Goal: Task Accomplishment & Management: Use online tool/utility

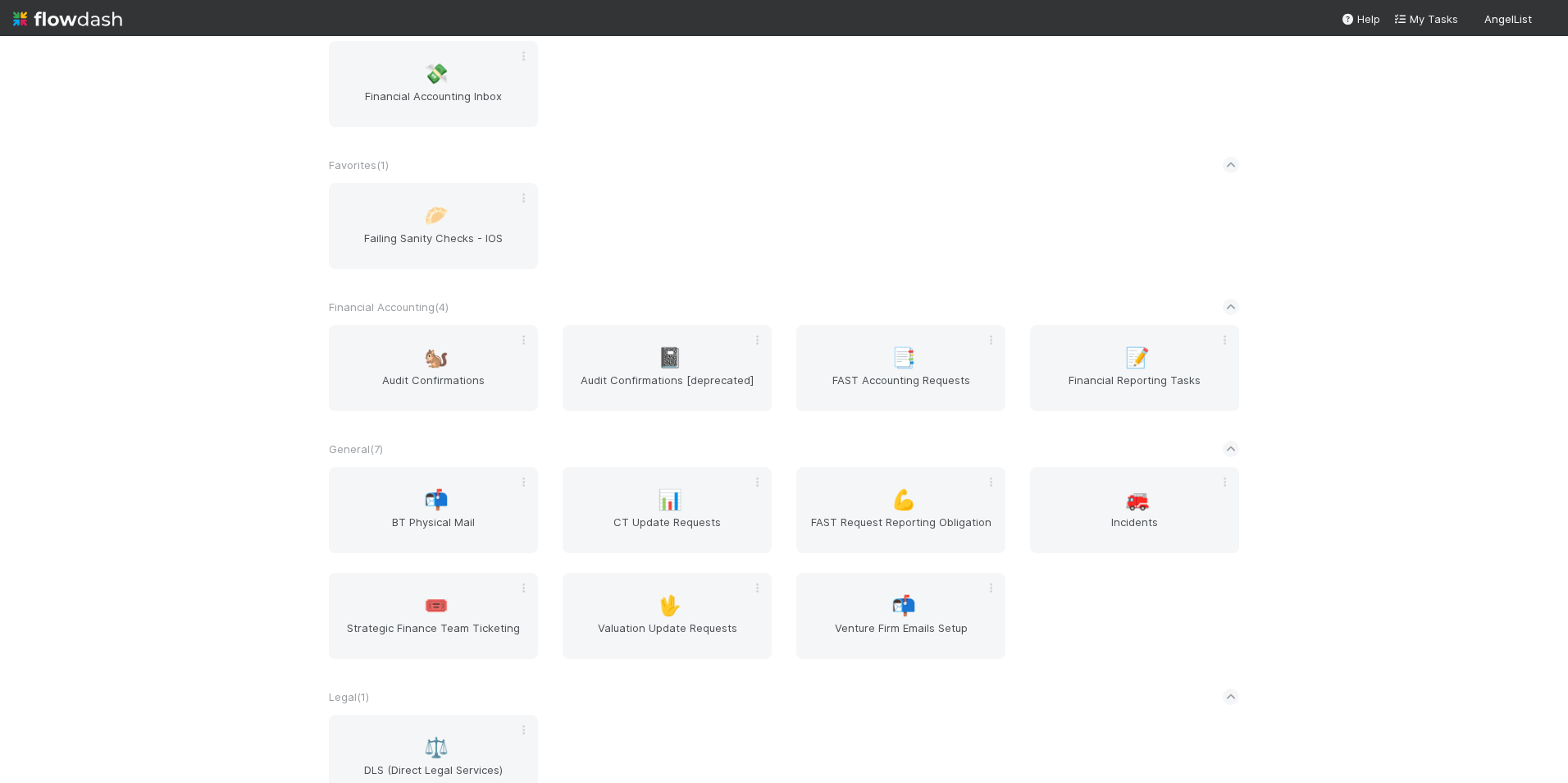
scroll to position [793, 0]
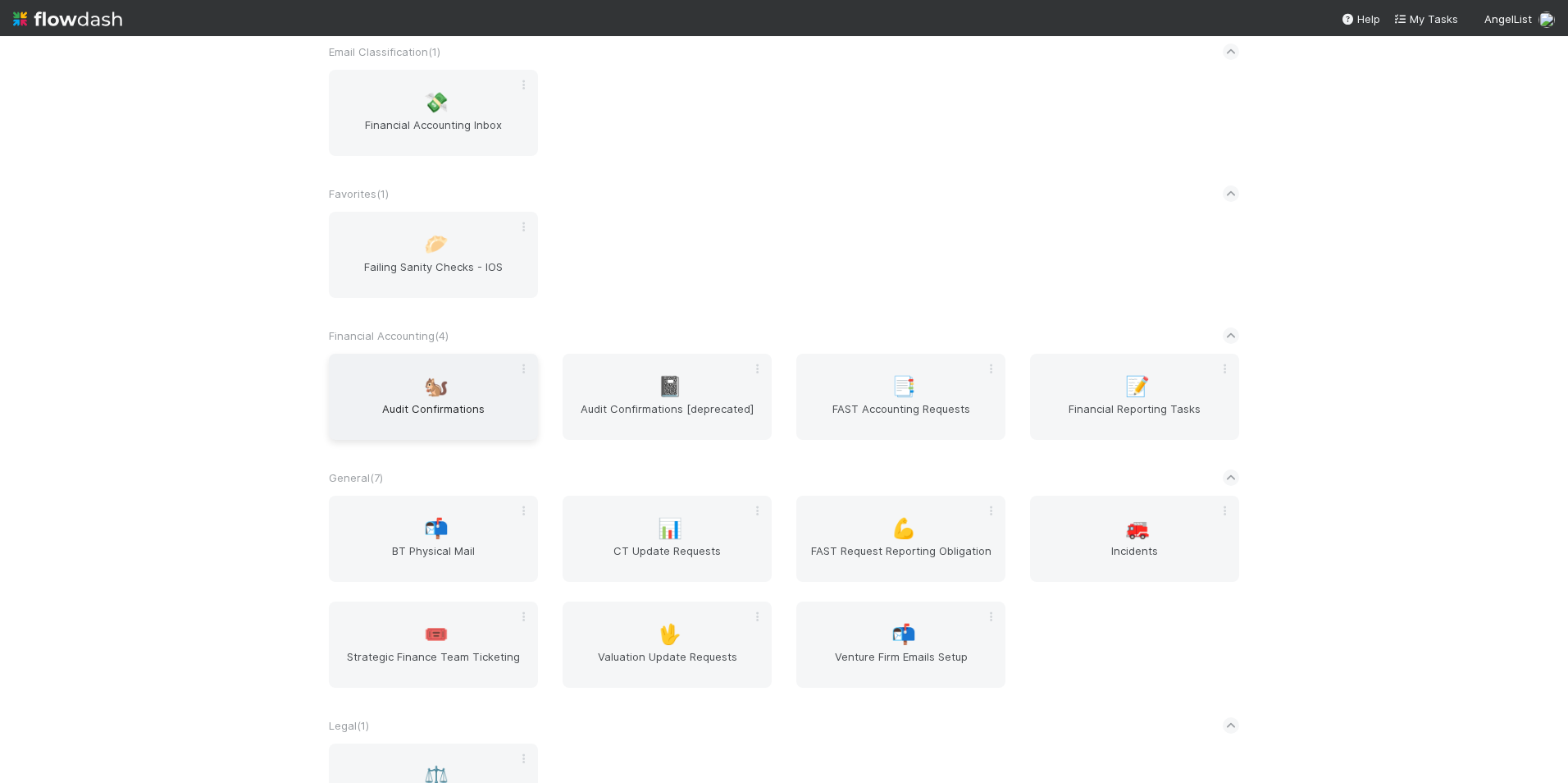
click at [414, 395] on div "🐿️ Audit Confirmations" at bounding box center [433, 397] width 209 height 86
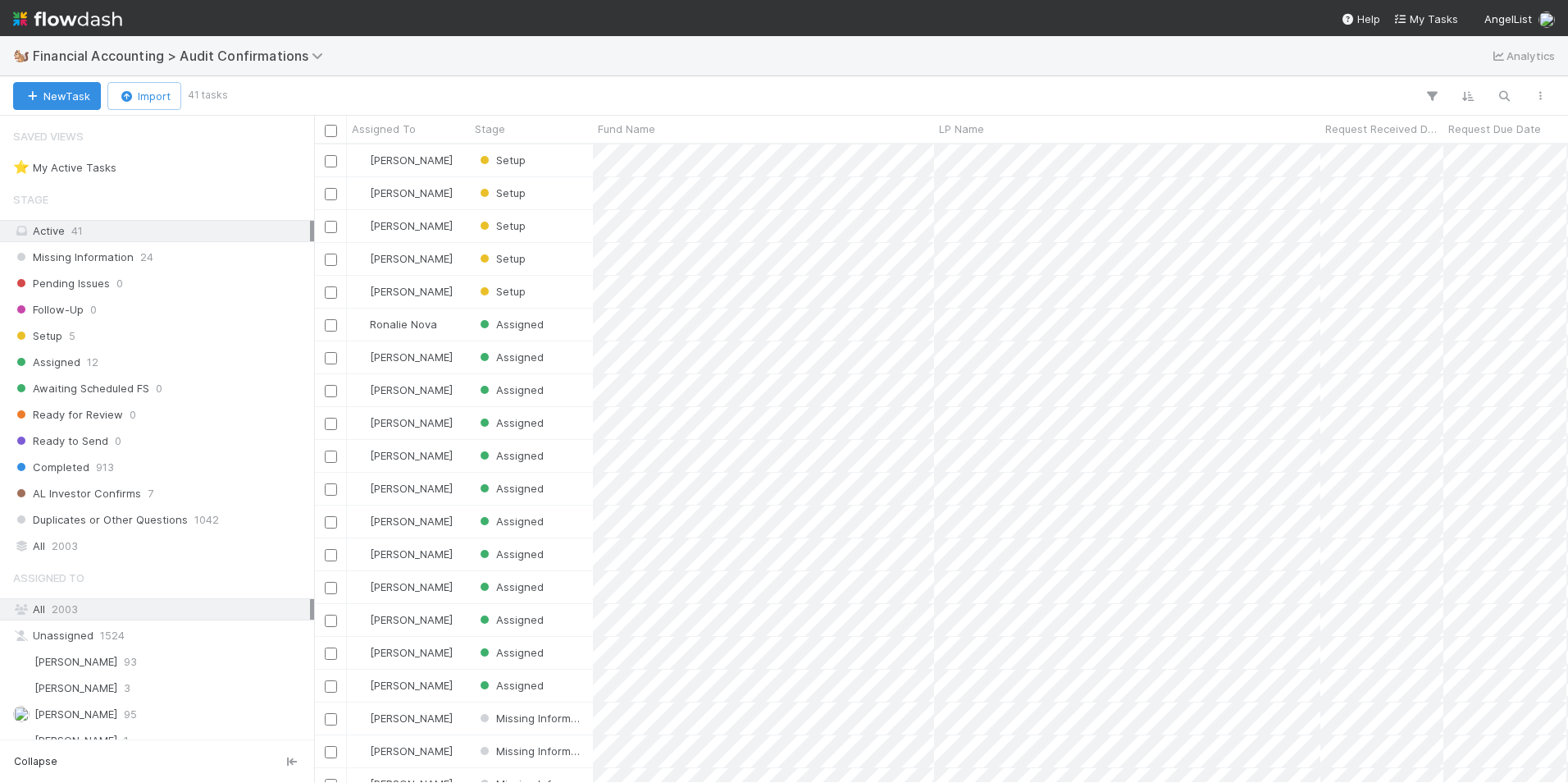
scroll to position [626, 1241]
click at [139, 330] on div "Setup 5" at bounding box center [161, 335] width 297 height 21
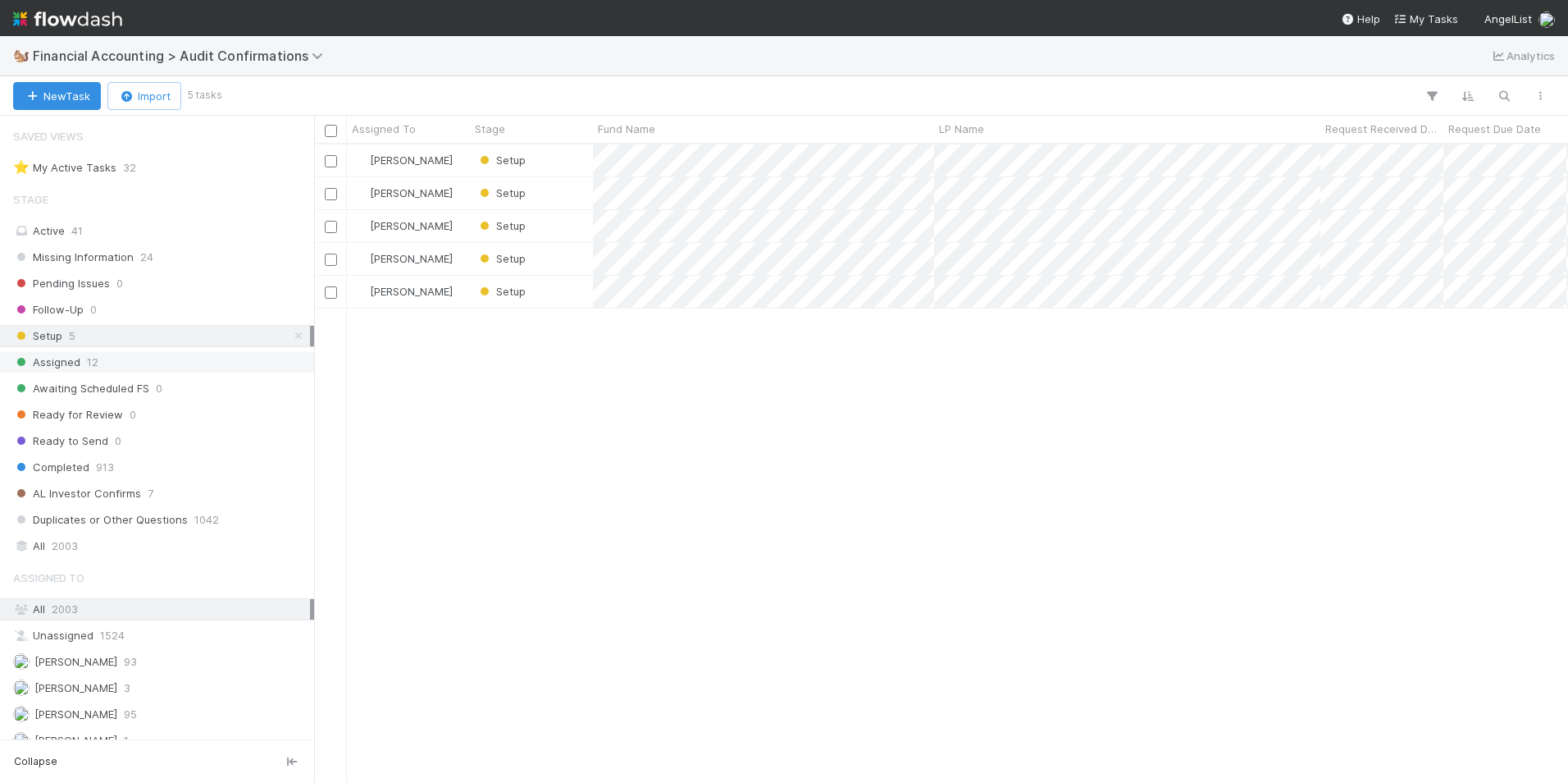
scroll to position [626, 1241]
click at [552, 299] on div "Setup" at bounding box center [532, 291] width 123 height 32
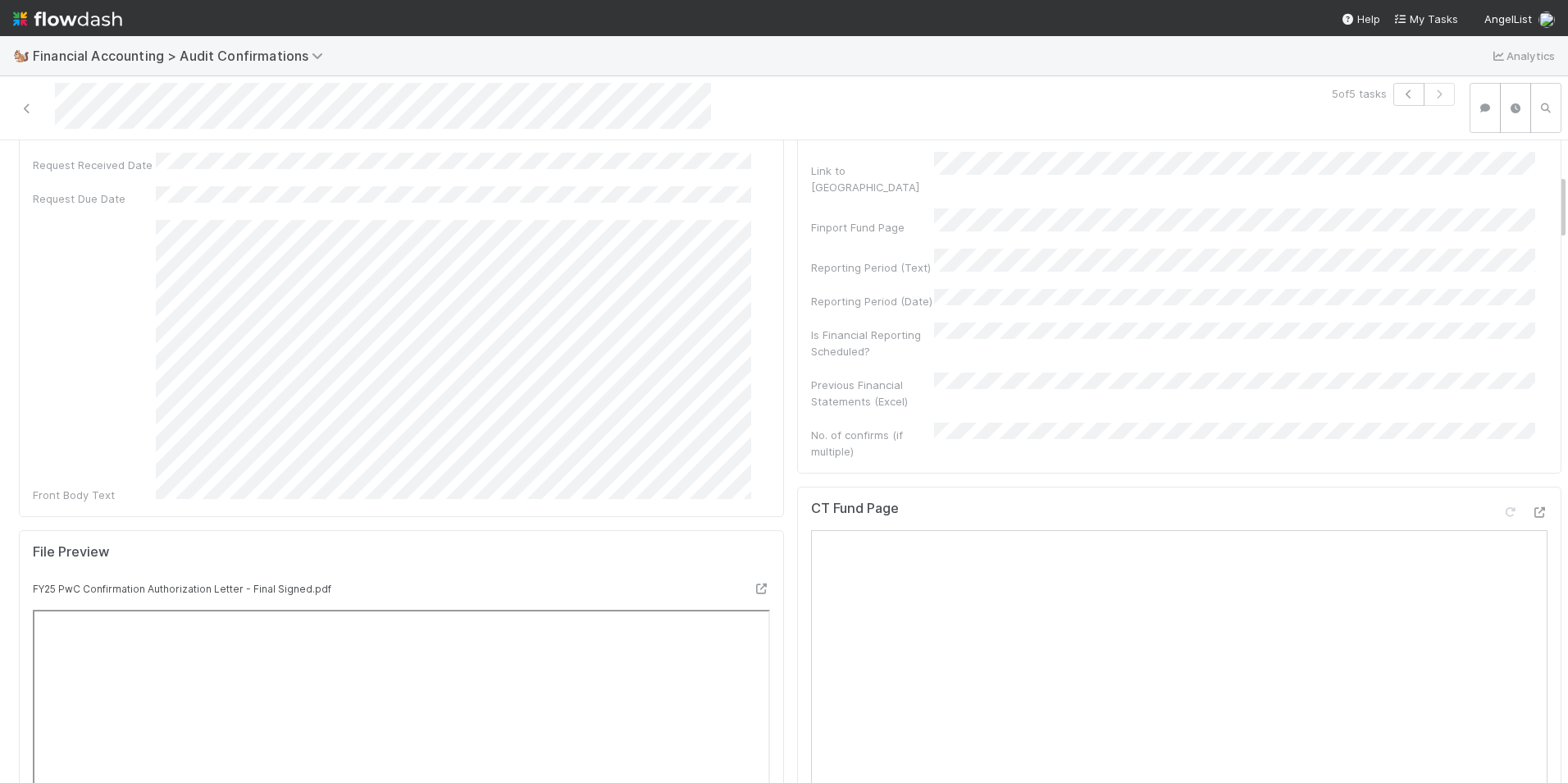
scroll to position [328, 0]
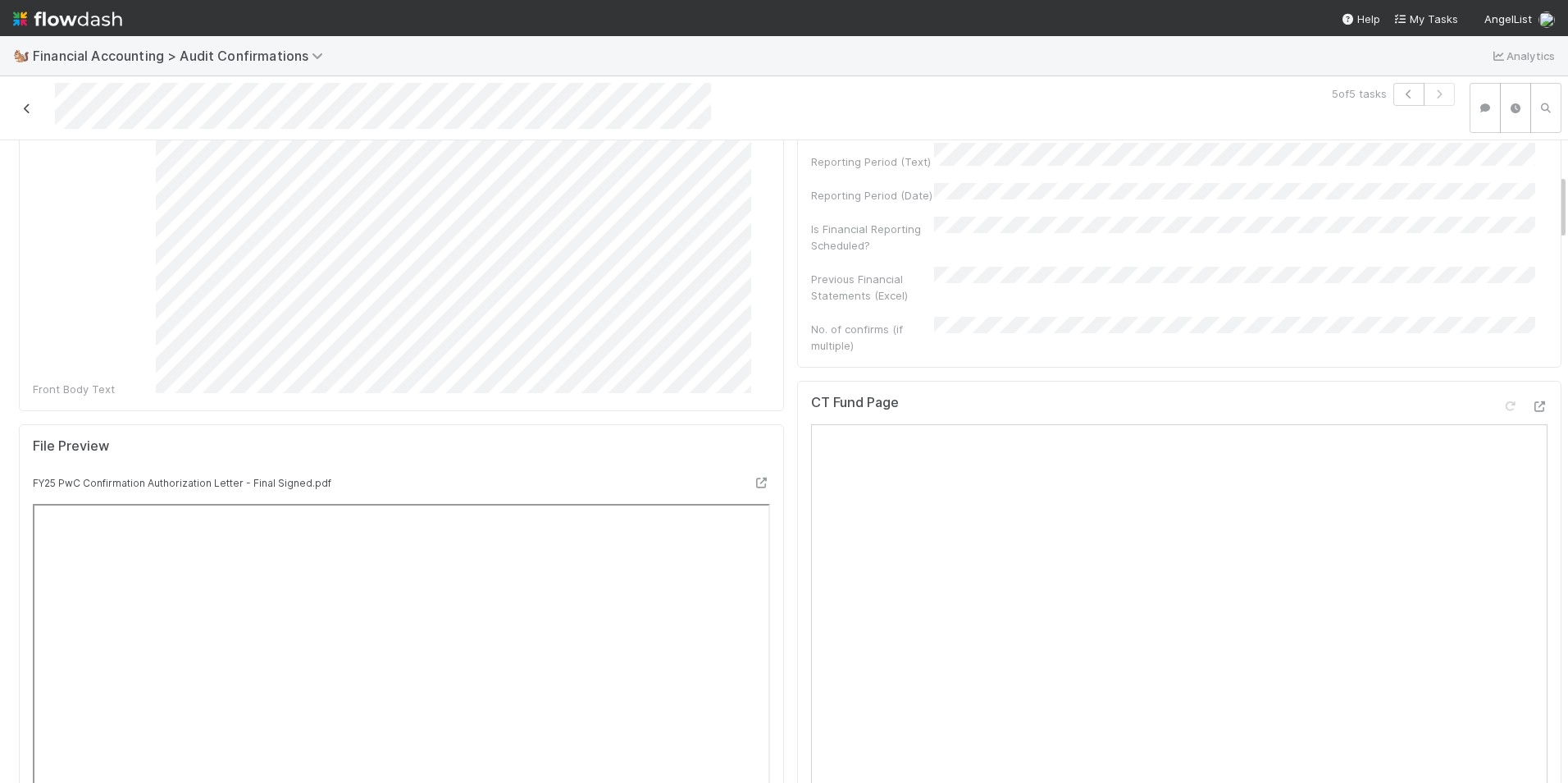
click at [27, 105] on icon at bounding box center [26, 108] width 17 height 11
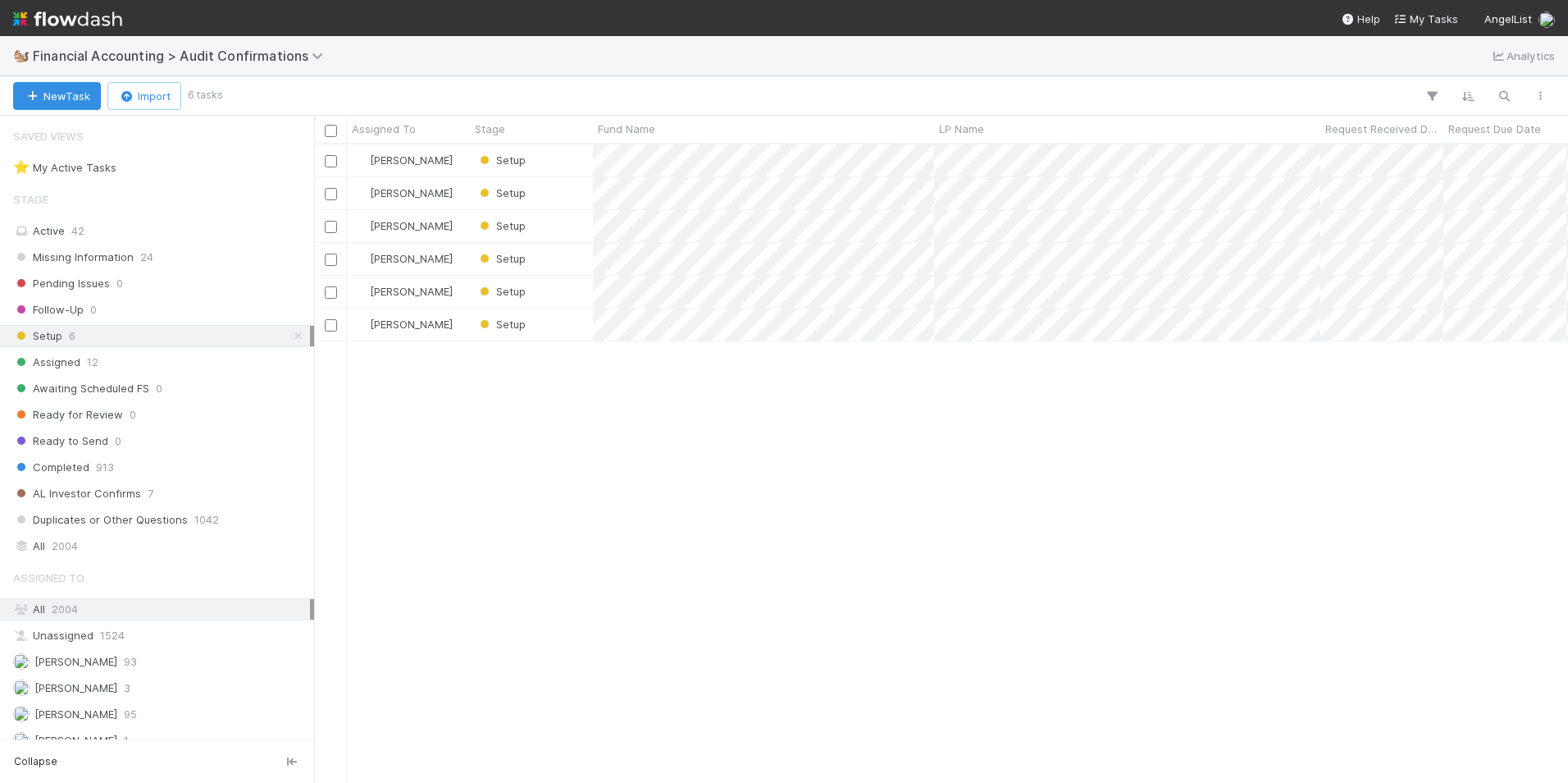
scroll to position [626, 1241]
click at [561, 166] on div "Setup" at bounding box center [532, 160] width 123 height 32
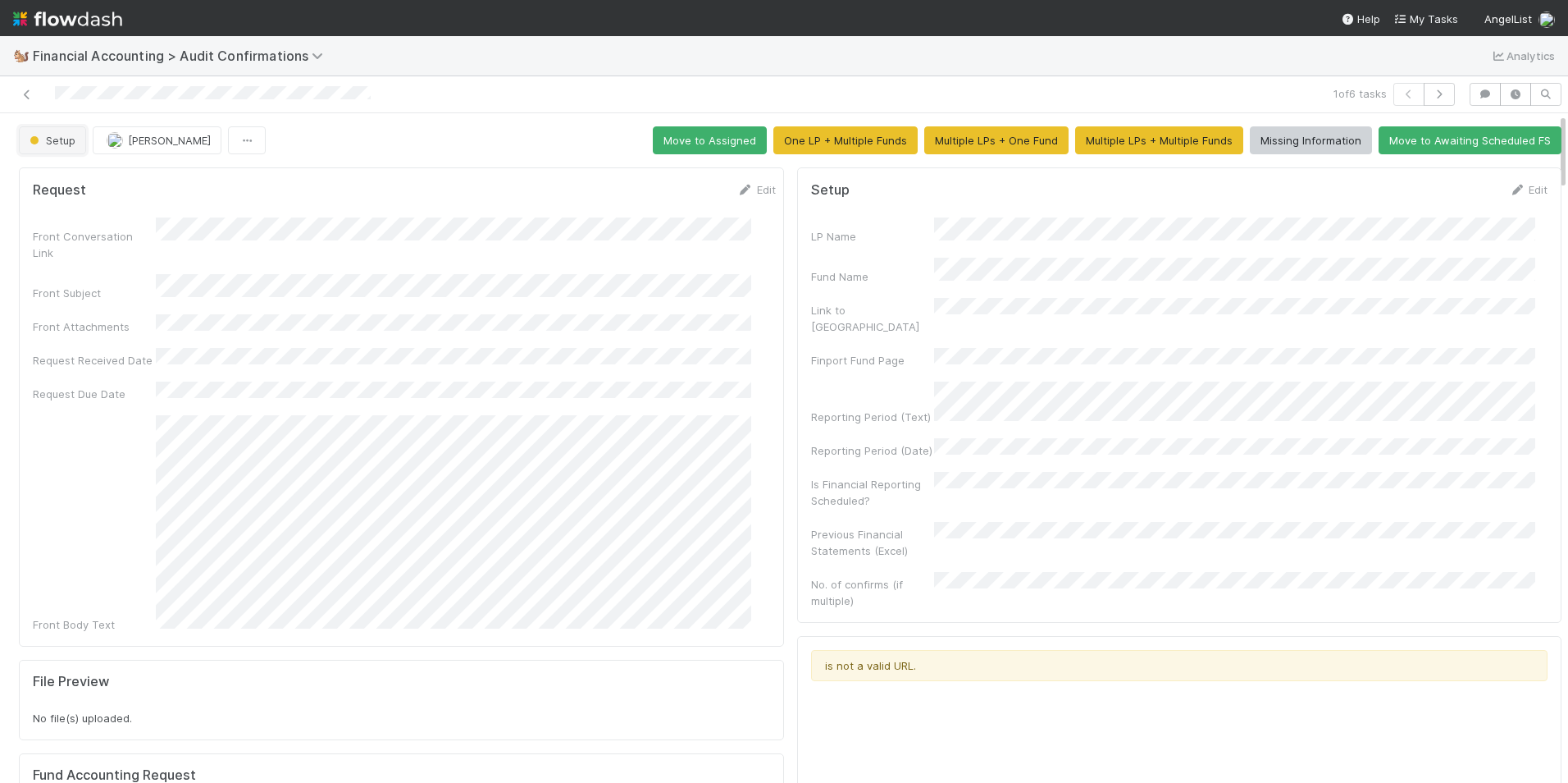
click at [49, 138] on span "Setup" at bounding box center [51, 139] width 49 height 13
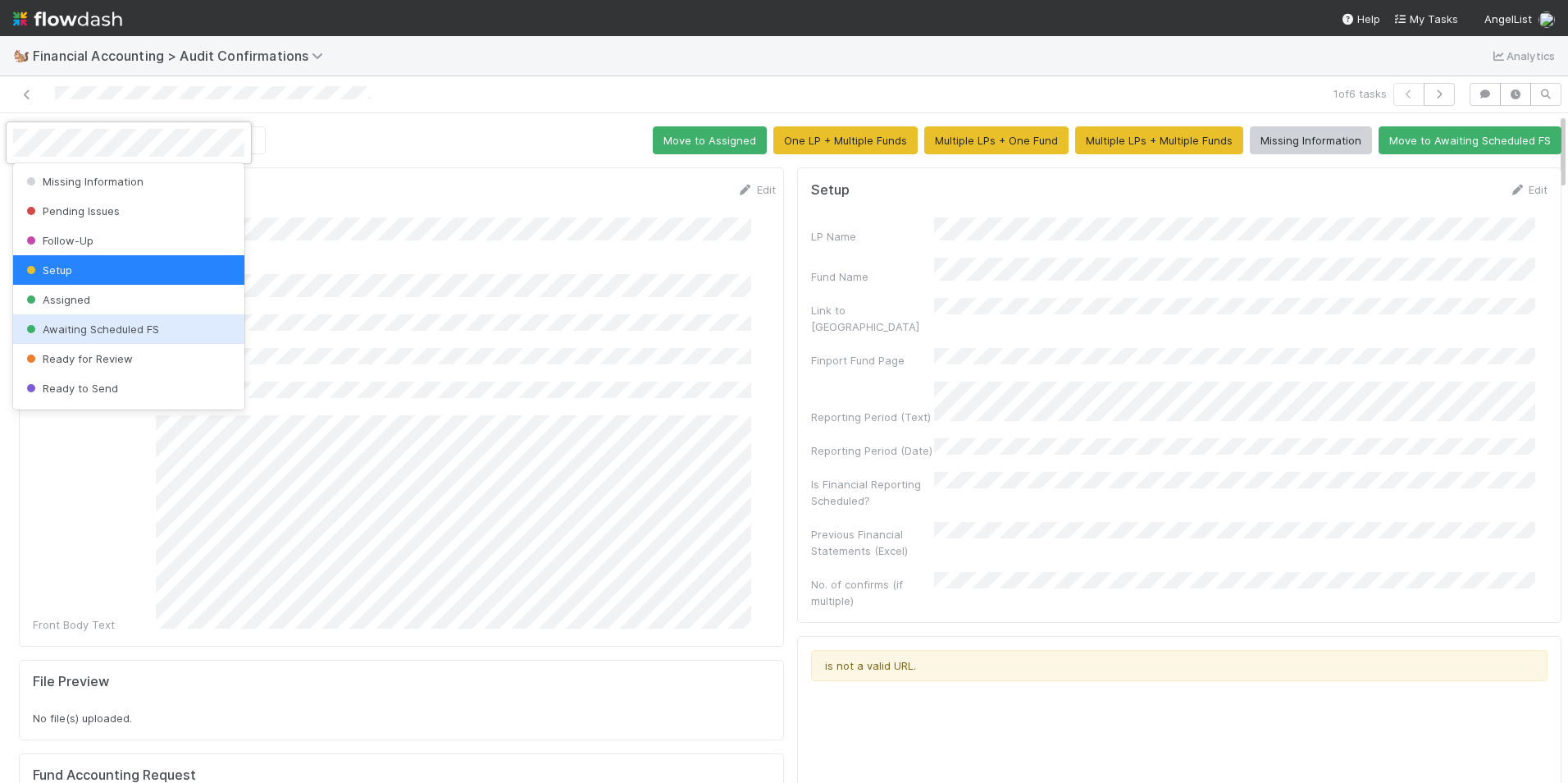
scroll to position [85, 0]
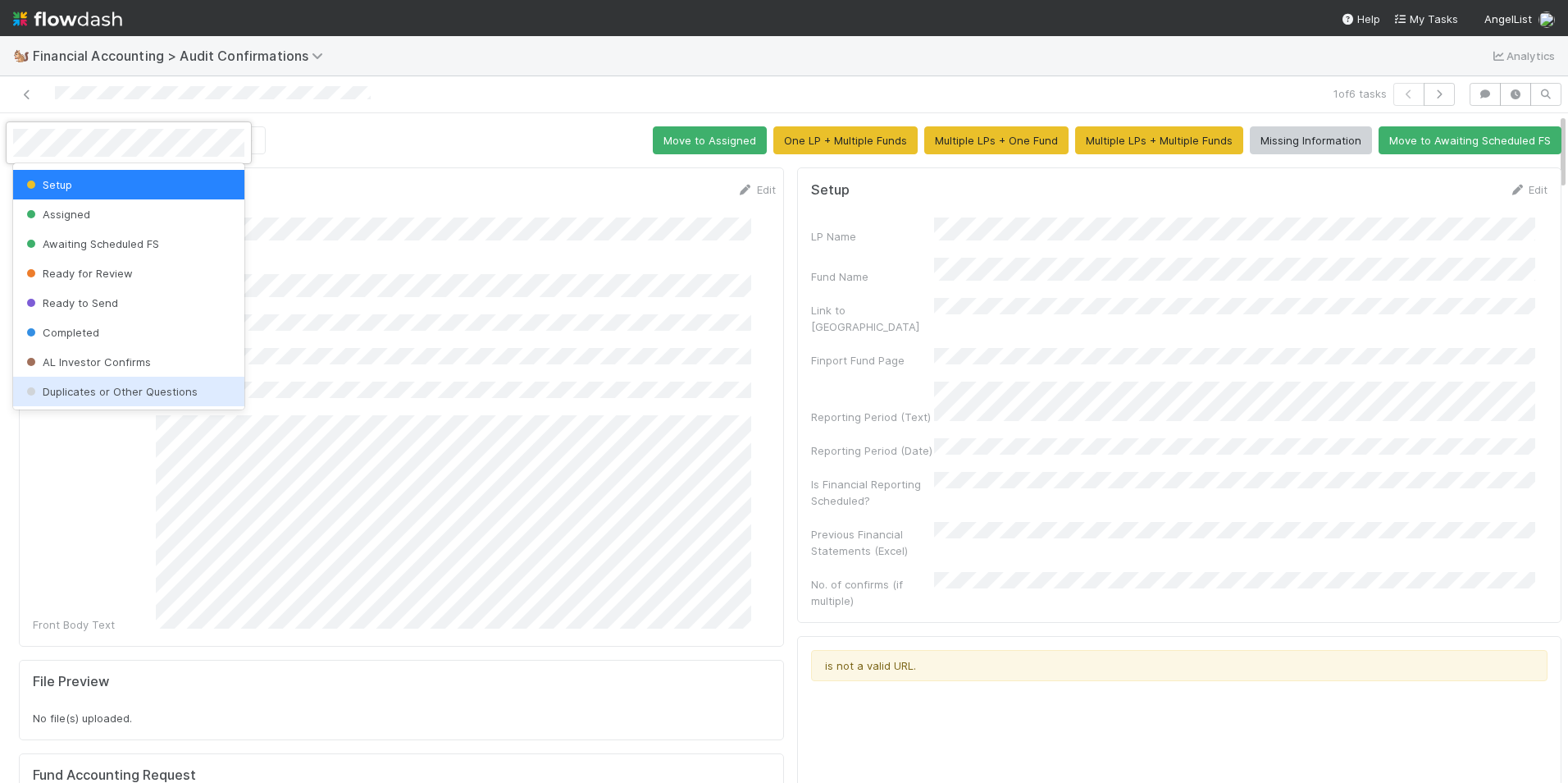
click at [119, 390] on span "Duplicates or Other Questions" at bounding box center [110, 391] width 174 height 13
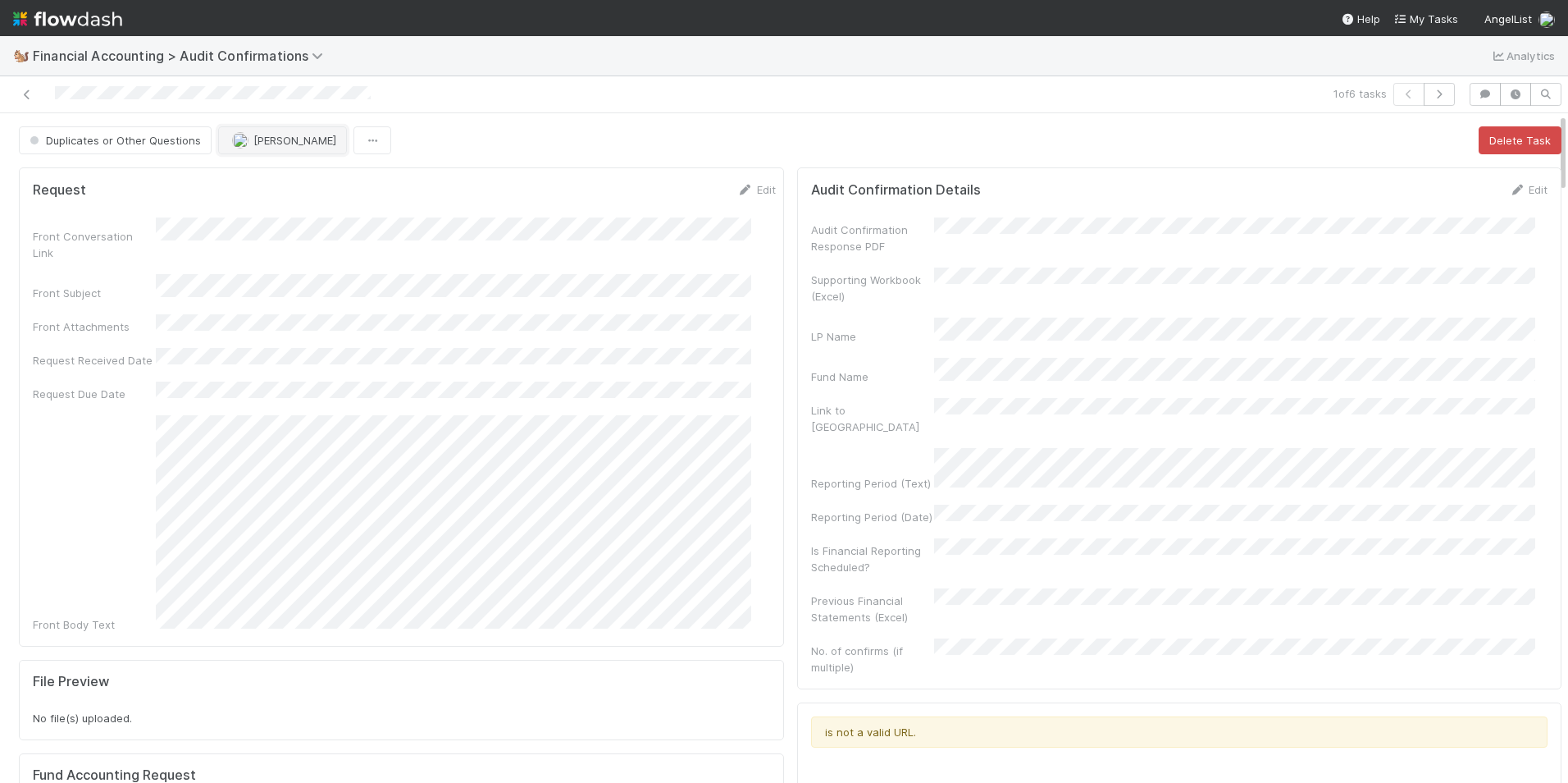
click at [240, 135] on img "button" at bounding box center [240, 140] width 17 height 17
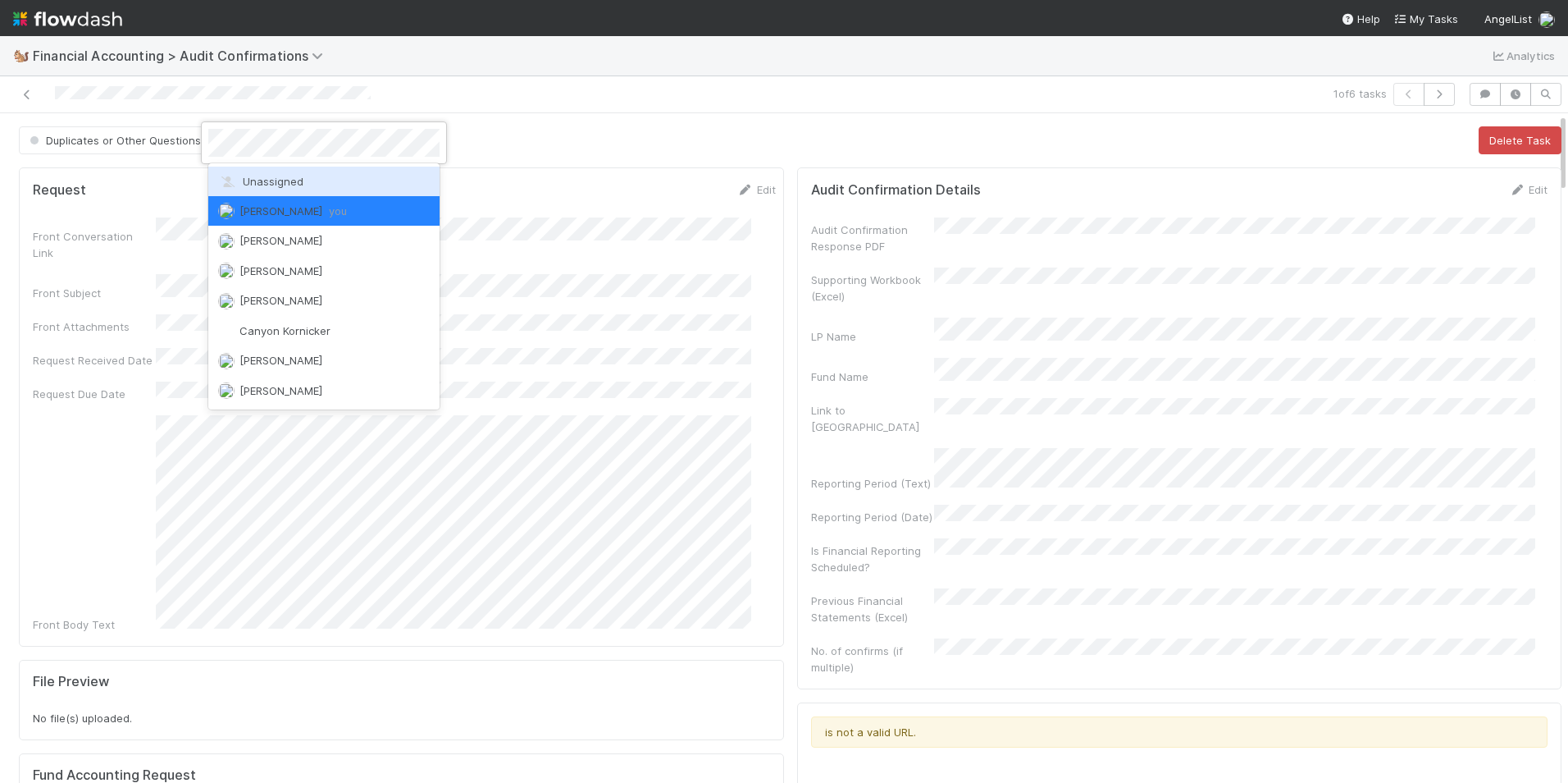
click at [269, 181] on span "Unassigned" at bounding box center [261, 180] width 85 height 13
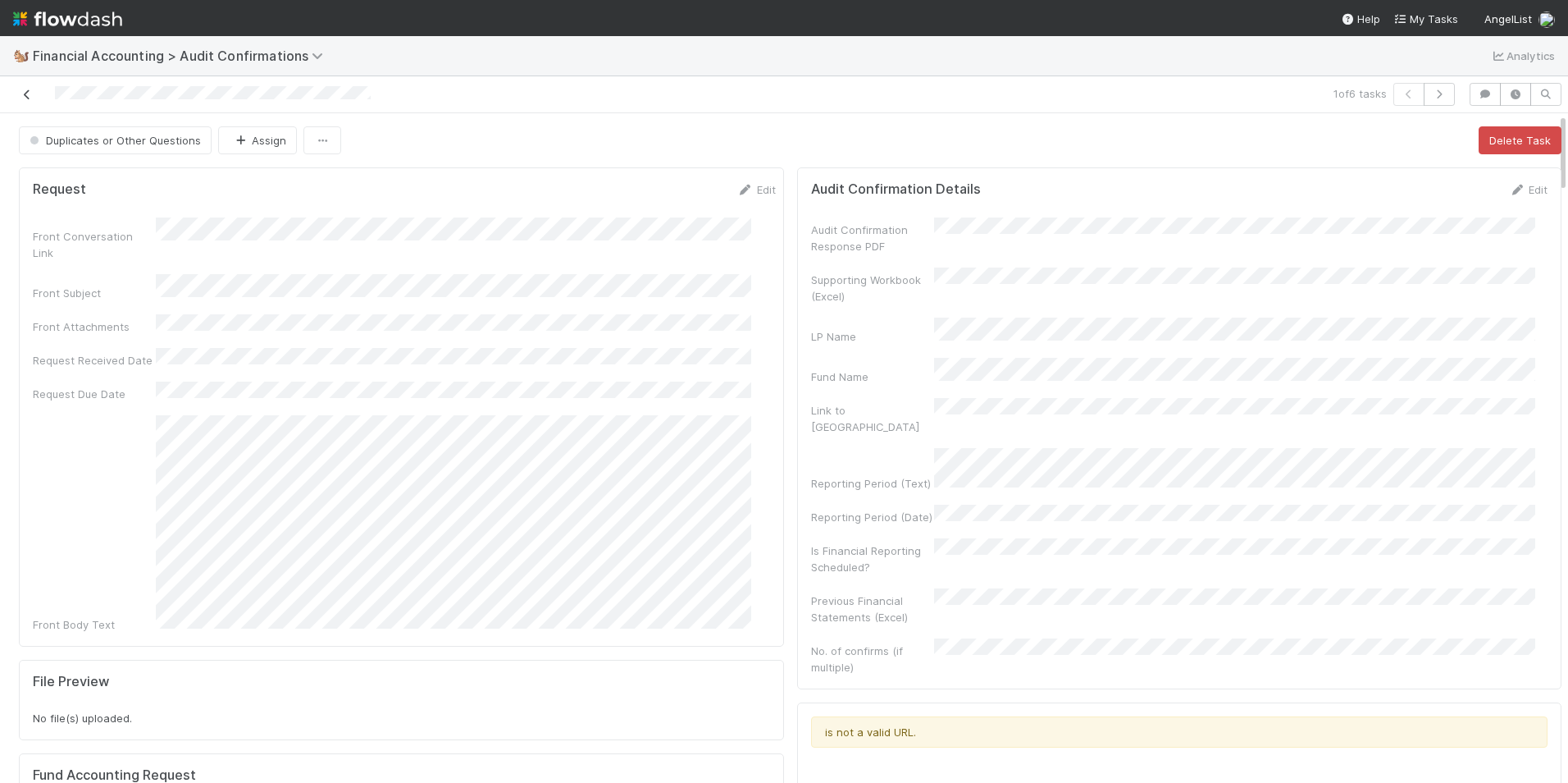
click at [25, 98] on icon at bounding box center [26, 94] width 17 height 11
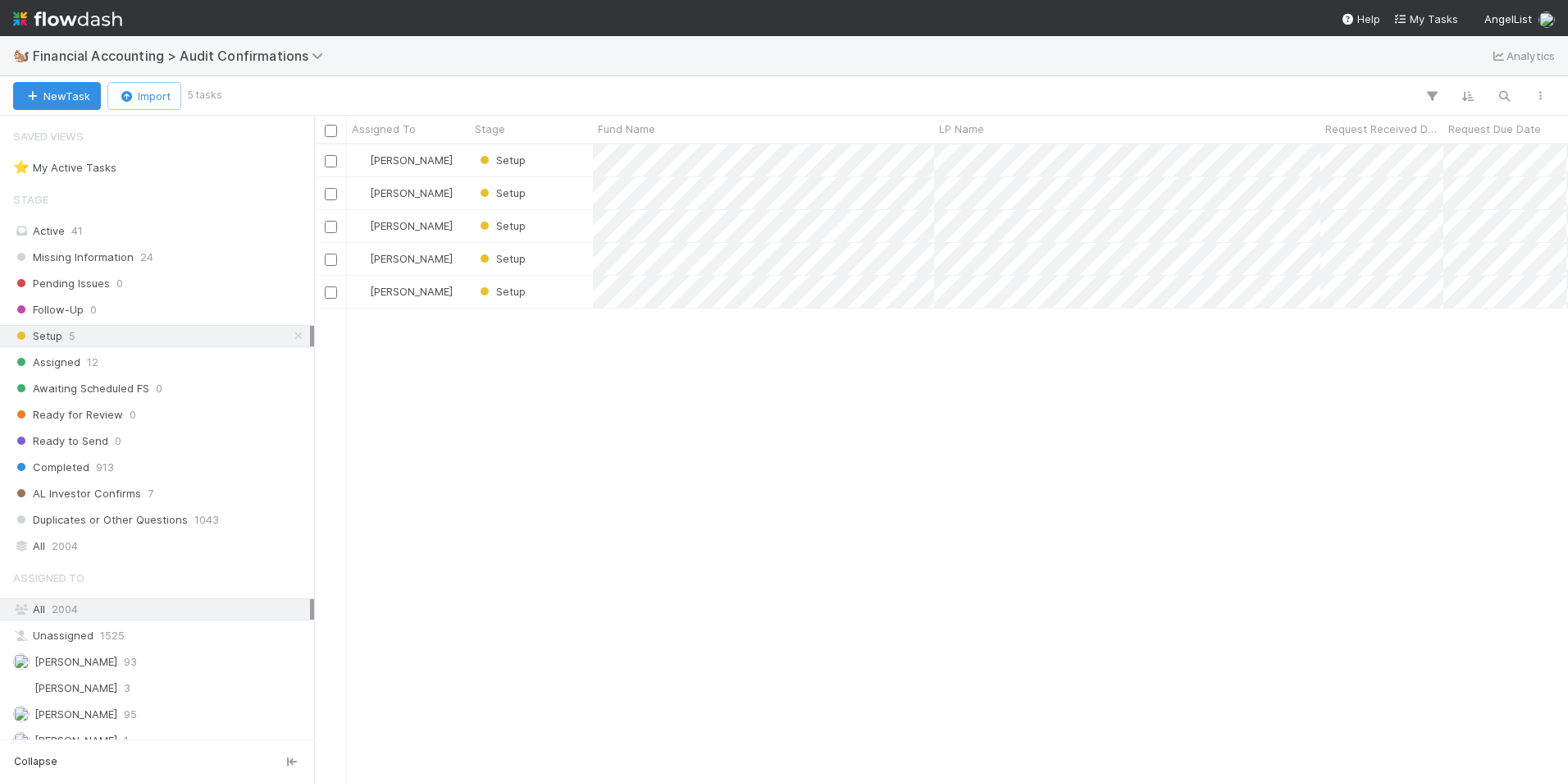
scroll to position [626, 1241]
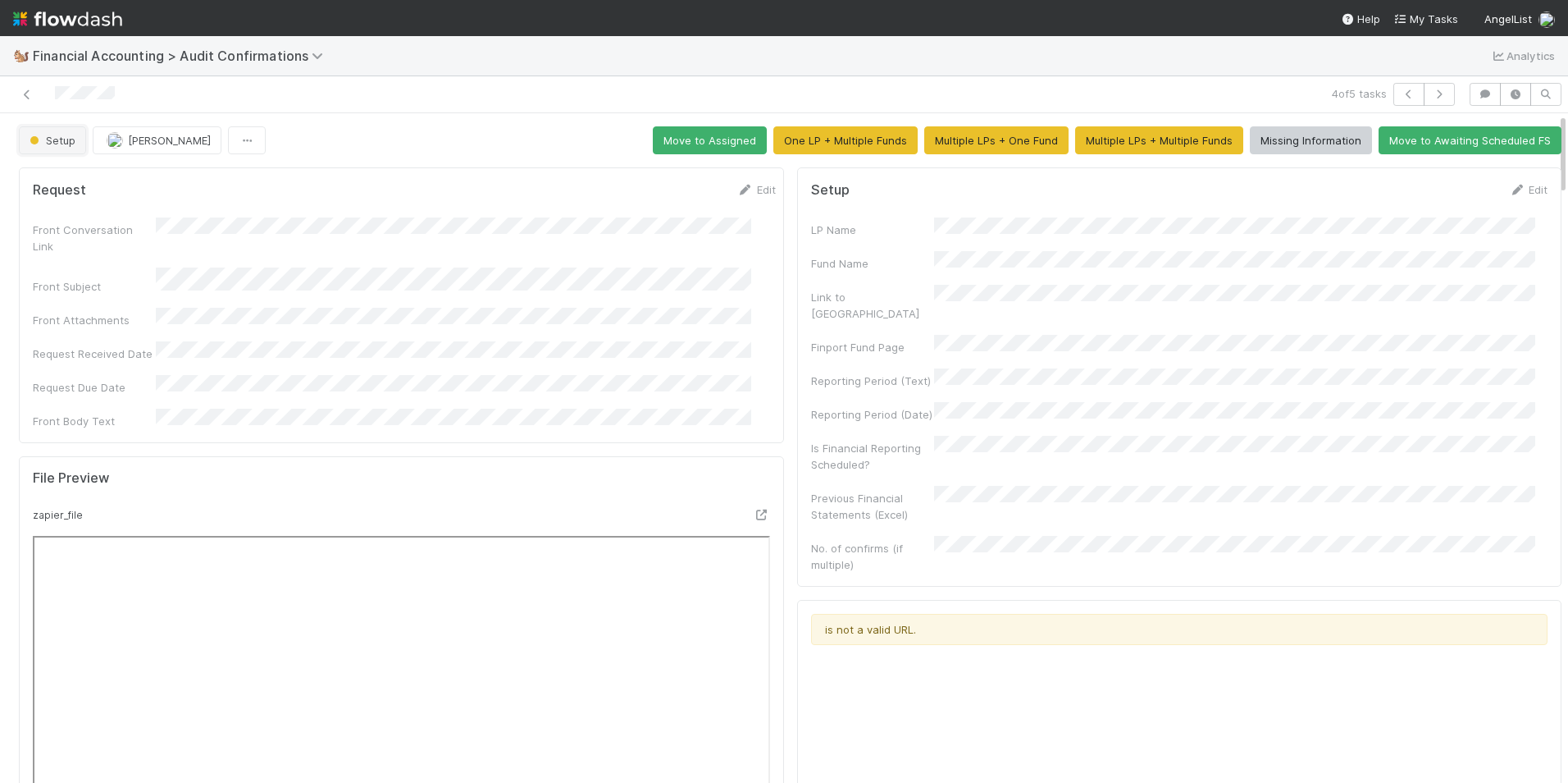
click at [57, 144] on span "Setup" at bounding box center [51, 139] width 49 height 13
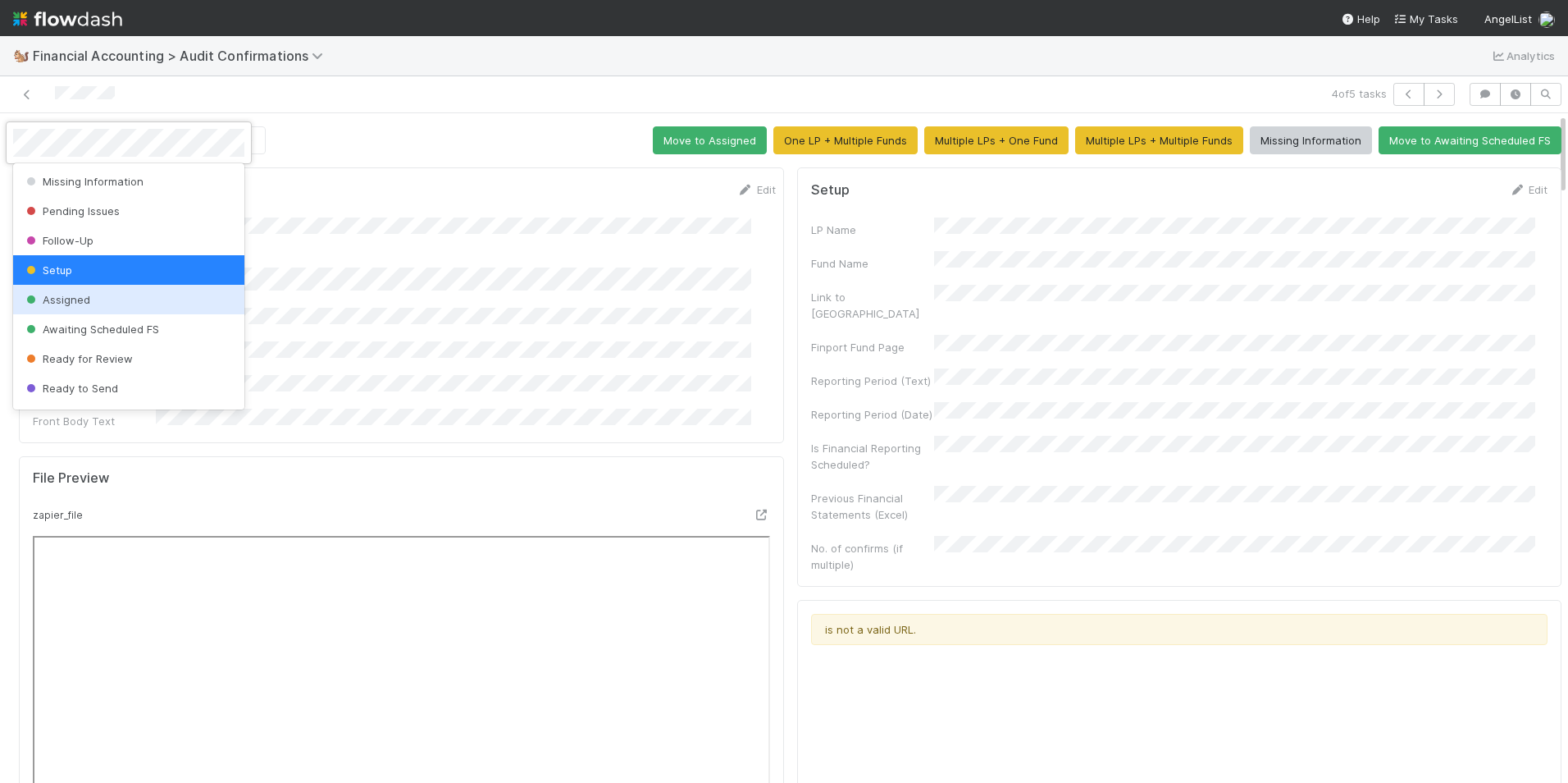
scroll to position [85, 0]
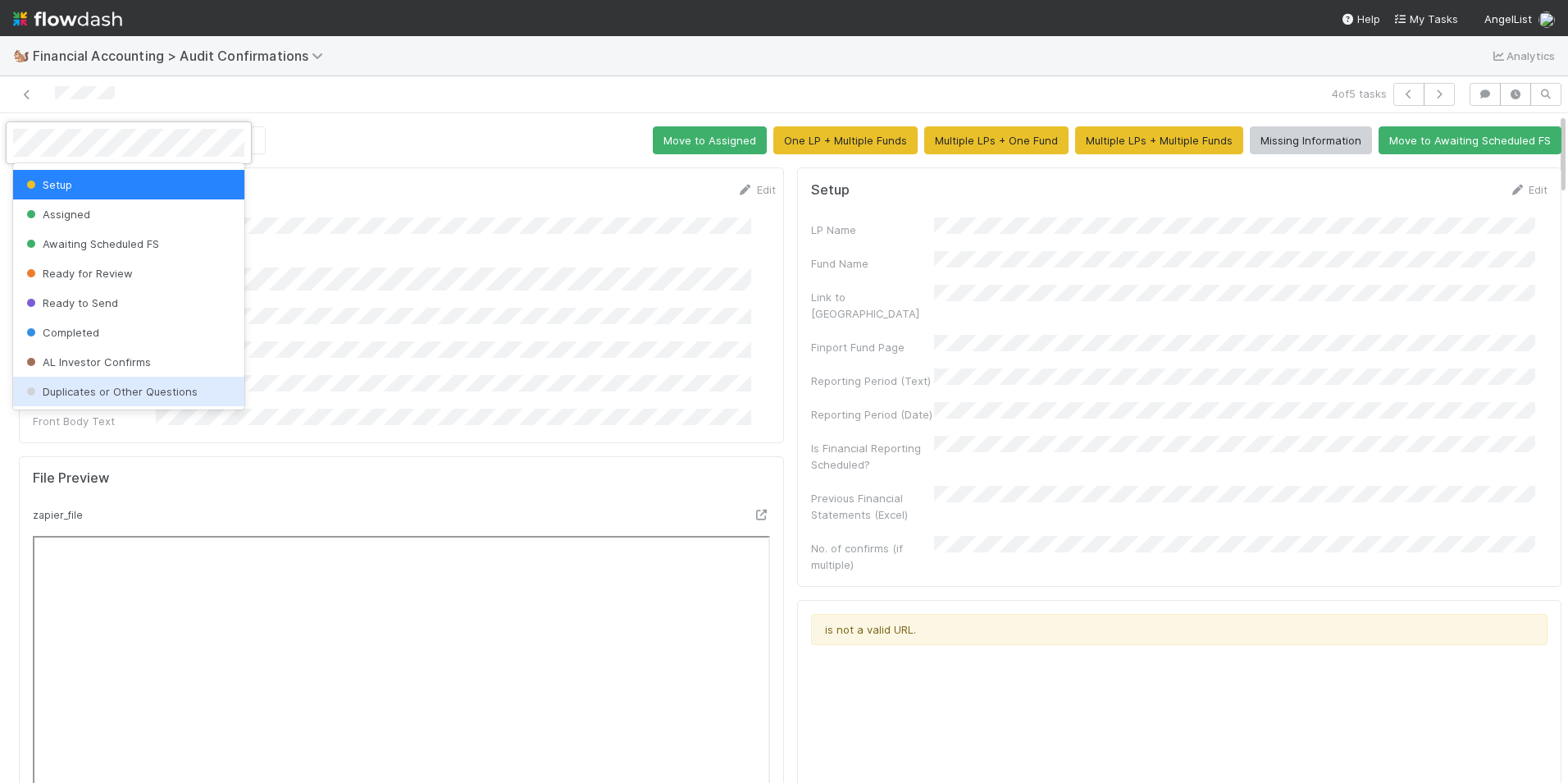
click at [146, 388] on span "Duplicates or Other Questions" at bounding box center [110, 391] width 174 height 13
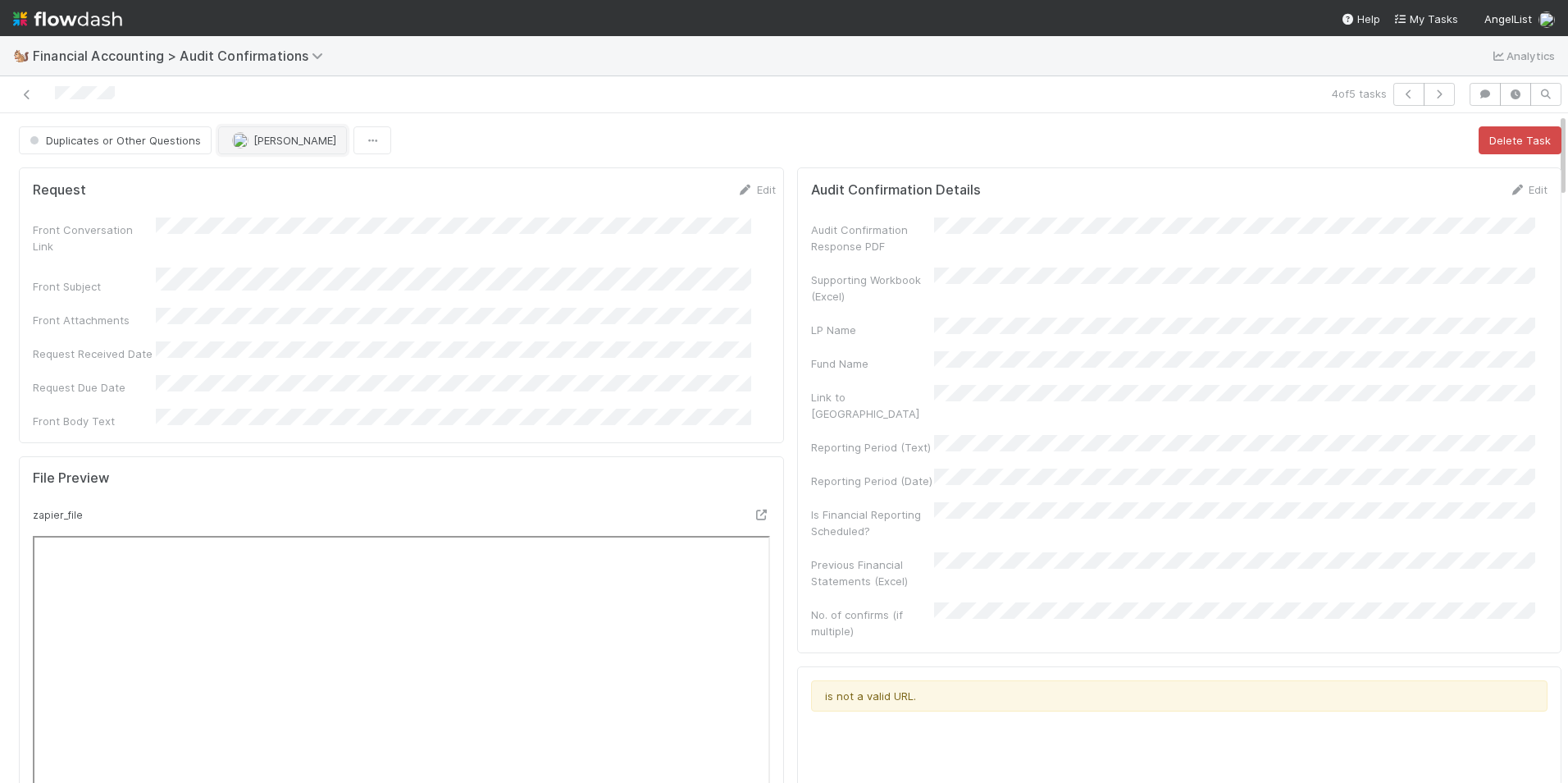
click at [272, 143] on span "[PERSON_NAME]" at bounding box center [295, 139] width 83 height 13
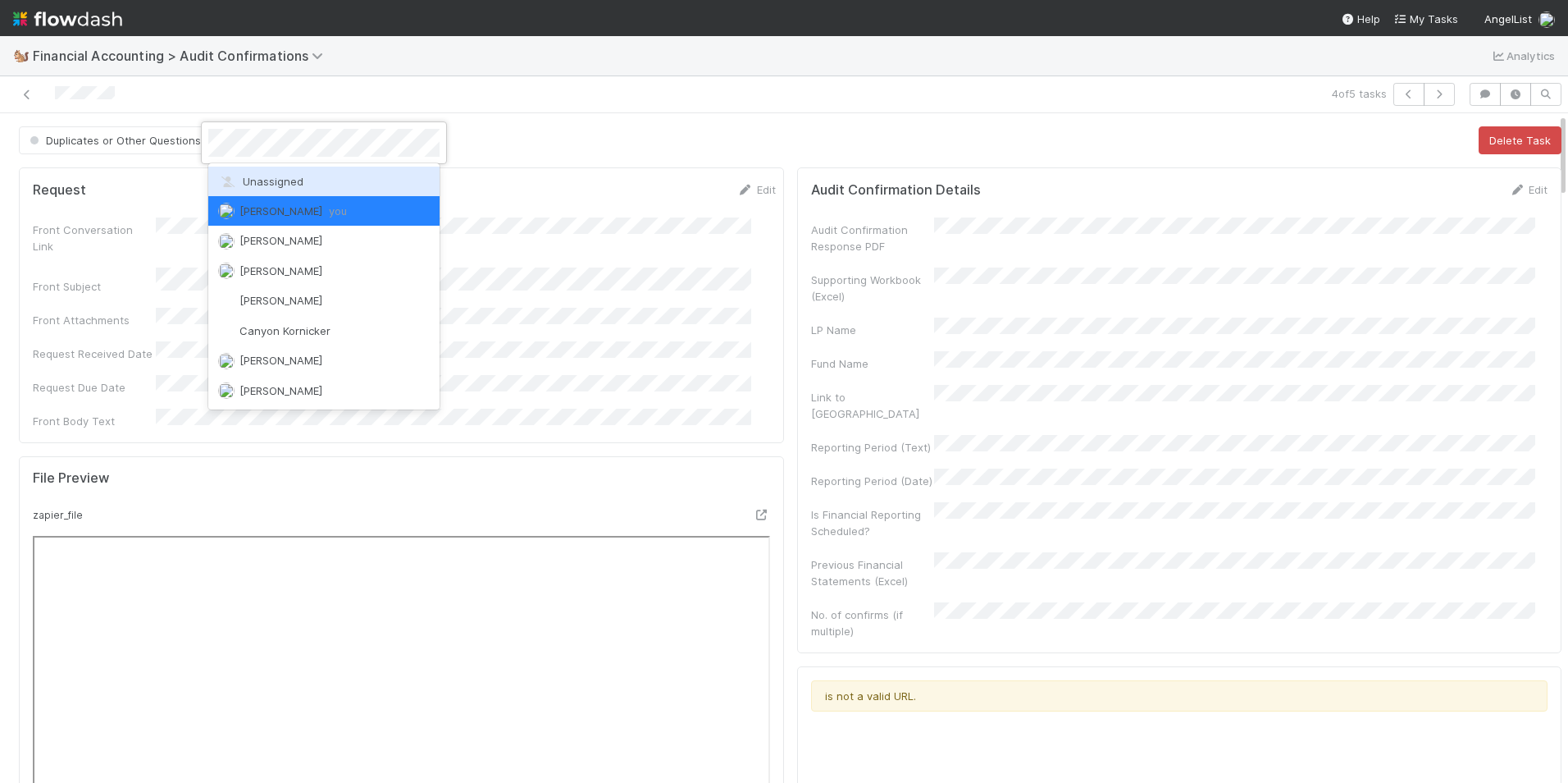
click at [275, 178] on span "Unassigned" at bounding box center [261, 180] width 85 height 13
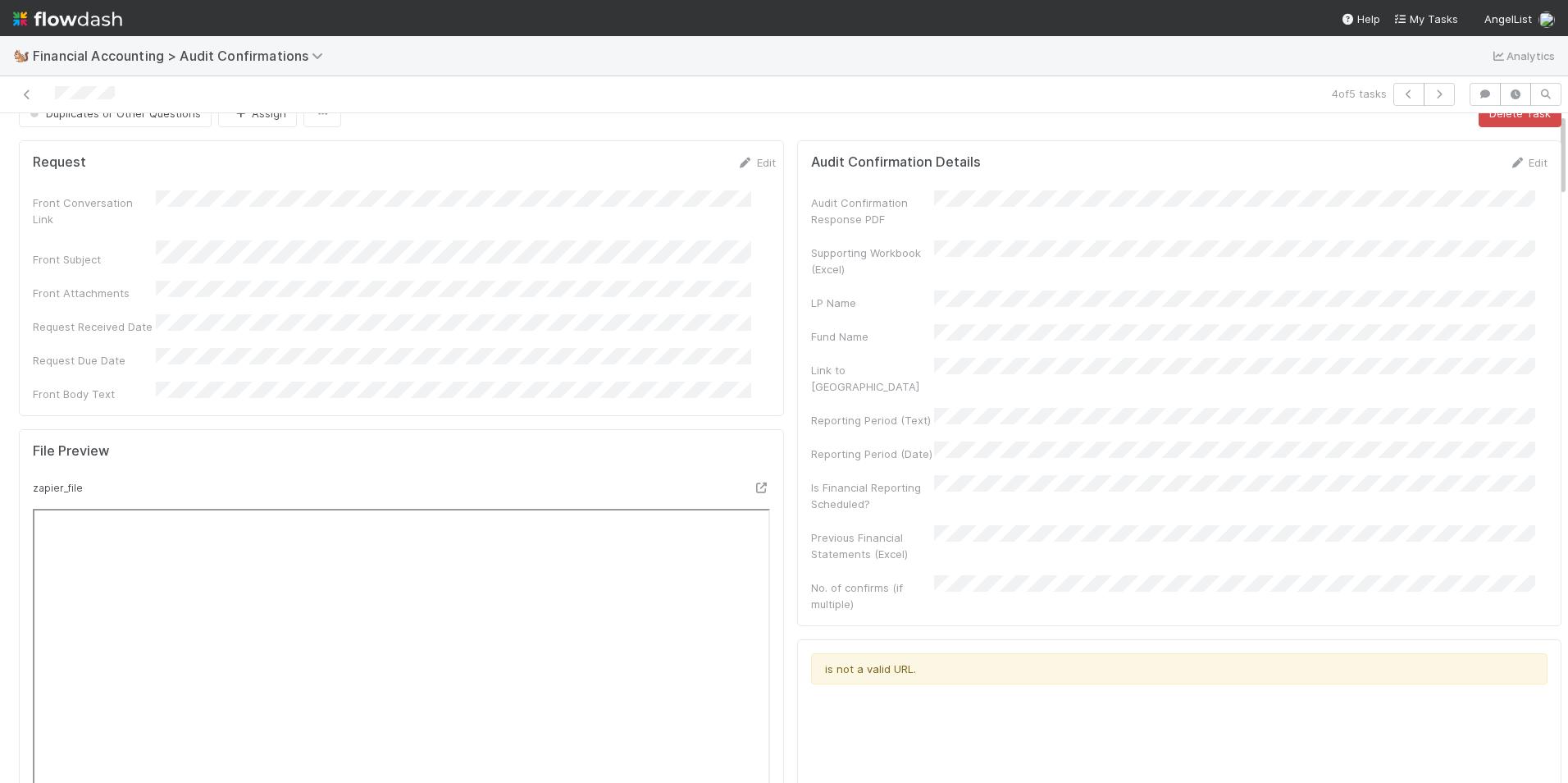
scroll to position [0, 0]
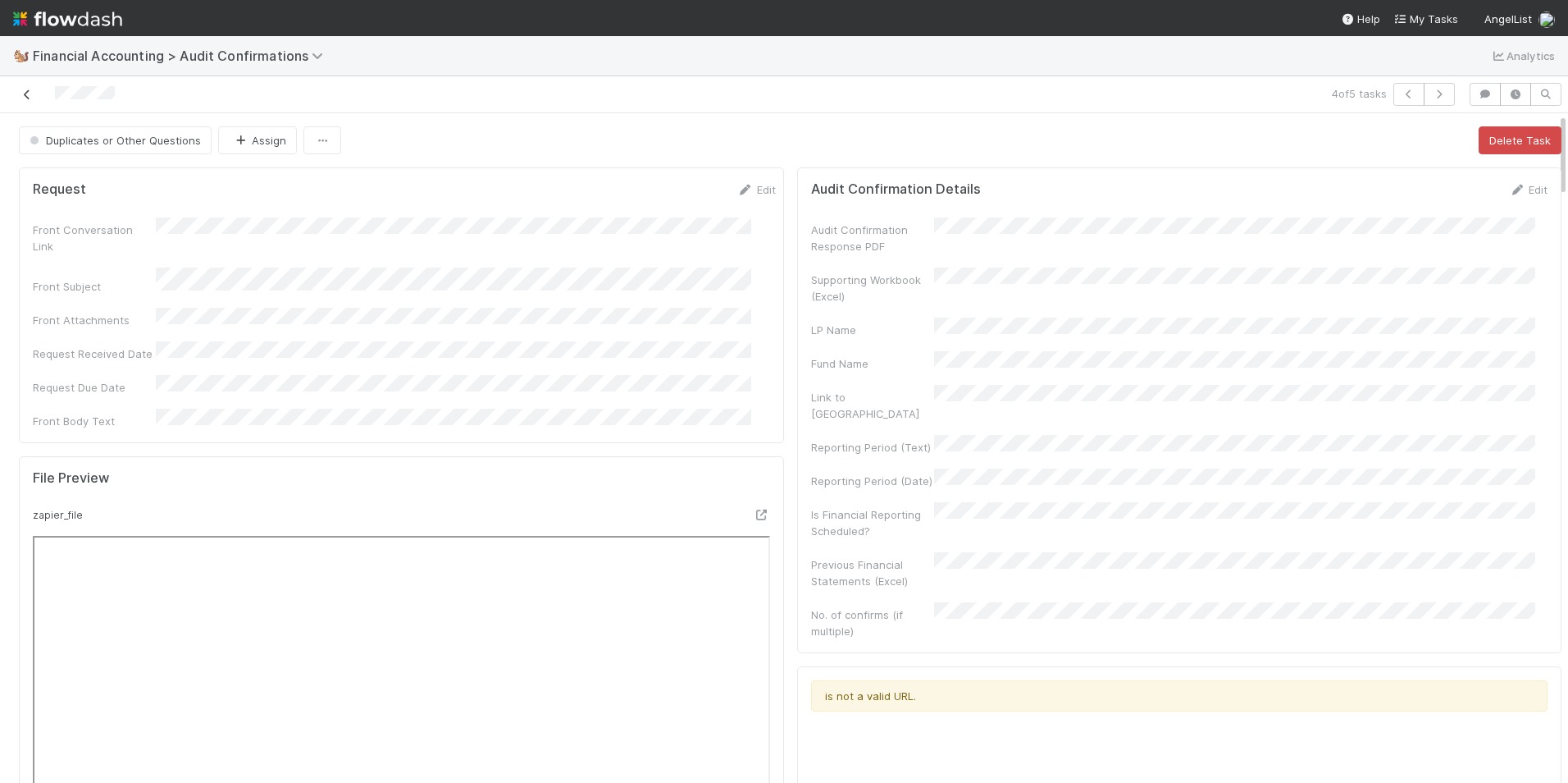
click at [26, 92] on icon at bounding box center [26, 94] width 17 height 11
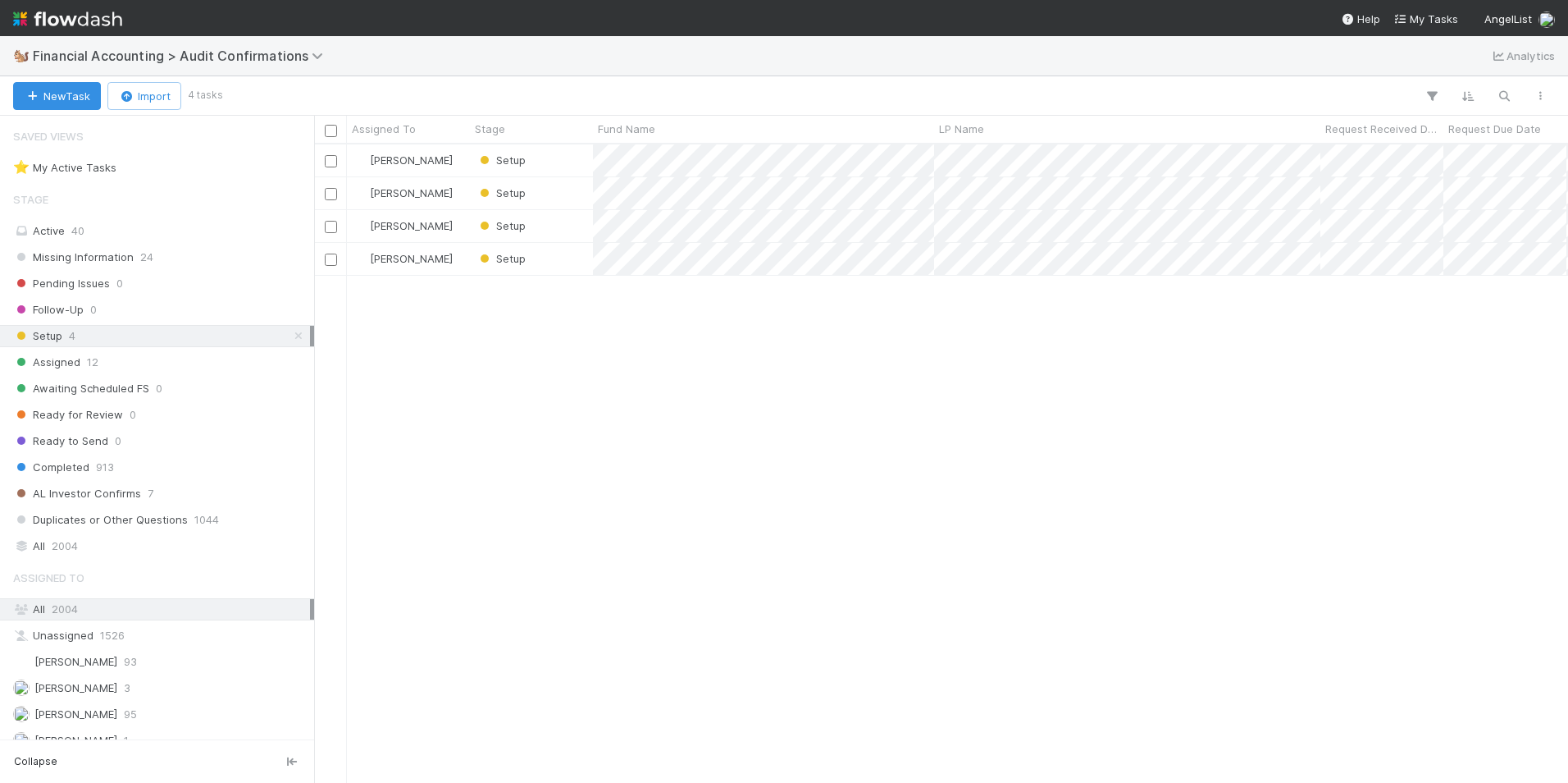
scroll to position [626, 1241]
click at [576, 190] on div "Setup" at bounding box center [532, 193] width 123 height 32
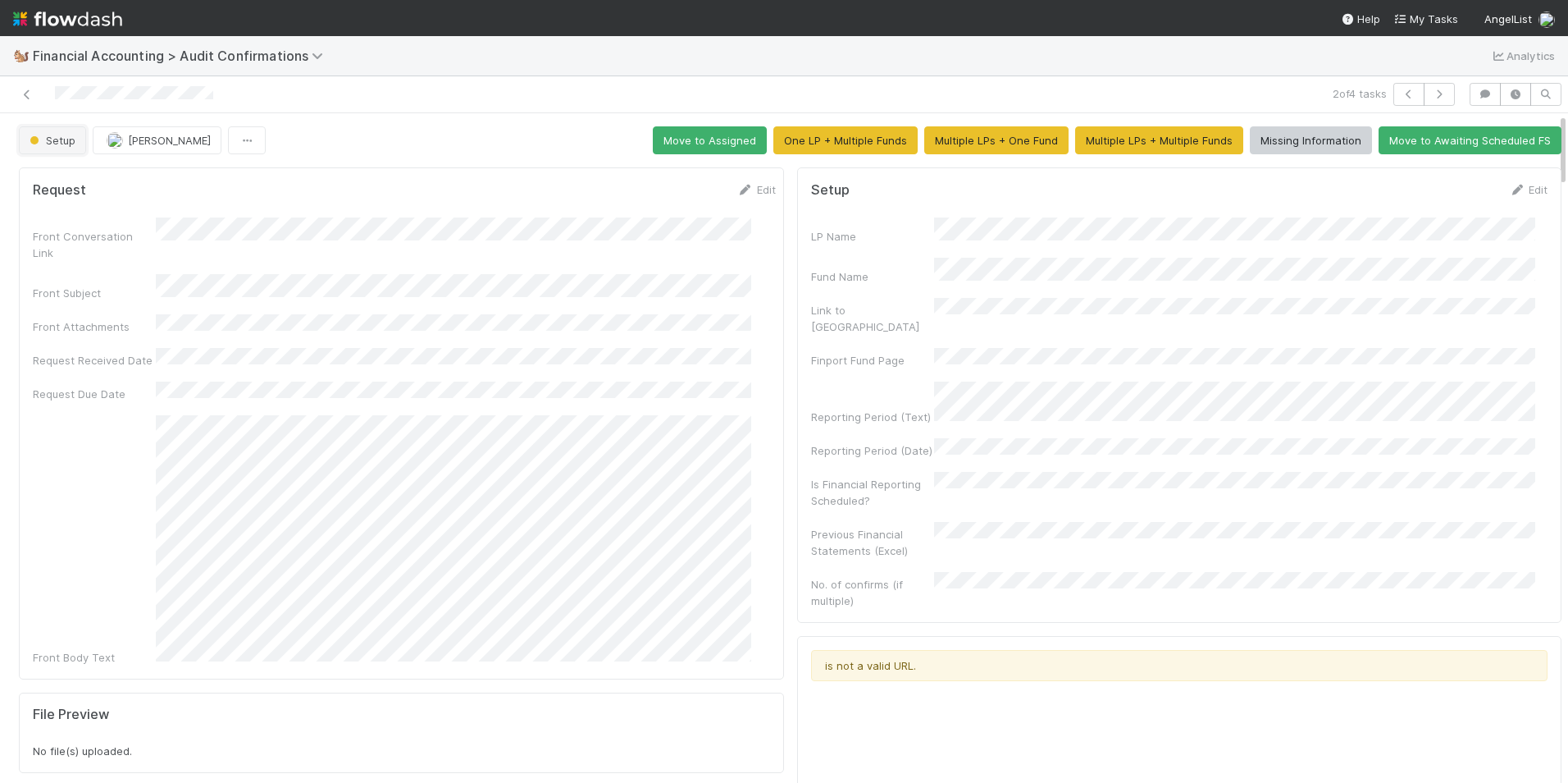
click at [64, 143] on span "Setup" at bounding box center [51, 139] width 49 height 13
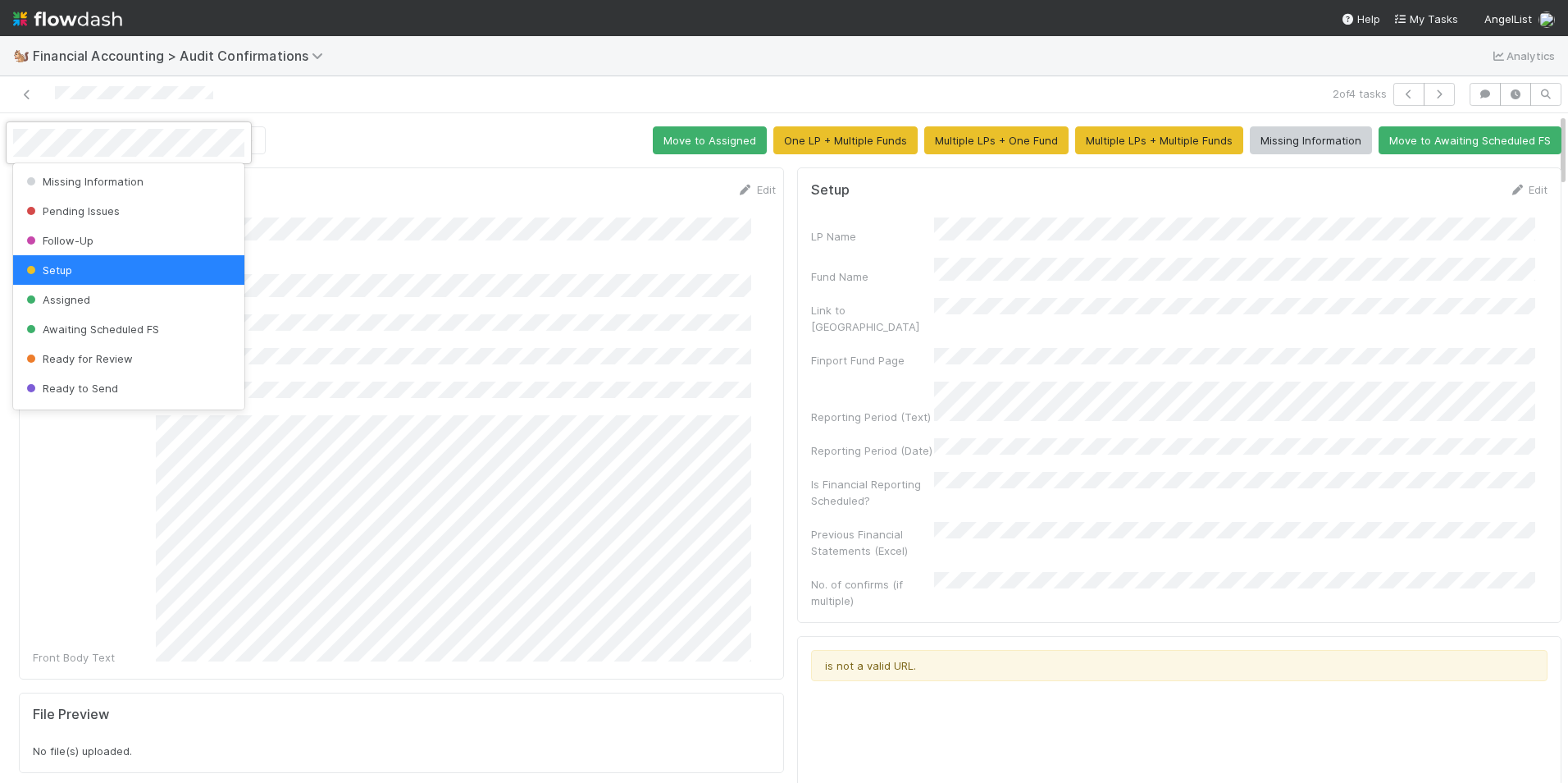
scroll to position [85, 0]
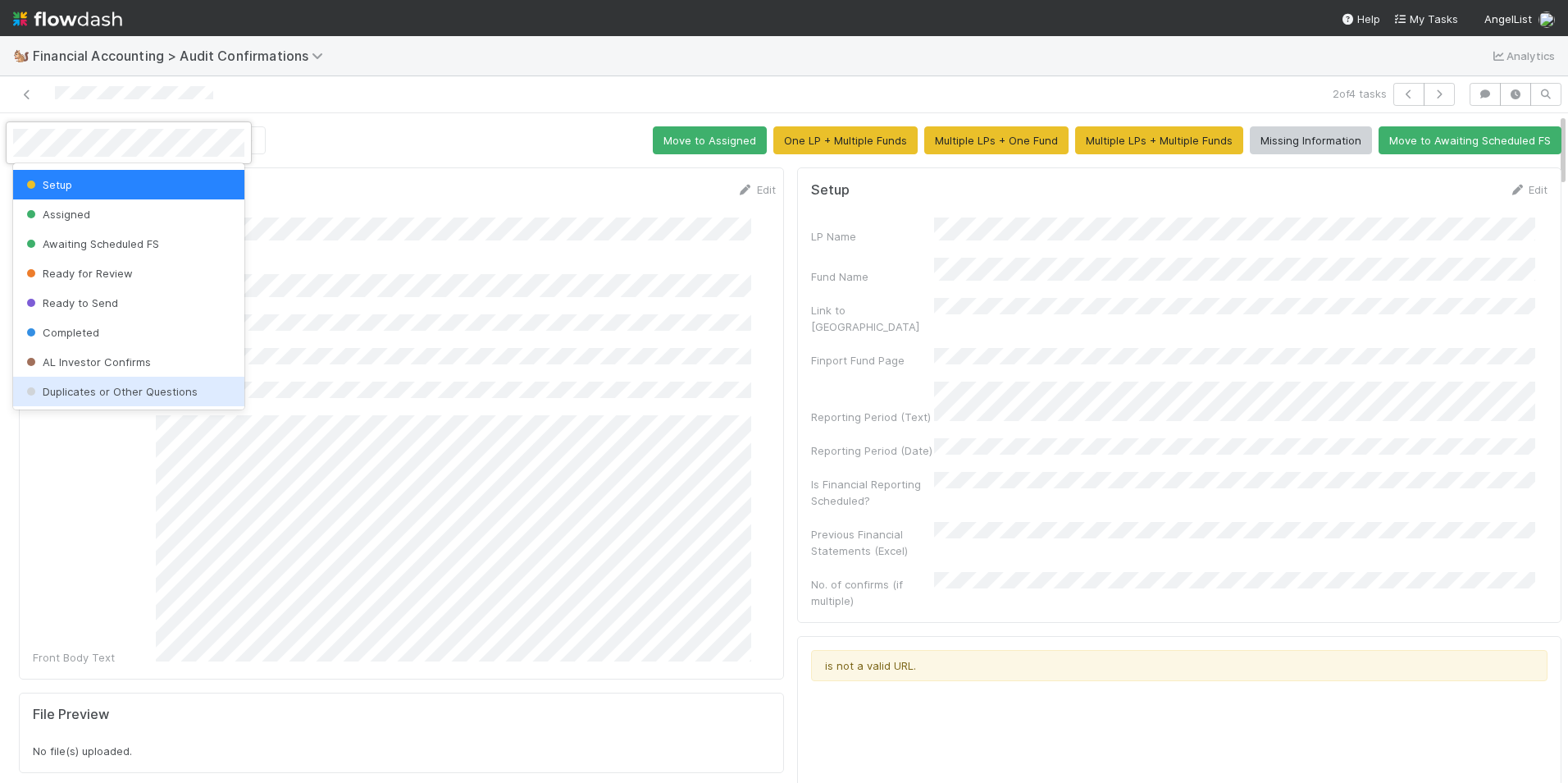
click at [92, 395] on span "Duplicates or Other Questions" at bounding box center [110, 391] width 174 height 13
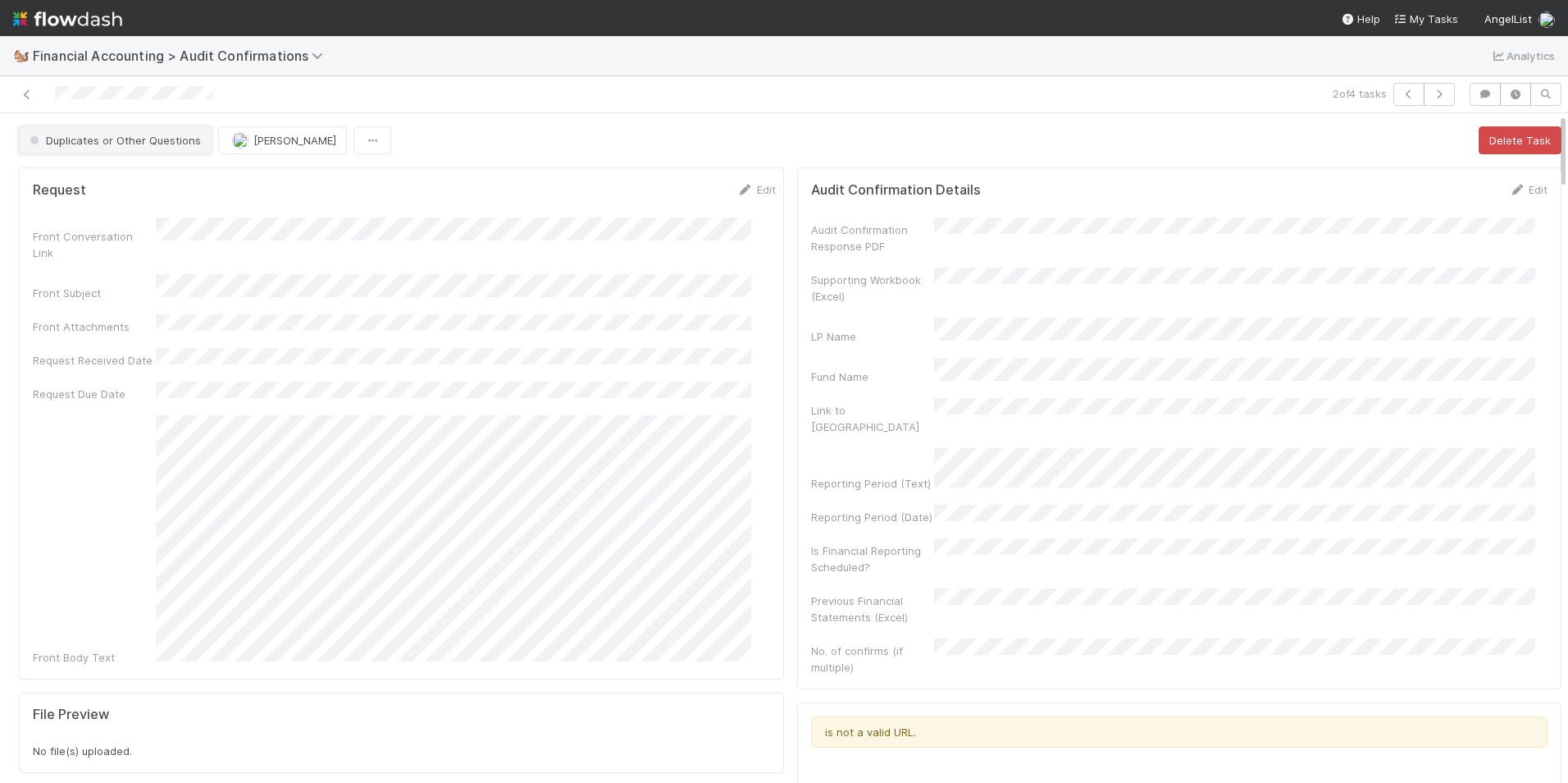
click at [142, 142] on span "Duplicates or Other Questions" at bounding box center [114, 139] width 174 height 13
click at [272, 153] on div at bounding box center [784, 391] width 1568 height 783
click at [254, 143] on span "[PERSON_NAME]" at bounding box center [295, 139] width 83 height 13
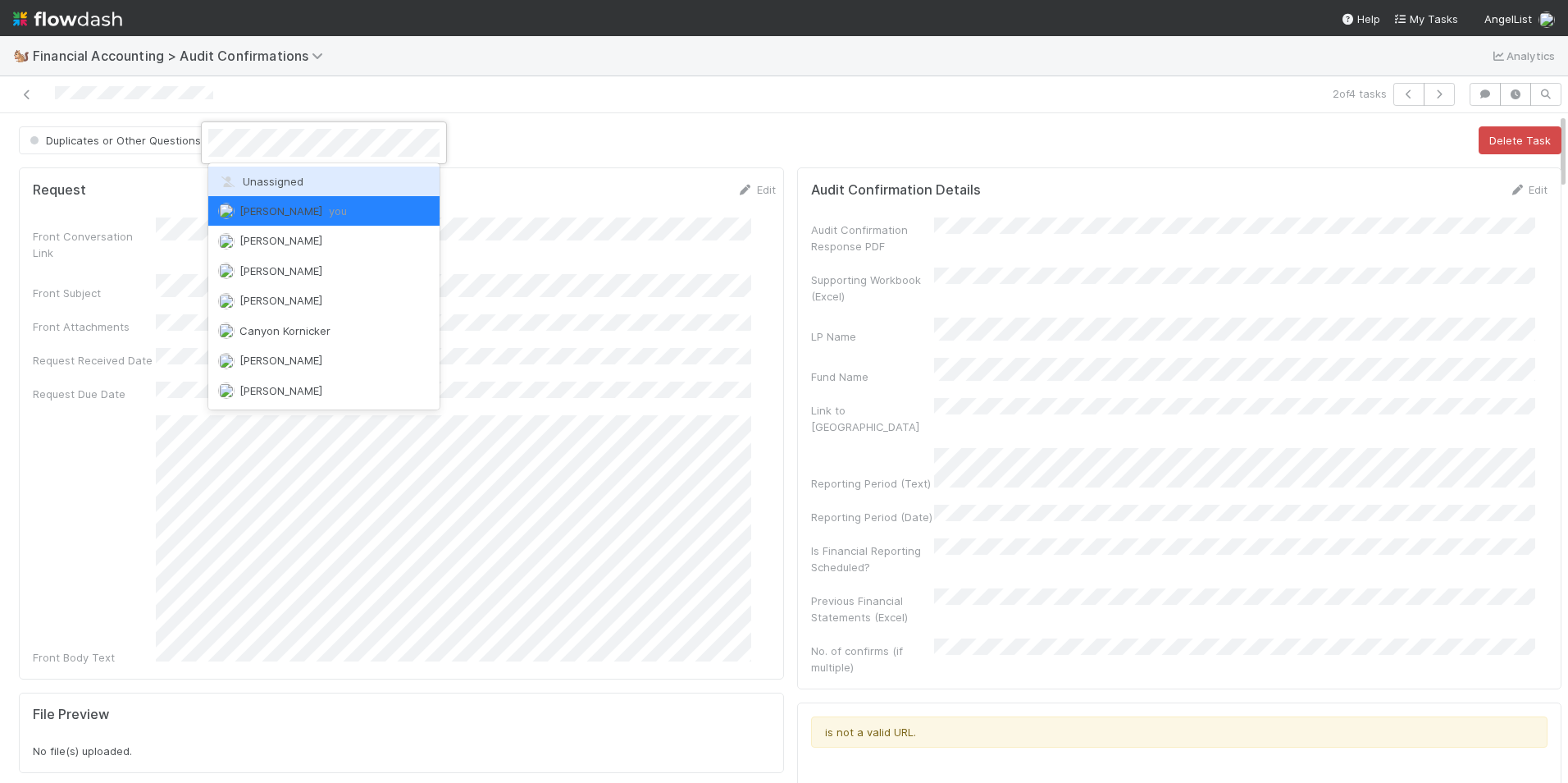
click at [260, 181] on span "Unassigned" at bounding box center [261, 180] width 85 height 13
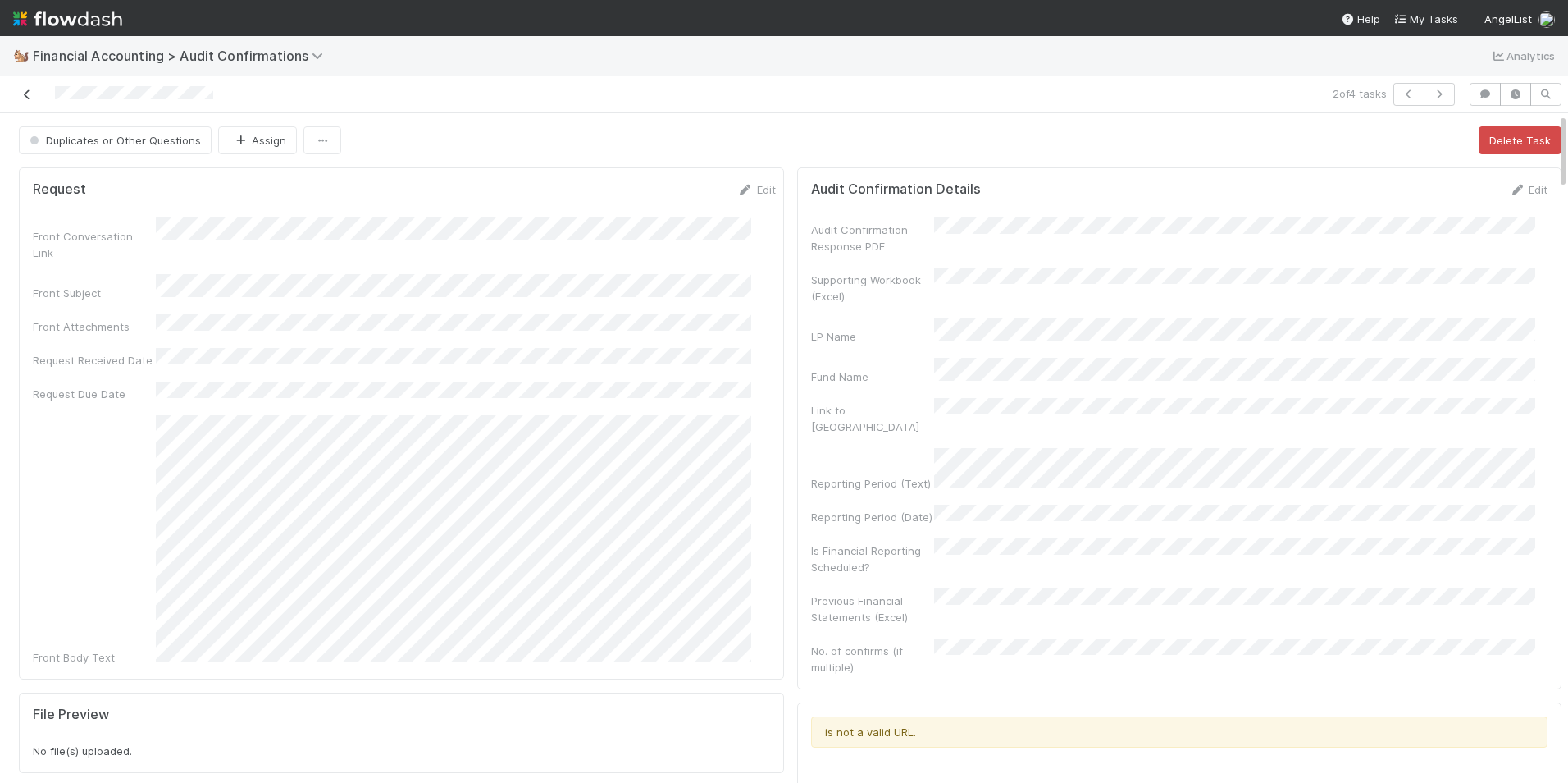
click at [24, 97] on icon at bounding box center [26, 94] width 17 height 11
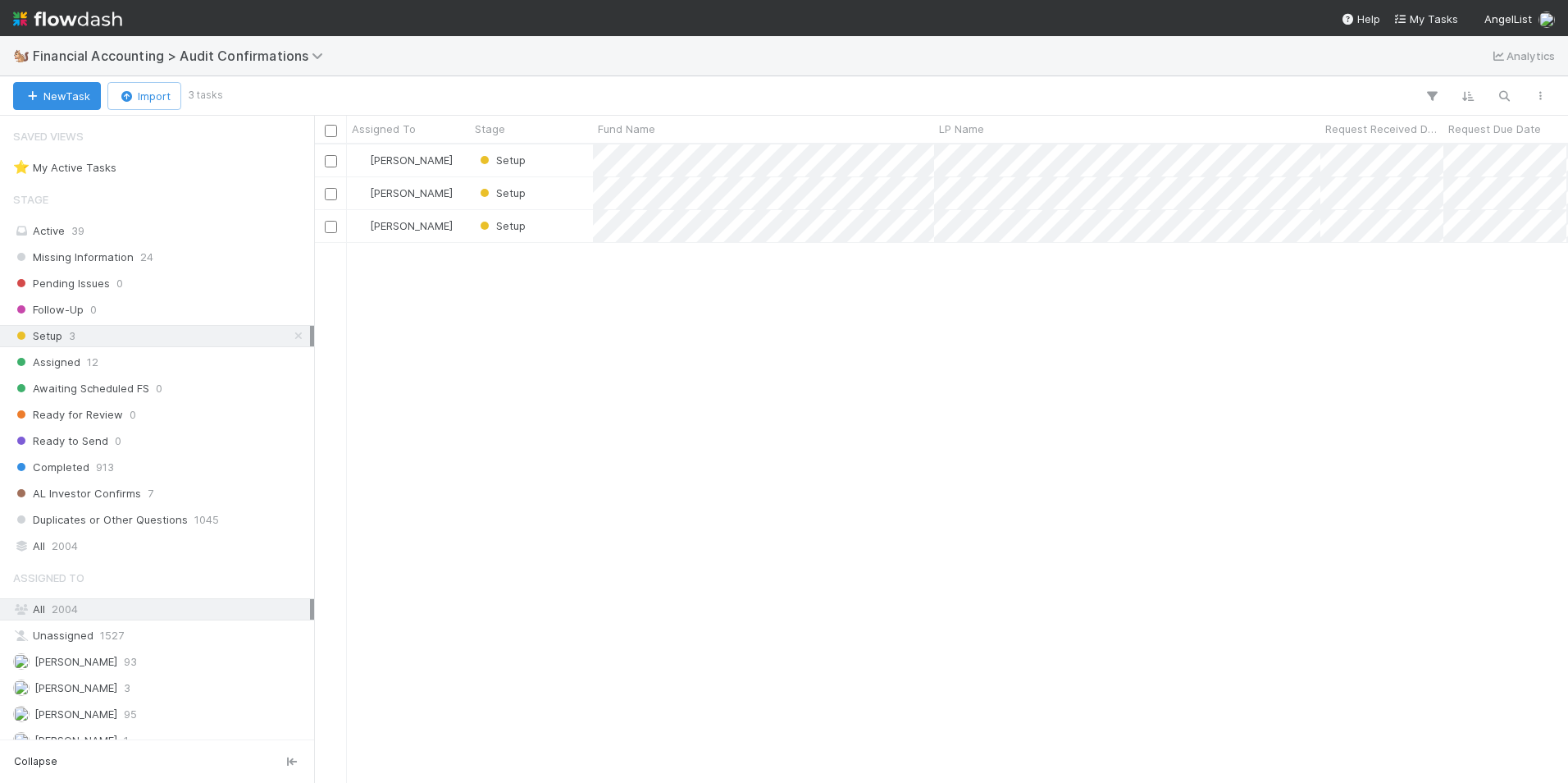
scroll to position [626, 1241]
click at [574, 160] on div "Setup" at bounding box center [532, 160] width 123 height 32
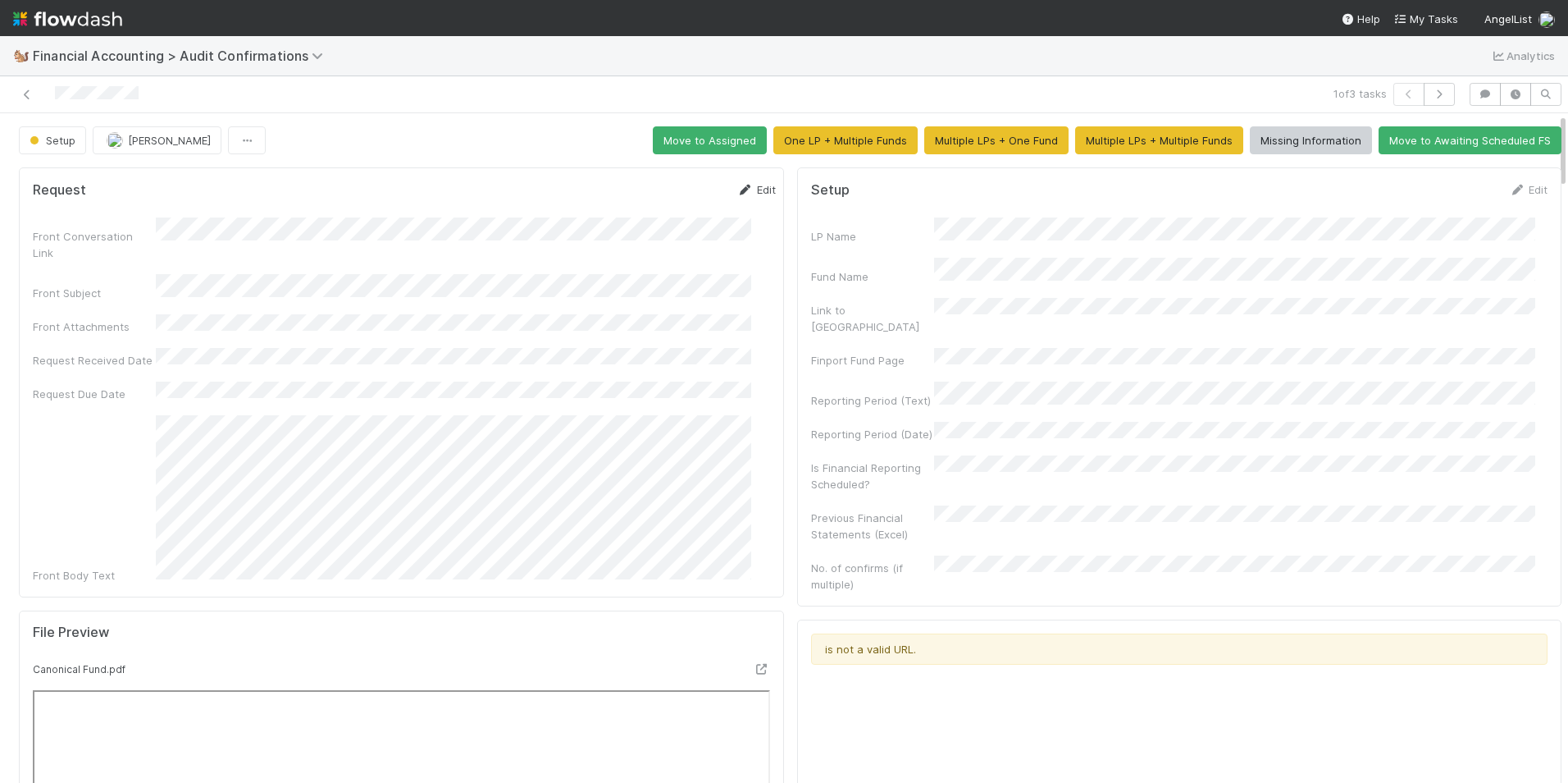
click at [737, 189] on link "Edit" at bounding box center [756, 189] width 38 height 13
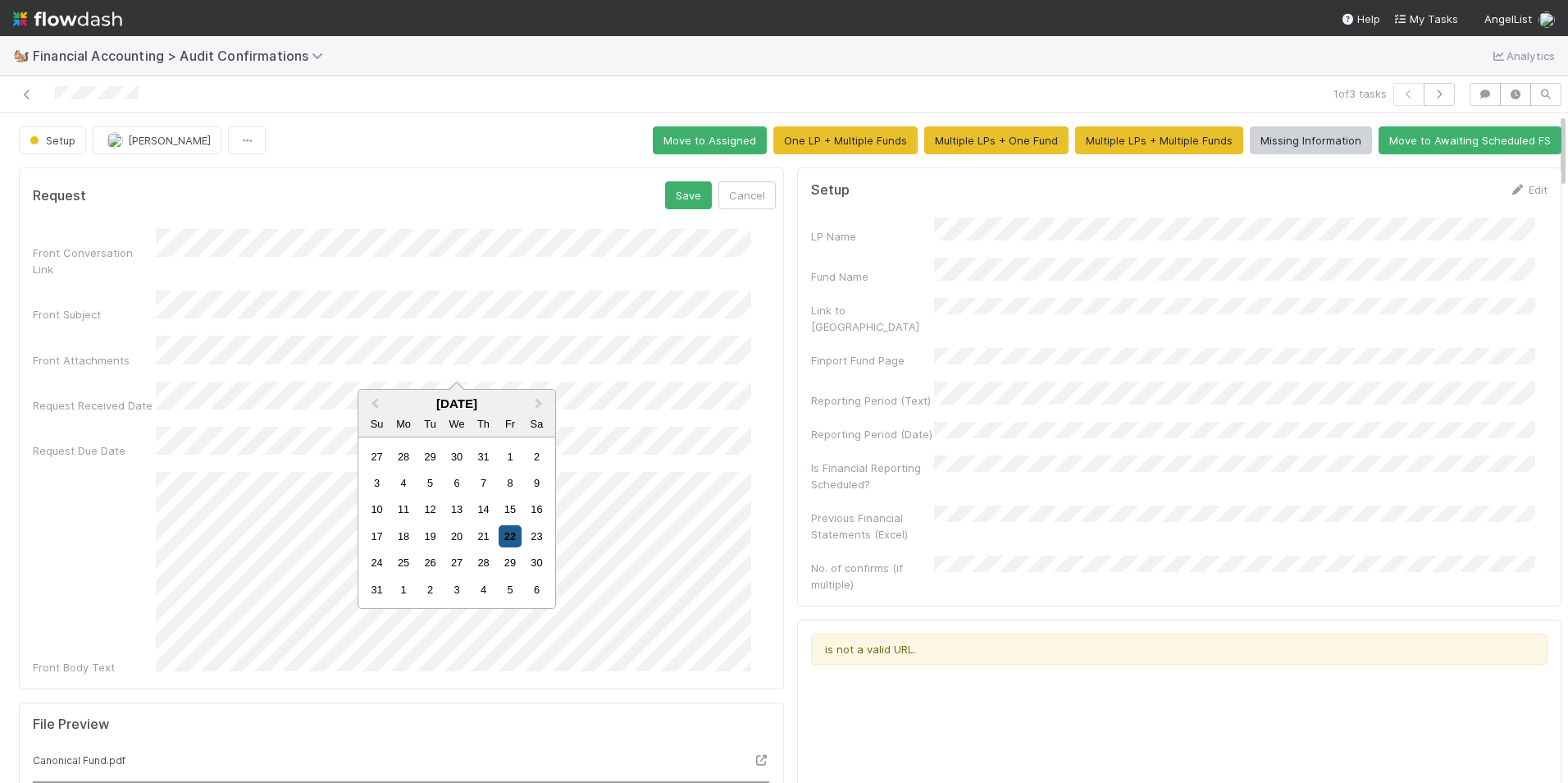
click at [505, 540] on div "22" at bounding box center [509, 536] width 23 height 23
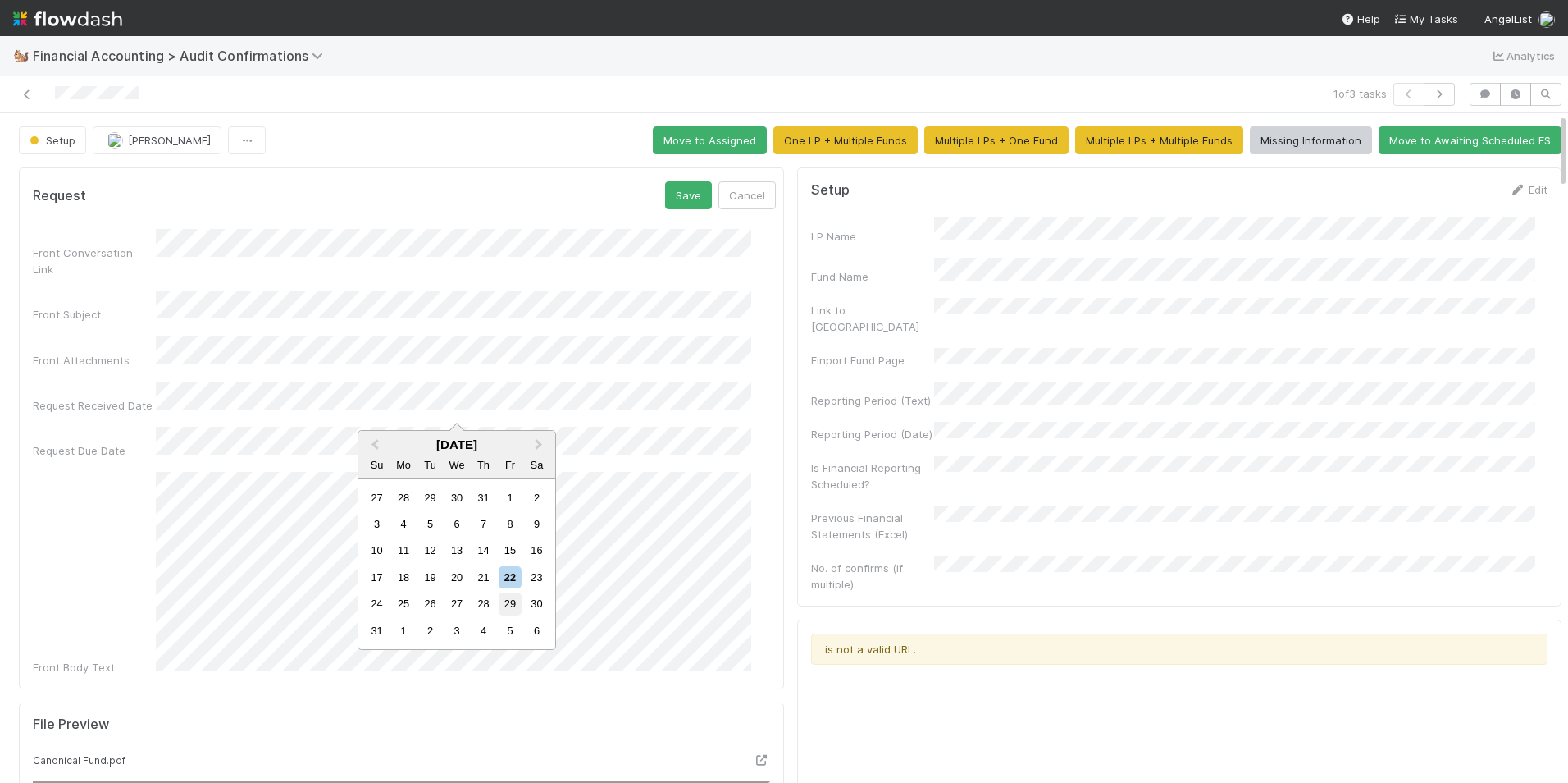
click at [511, 600] on div "29" at bounding box center [509, 603] width 23 height 23
click at [672, 197] on button "Save" at bounding box center [689, 195] width 47 height 27
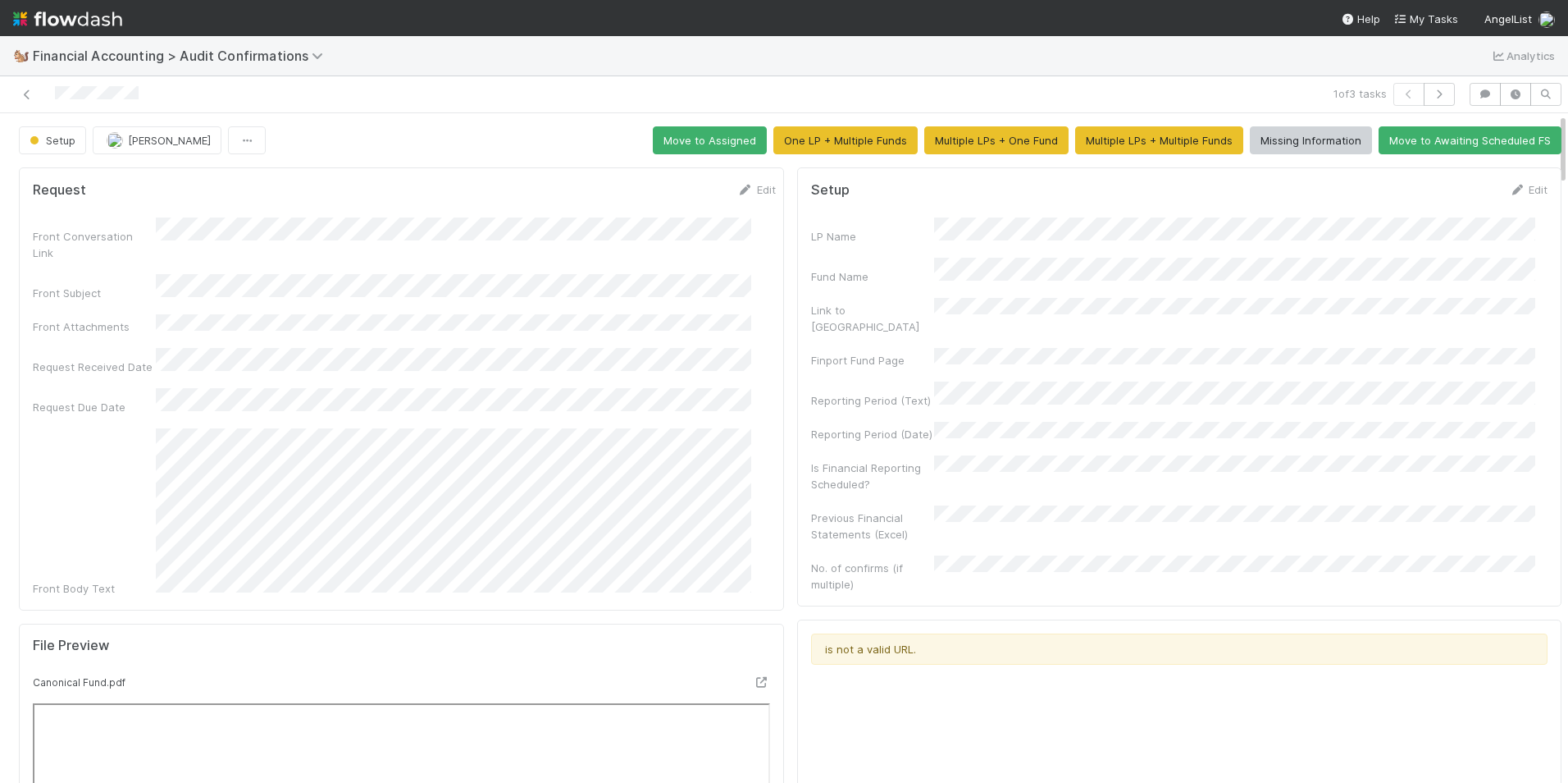
click at [1513, 197] on div "Edit" at bounding box center [1527, 189] width 38 height 17
click at [1508, 194] on link "Edit" at bounding box center [1527, 189] width 38 height 13
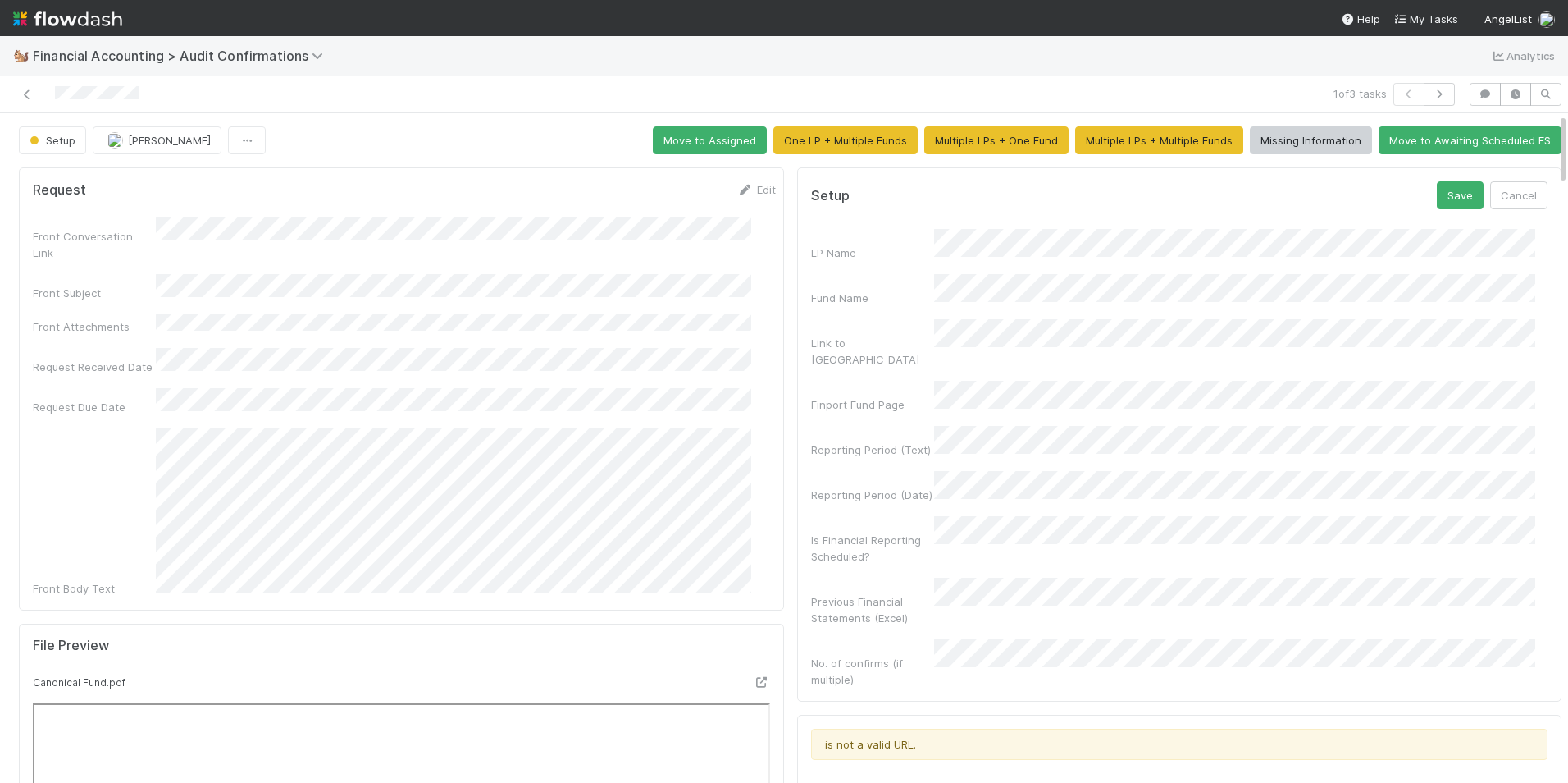
click at [902, 265] on div "LP Name Fund Name Link to [GEOGRAPHIC_DATA] Finport Fund Page Reporting Period …" at bounding box center [1179, 459] width 737 height 459
click at [913, 425] on div "Reporting Period (Text)" at bounding box center [1179, 441] width 737 height 32
click at [872, 441] on div "Reporting Period (Text)" at bounding box center [873, 449] width 123 height 17
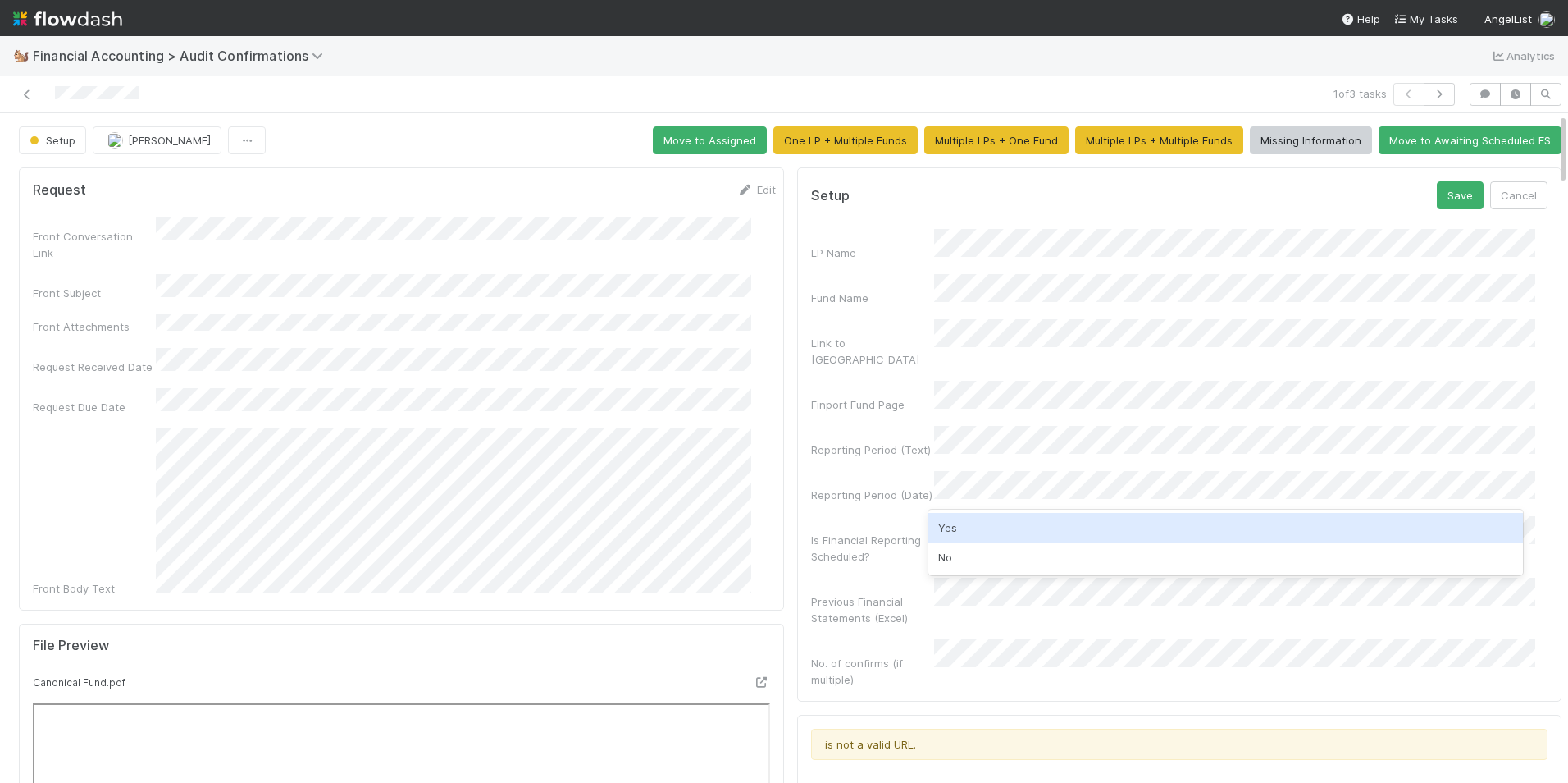
click at [1009, 531] on div "Yes" at bounding box center [1226, 527] width 595 height 29
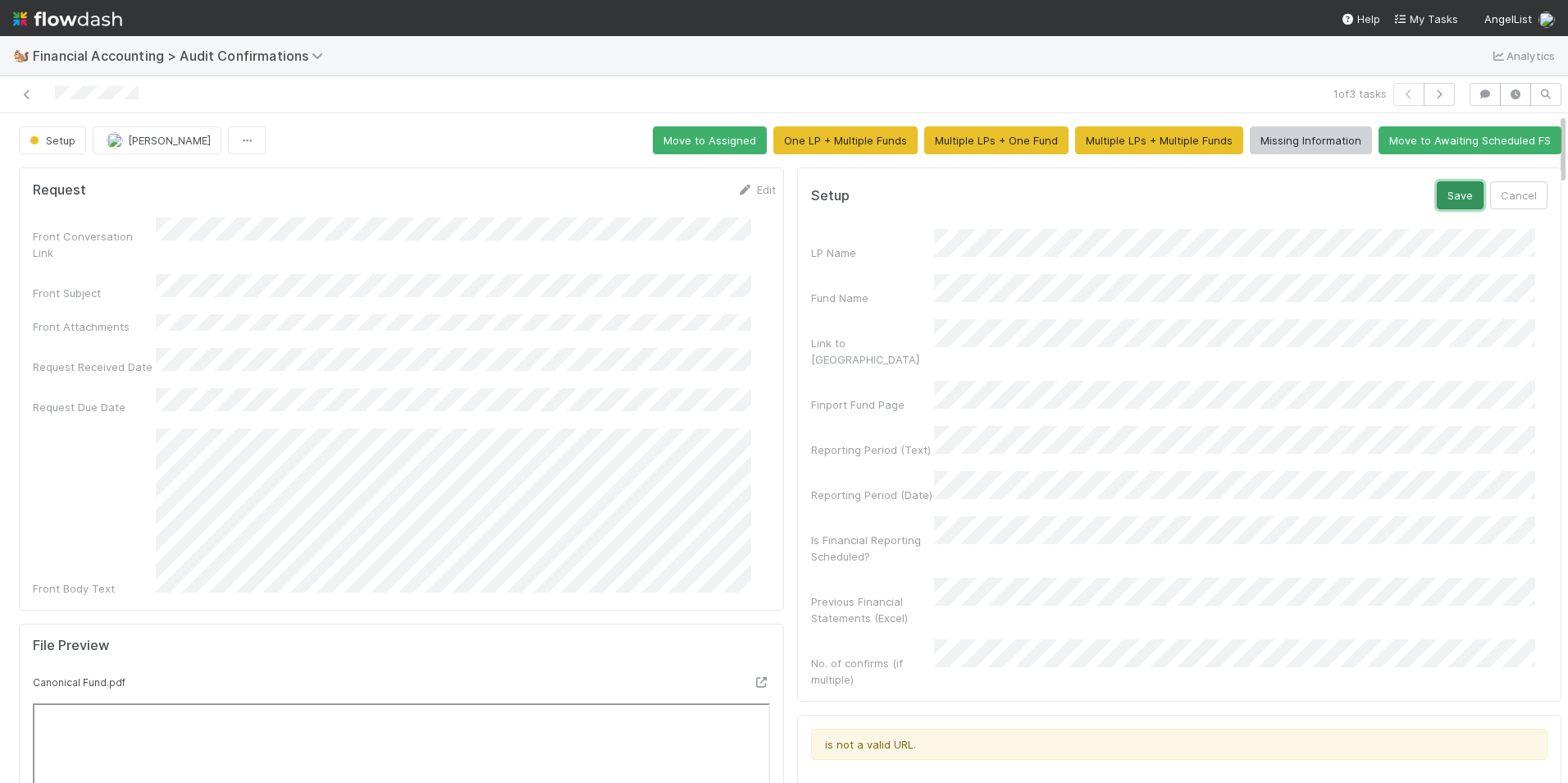
click at [1437, 199] on button "Save" at bounding box center [1460, 195] width 47 height 27
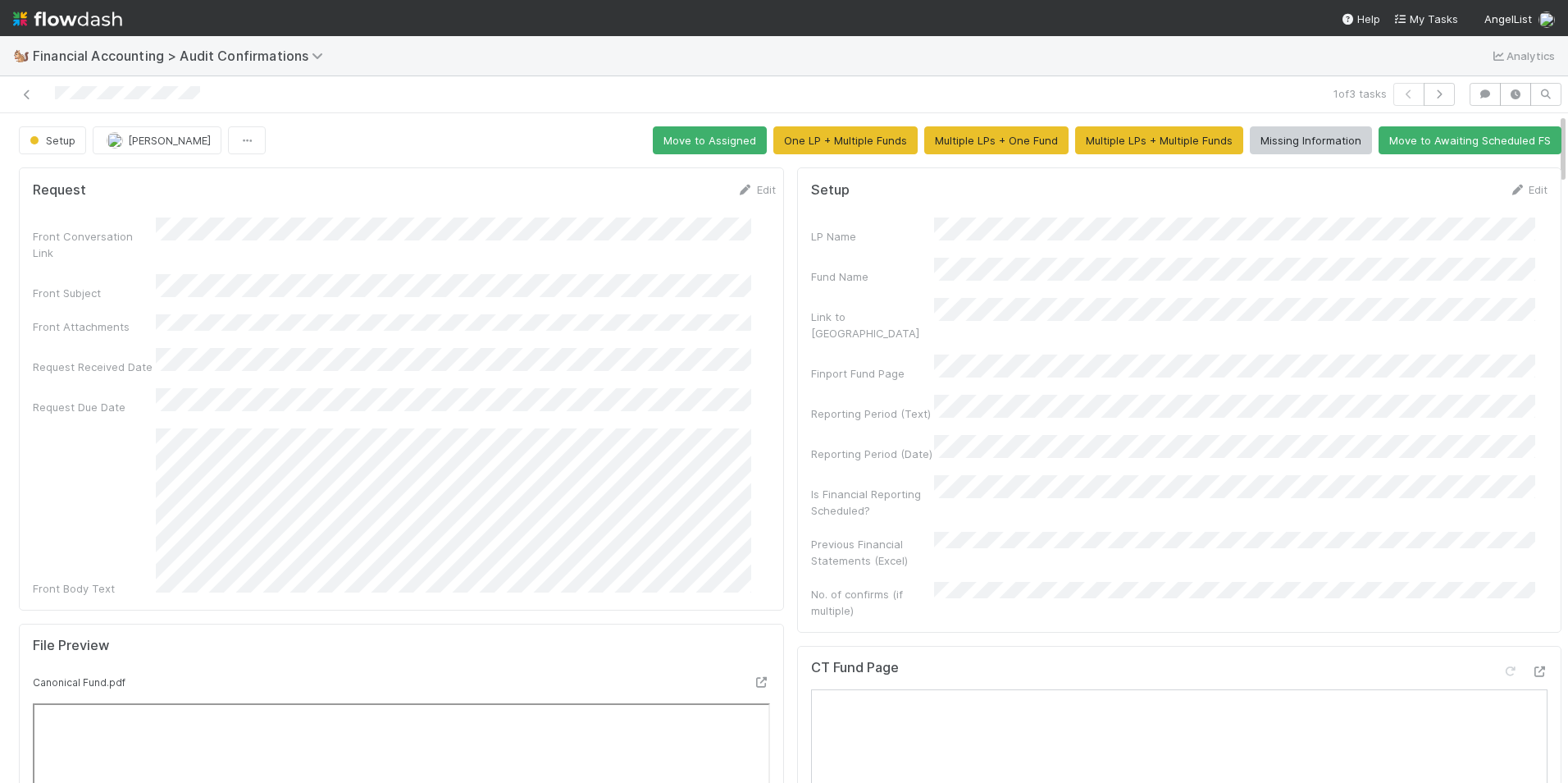
click at [150, 138] on span "[PERSON_NAME]" at bounding box center [169, 139] width 83 height 13
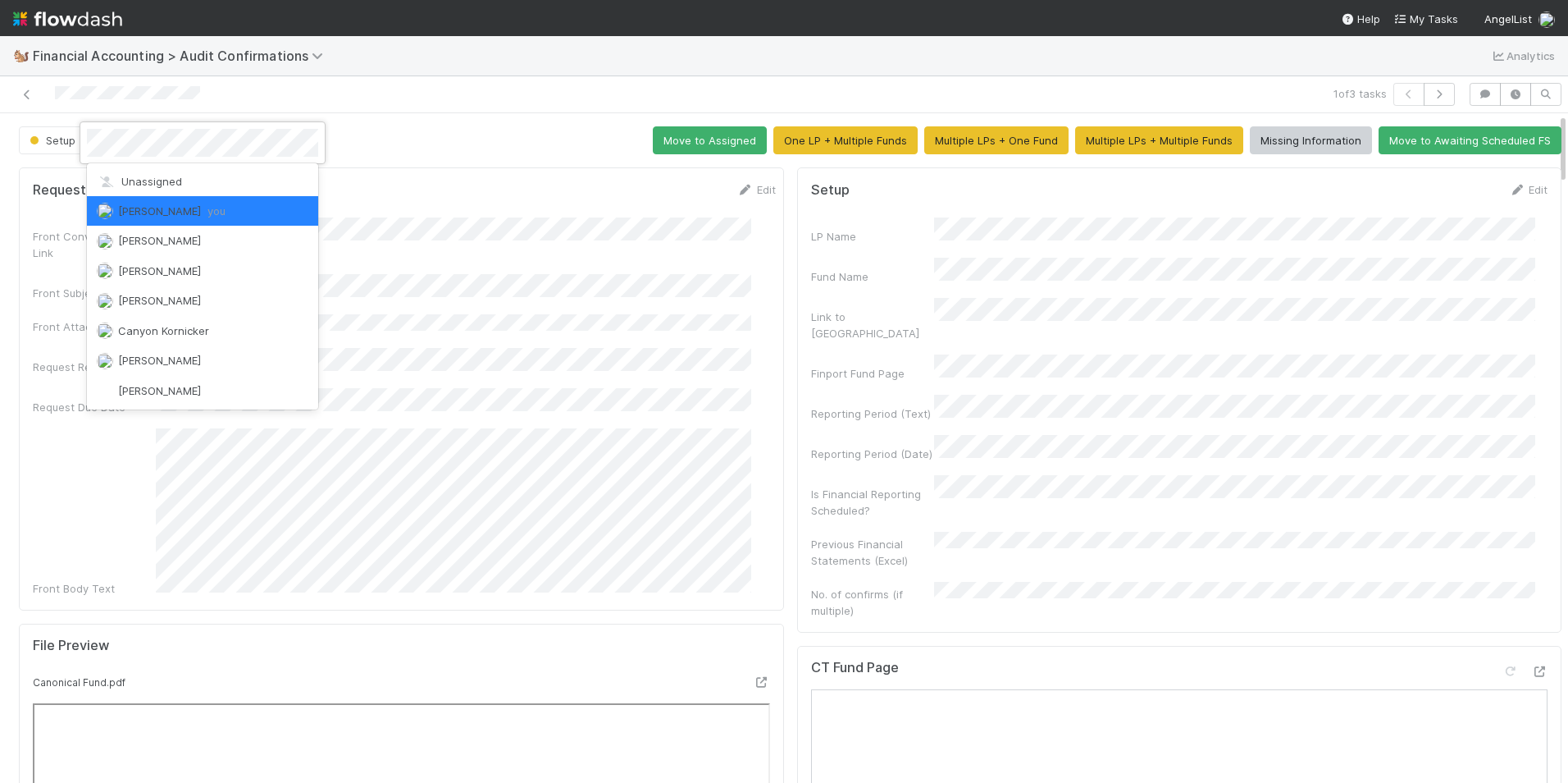
click at [543, 163] on div at bounding box center [784, 391] width 1568 height 783
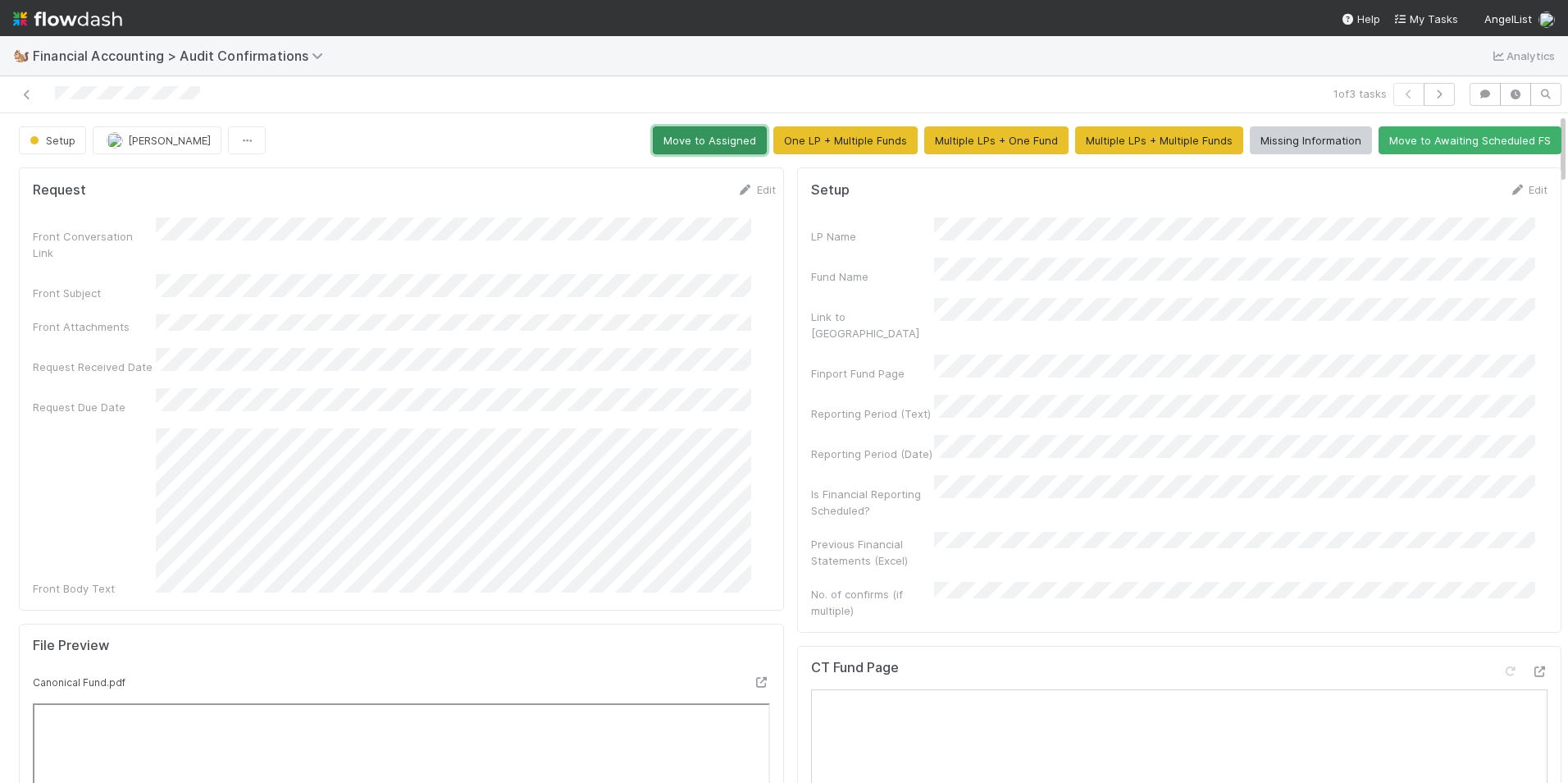
click at [704, 153] on button "Move to Assigned" at bounding box center [709, 140] width 114 height 27
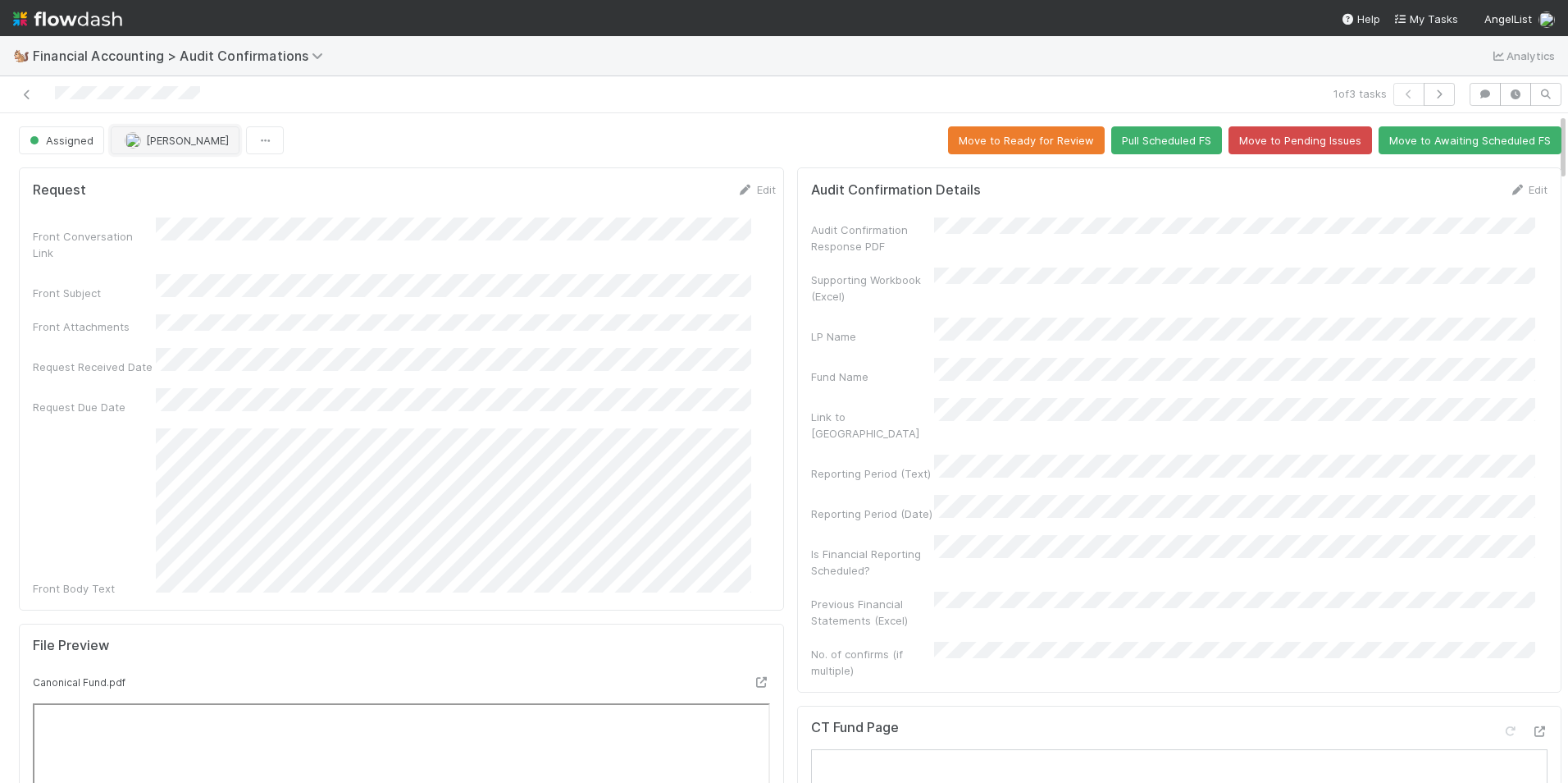
click at [165, 148] on button "[PERSON_NAME]" at bounding box center [174, 140] width 128 height 27
click at [181, 175] on span "[PERSON_NAME]" at bounding box center [175, 180] width 83 height 13
click at [31, 100] on link at bounding box center [26, 94] width 17 height 17
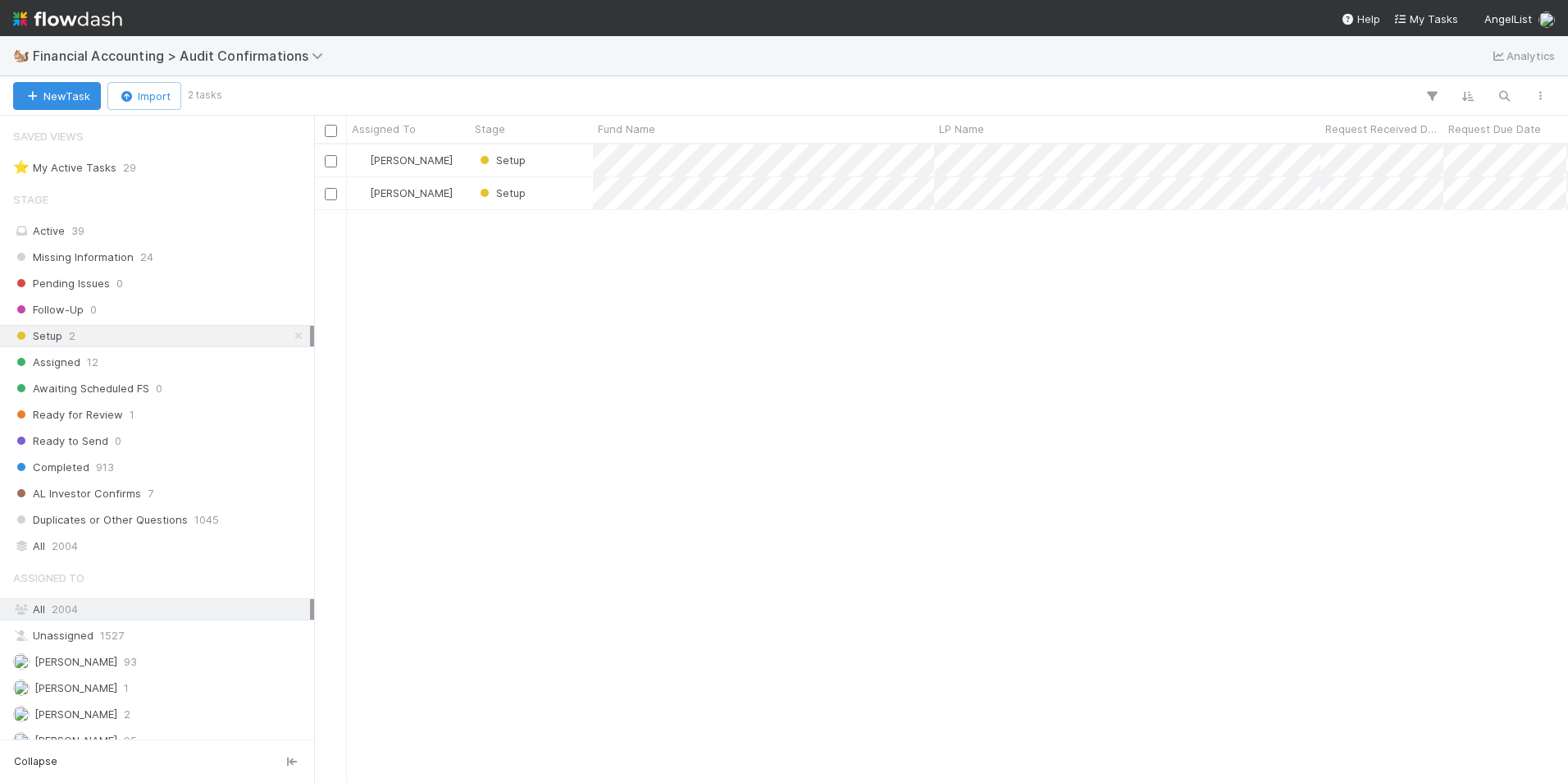
scroll to position [13, 13]
click at [581, 157] on div "Setup" at bounding box center [532, 160] width 123 height 32
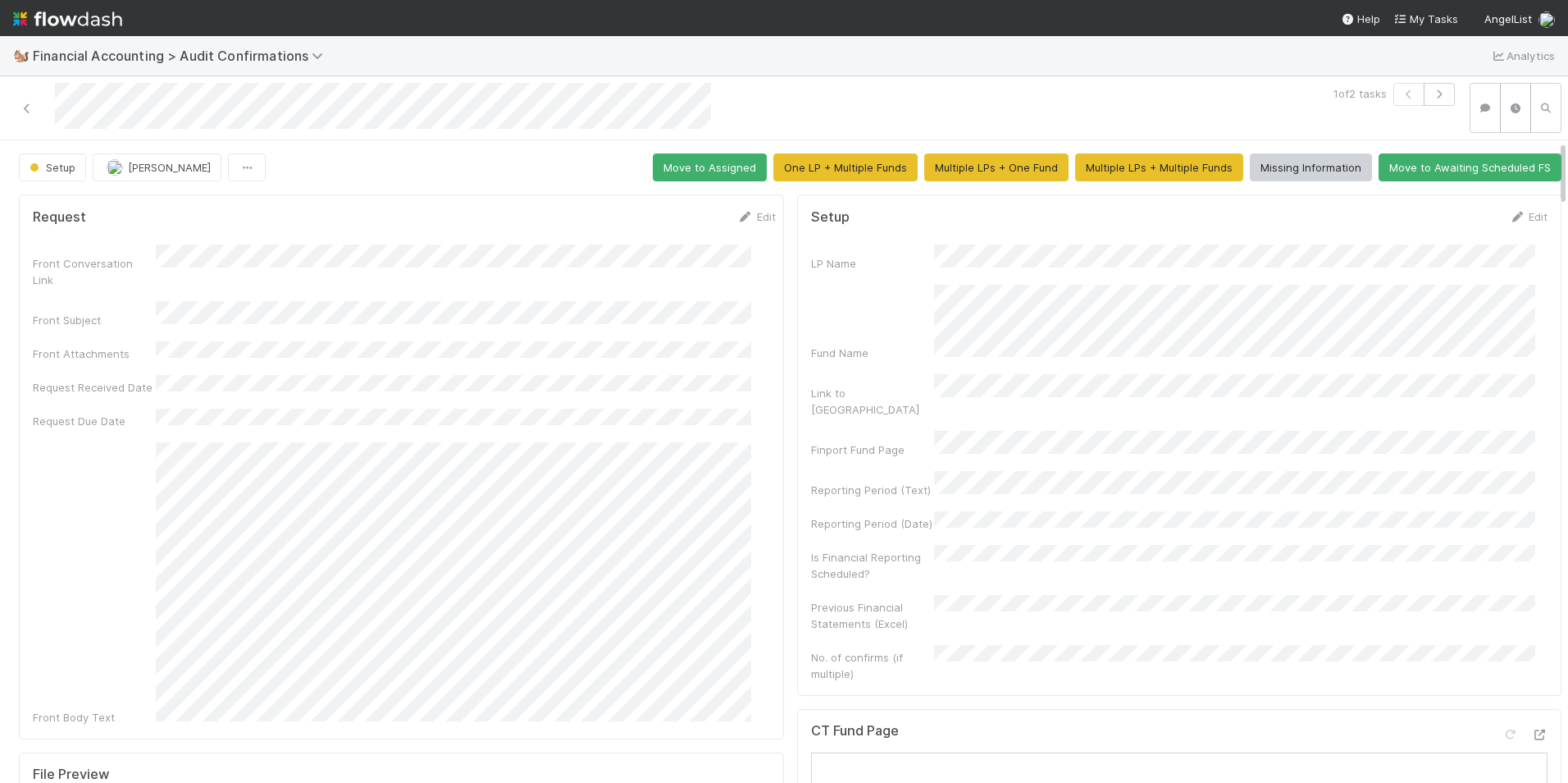
click at [36, 114] on div at bounding box center [372, 108] width 731 height 50
click at [29, 108] on icon at bounding box center [26, 108] width 17 height 11
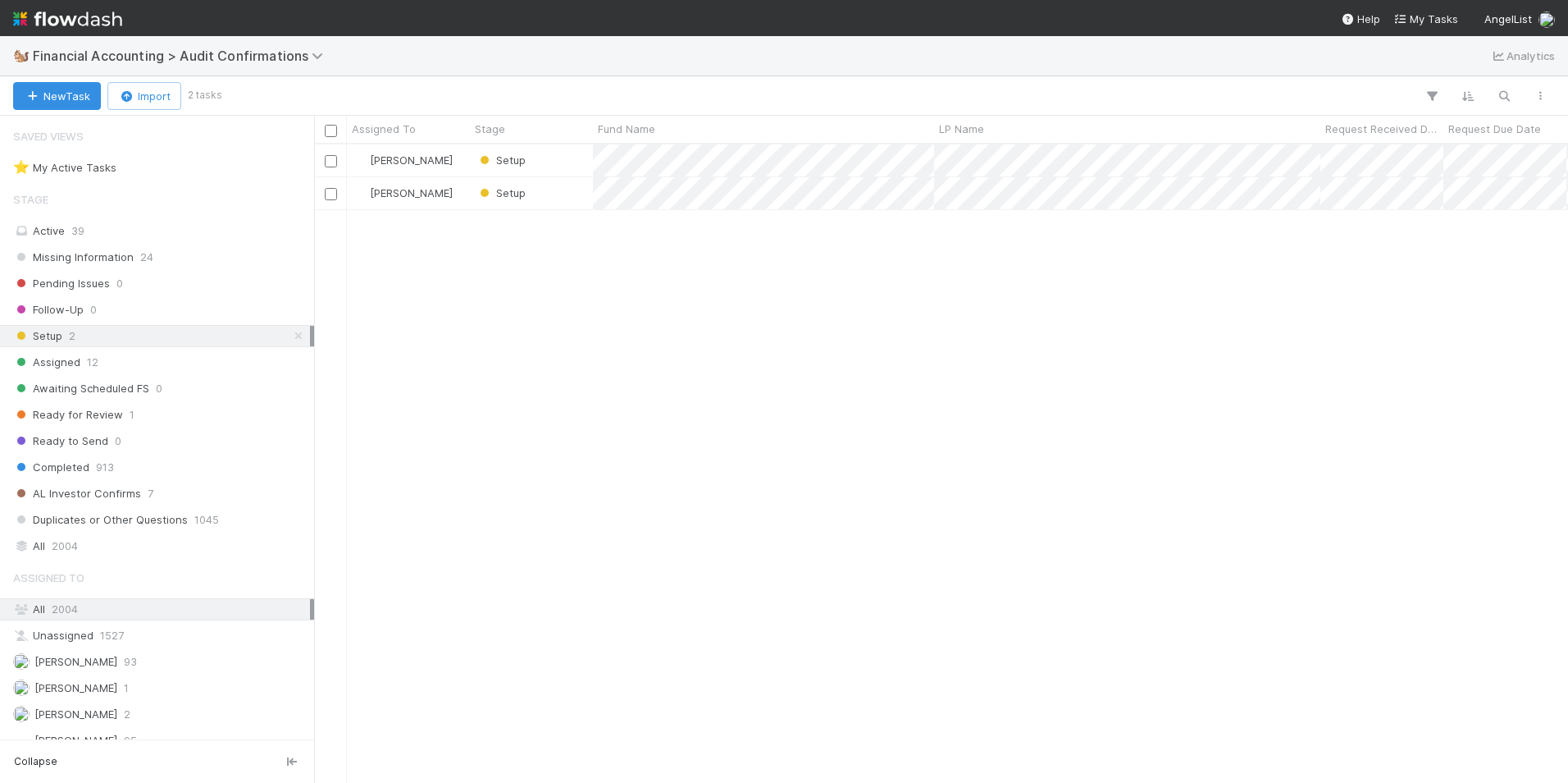
scroll to position [626, 1241]
click at [490, 193] on span "Setup" at bounding box center [500, 192] width 49 height 13
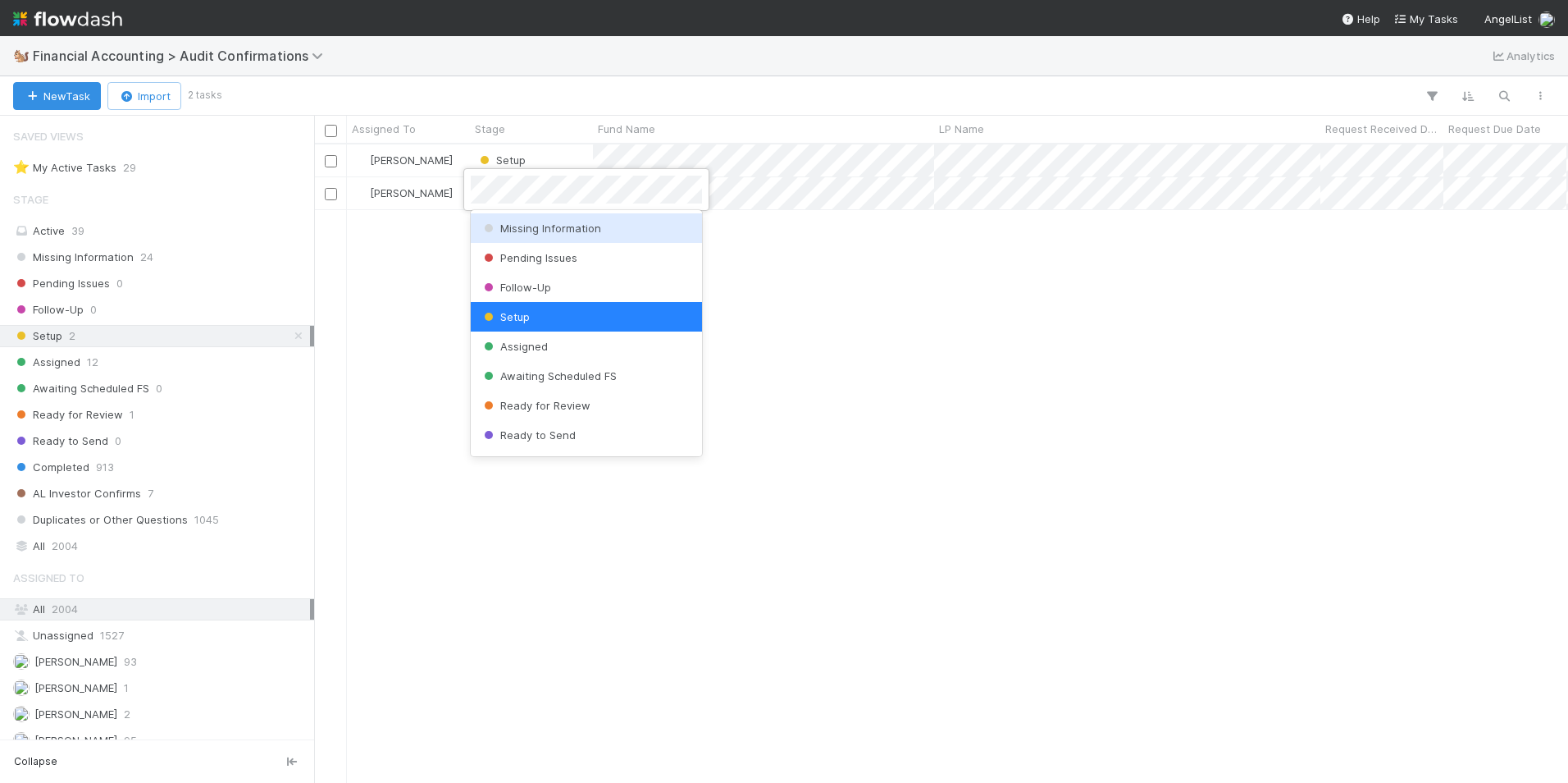
click at [522, 231] on span "Missing Information" at bounding box center [541, 227] width 120 height 13
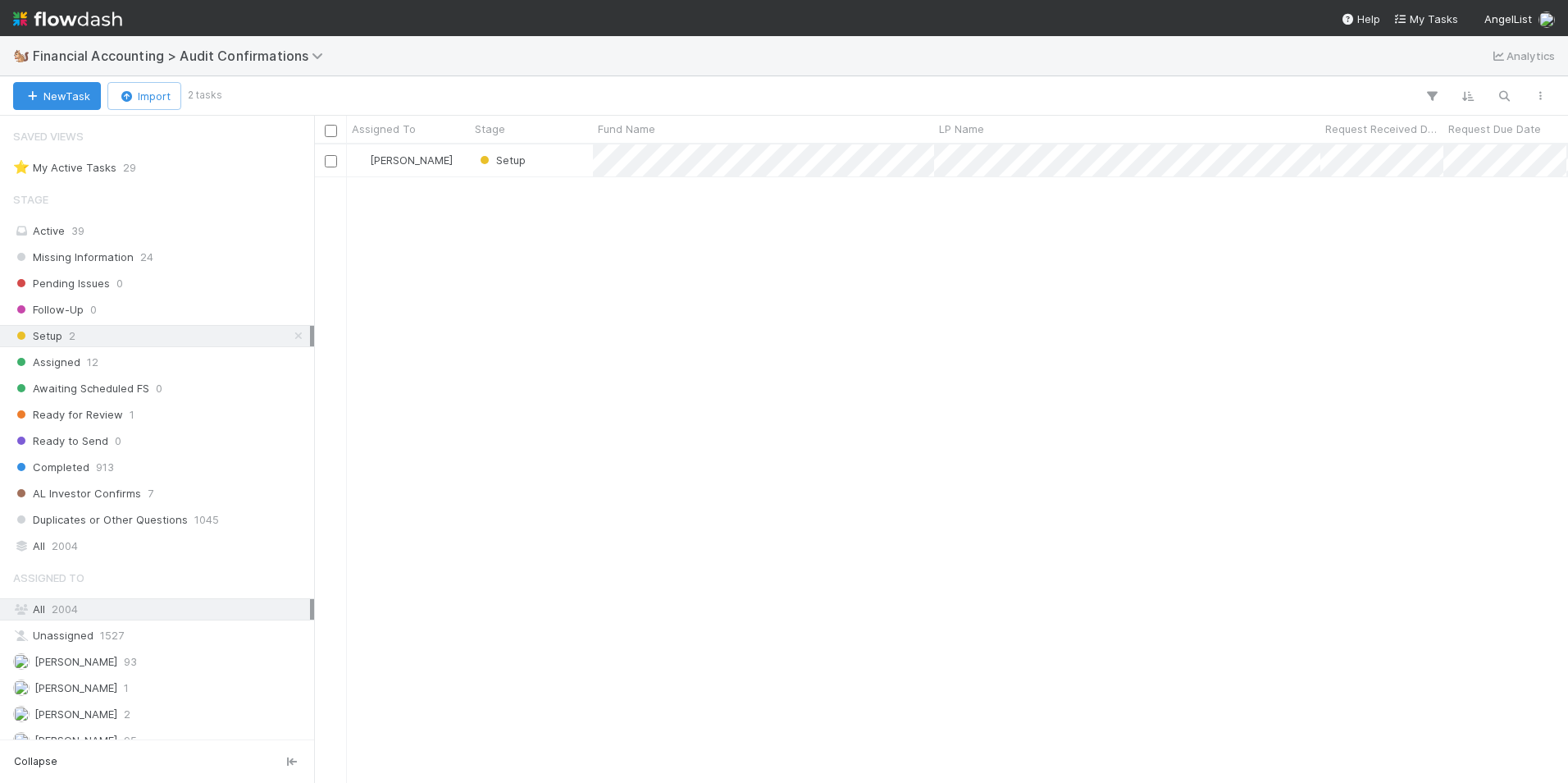
click at [505, 160] on span "Setup" at bounding box center [500, 160] width 49 height 13
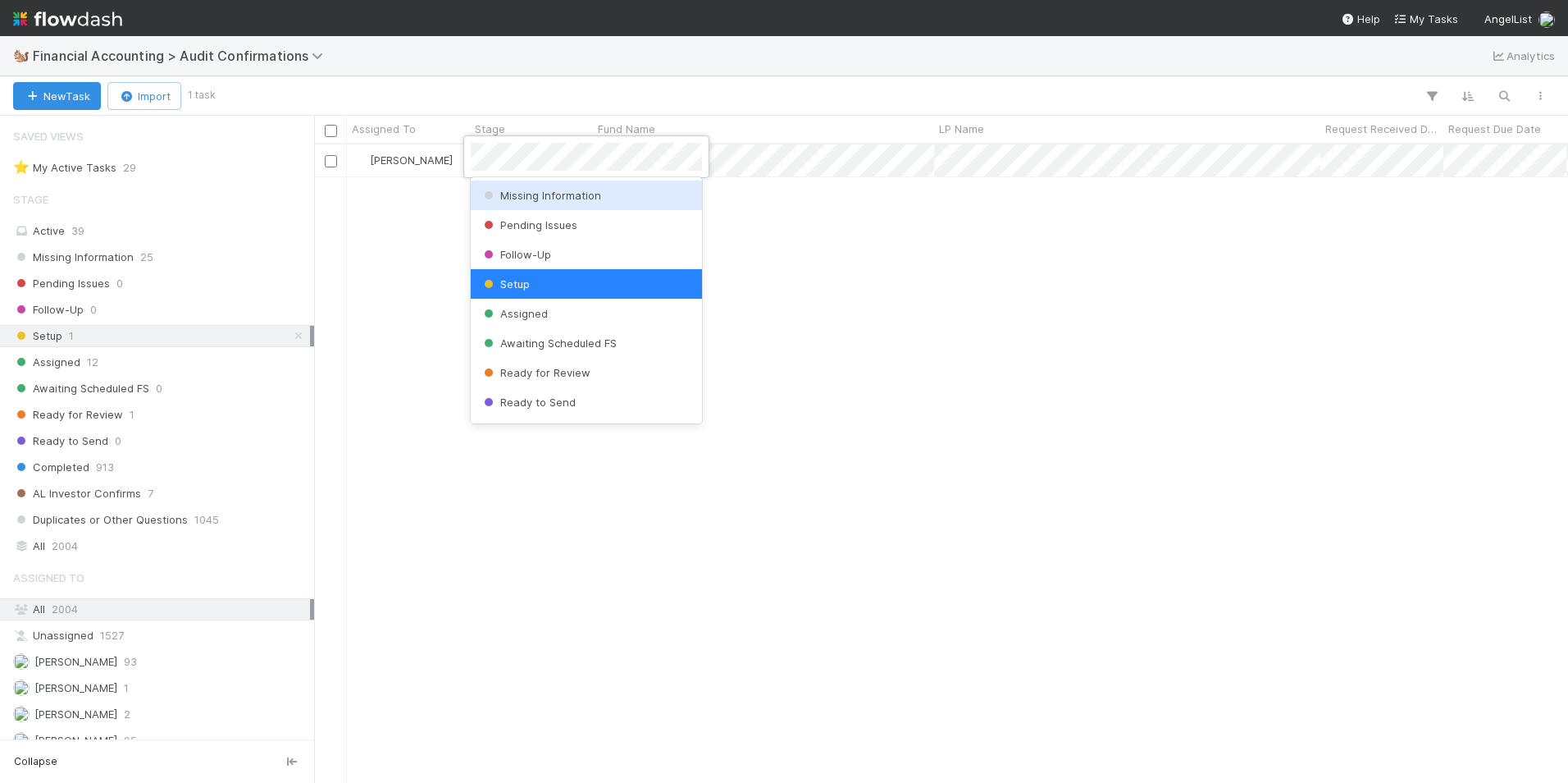
click at [524, 199] on span "Missing Information" at bounding box center [541, 195] width 120 height 13
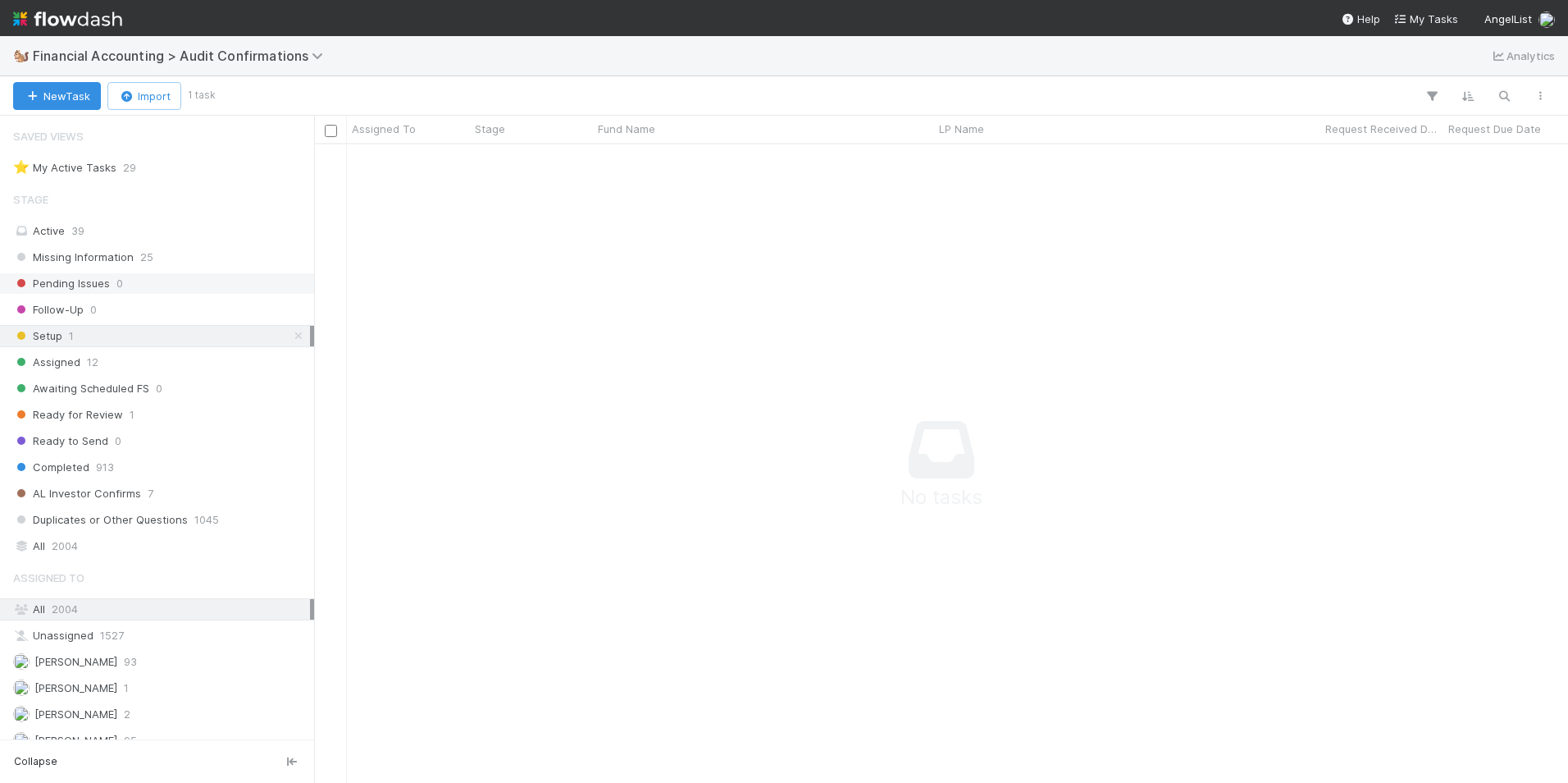
scroll to position [613, 1241]
click at [238, 267] on div "Missing Information 26" at bounding box center [161, 257] width 297 height 21
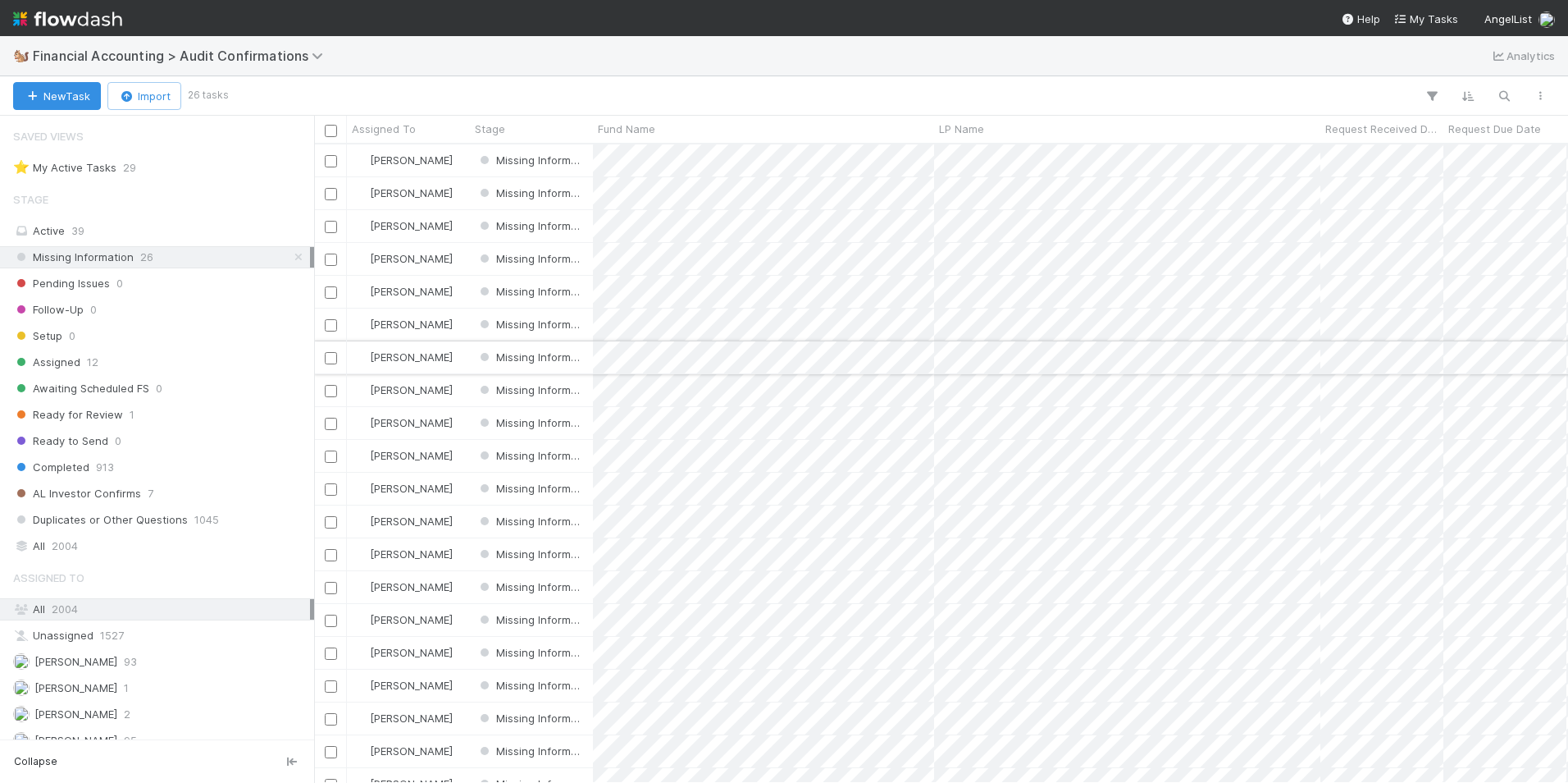
click at [331, 355] on input "checkbox" at bounding box center [330, 358] width 13 height 13
click at [330, 651] on input "checkbox" at bounding box center [330, 653] width 13 height 13
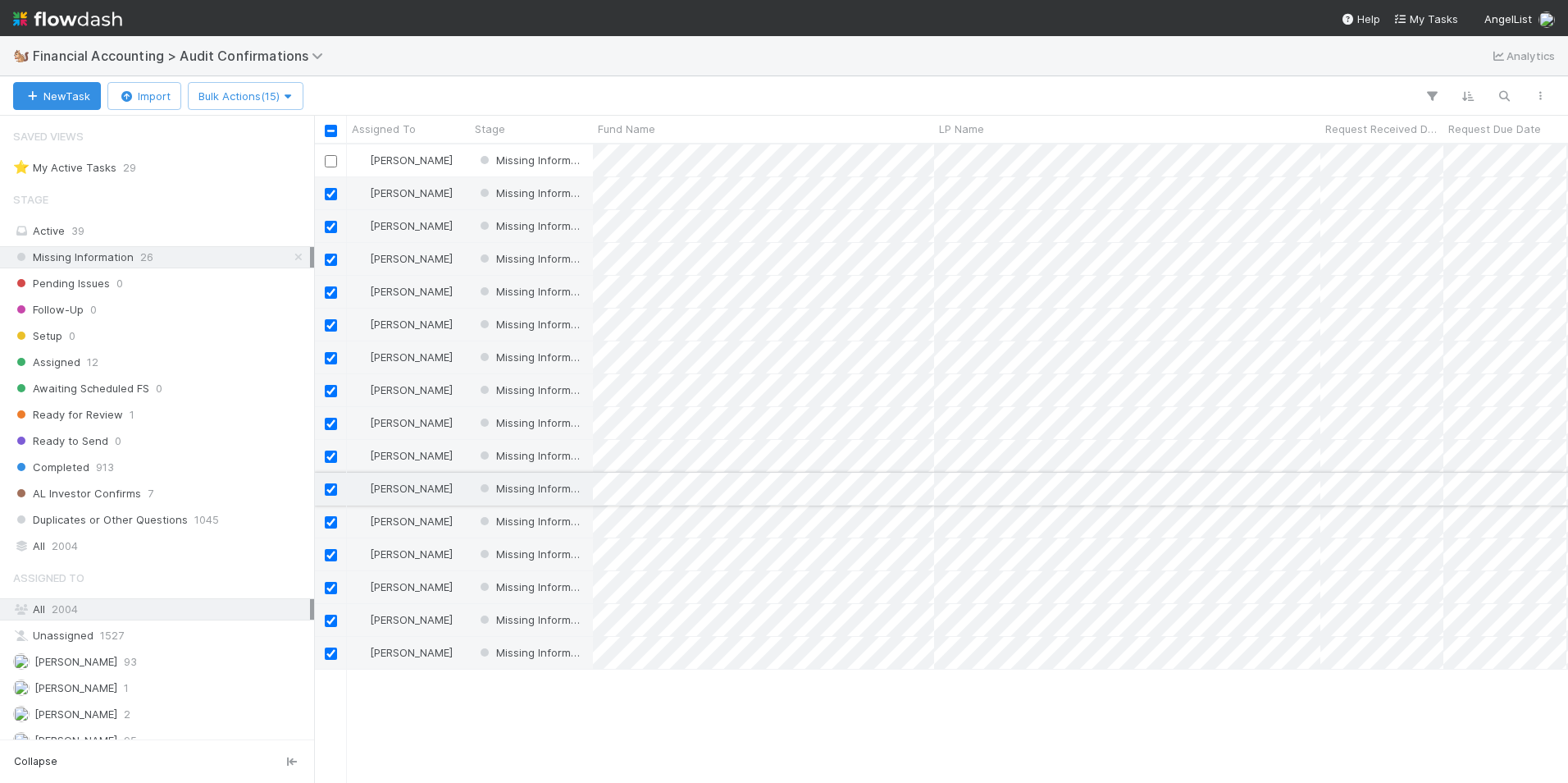
scroll to position [0, 0]
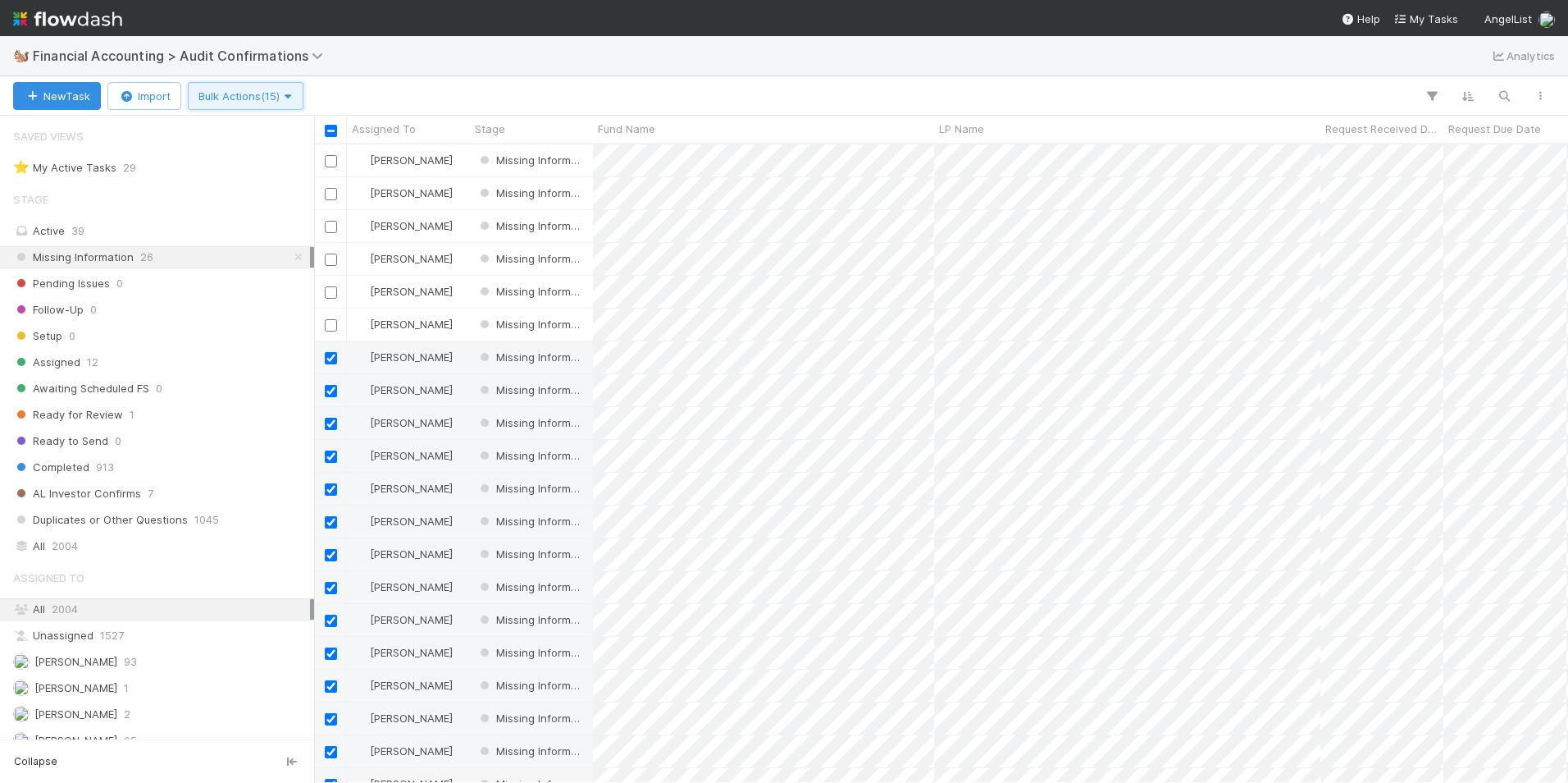
click at [231, 93] on span "Bulk Actions (15)" at bounding box center [246, 95] width 94 height 13
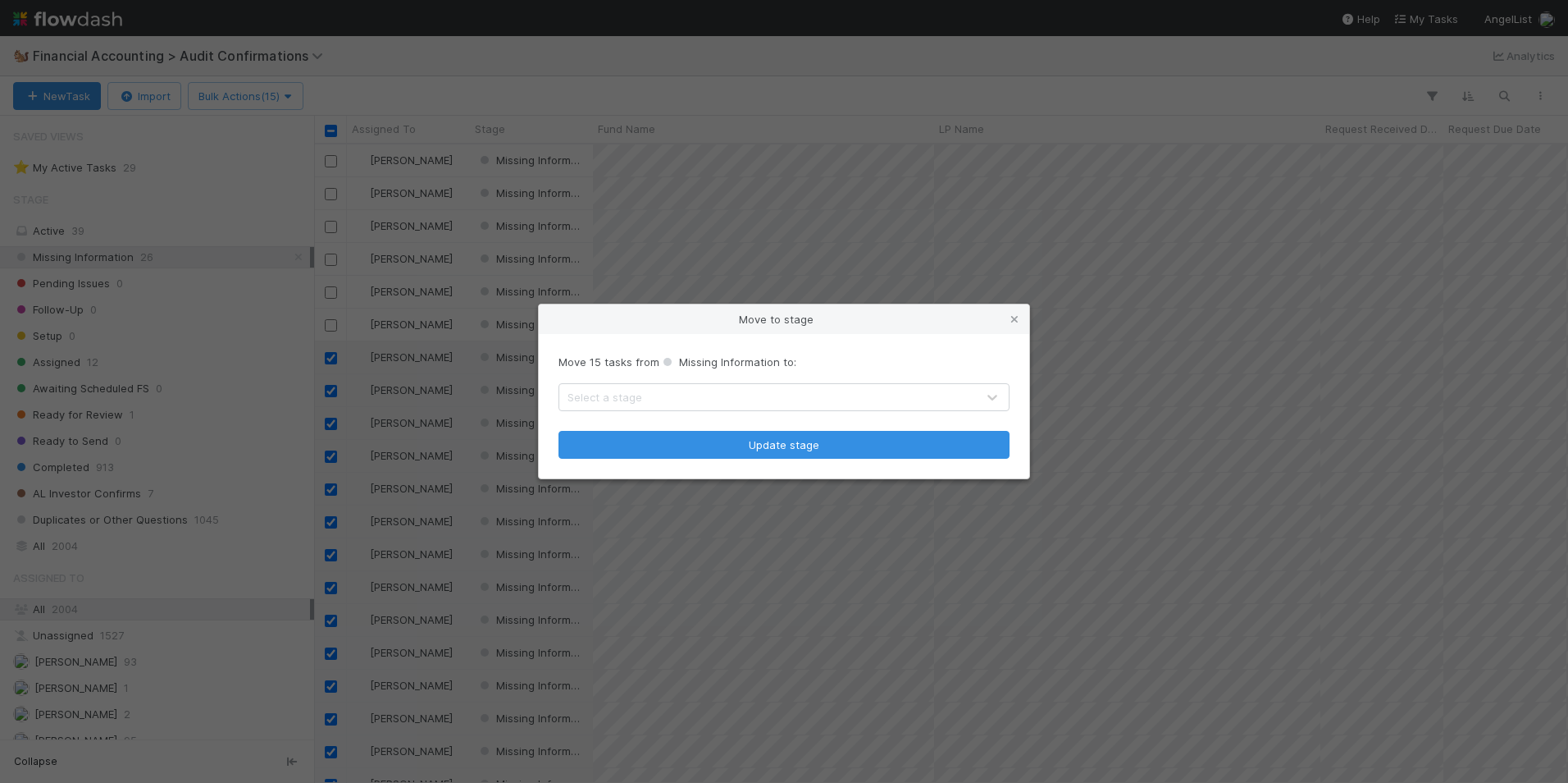
click at [776, 395] on div "Select a stage" at bounding box center [767, 397] width 416 height 26
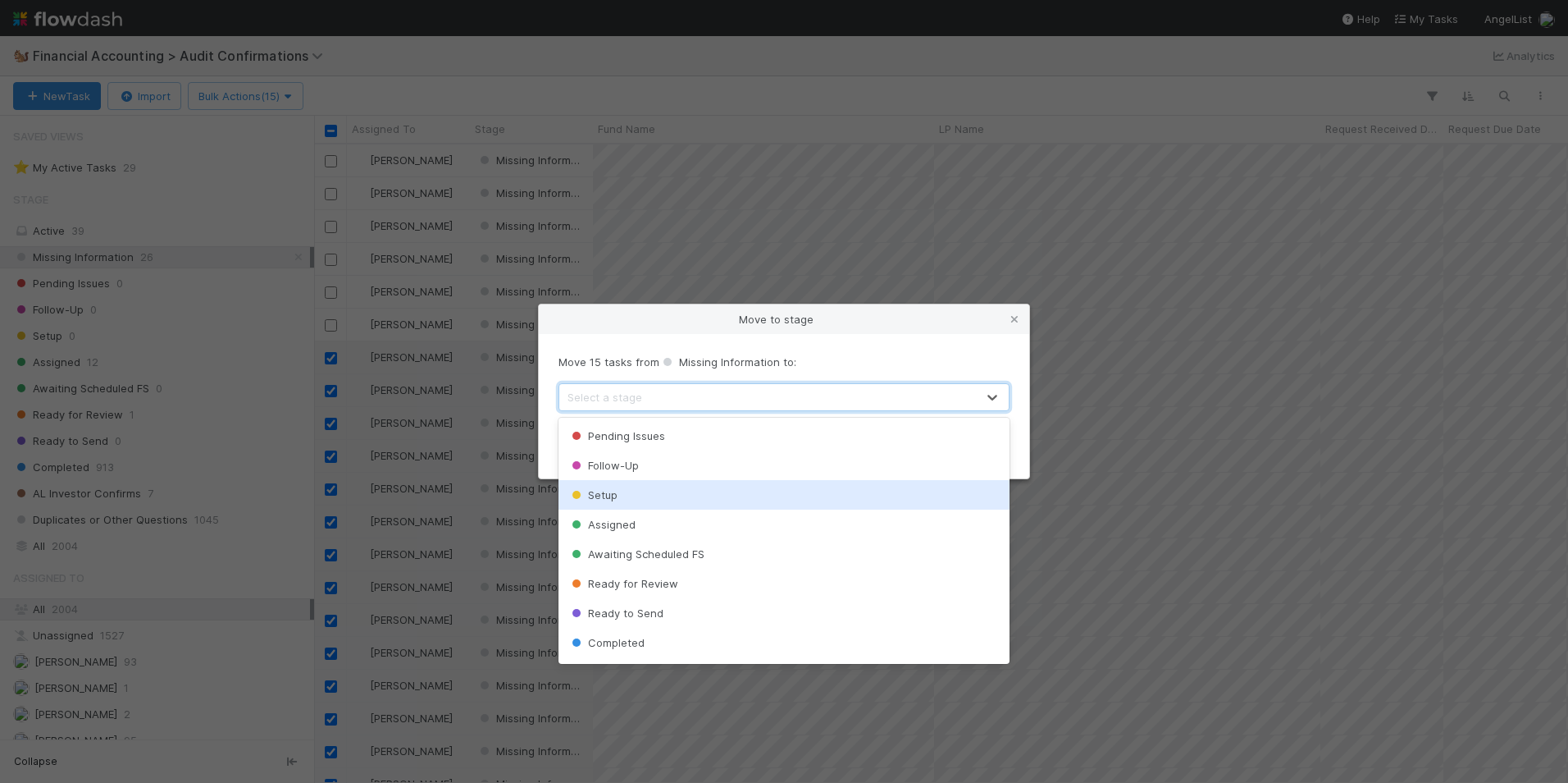
scroll to position [56, 0]
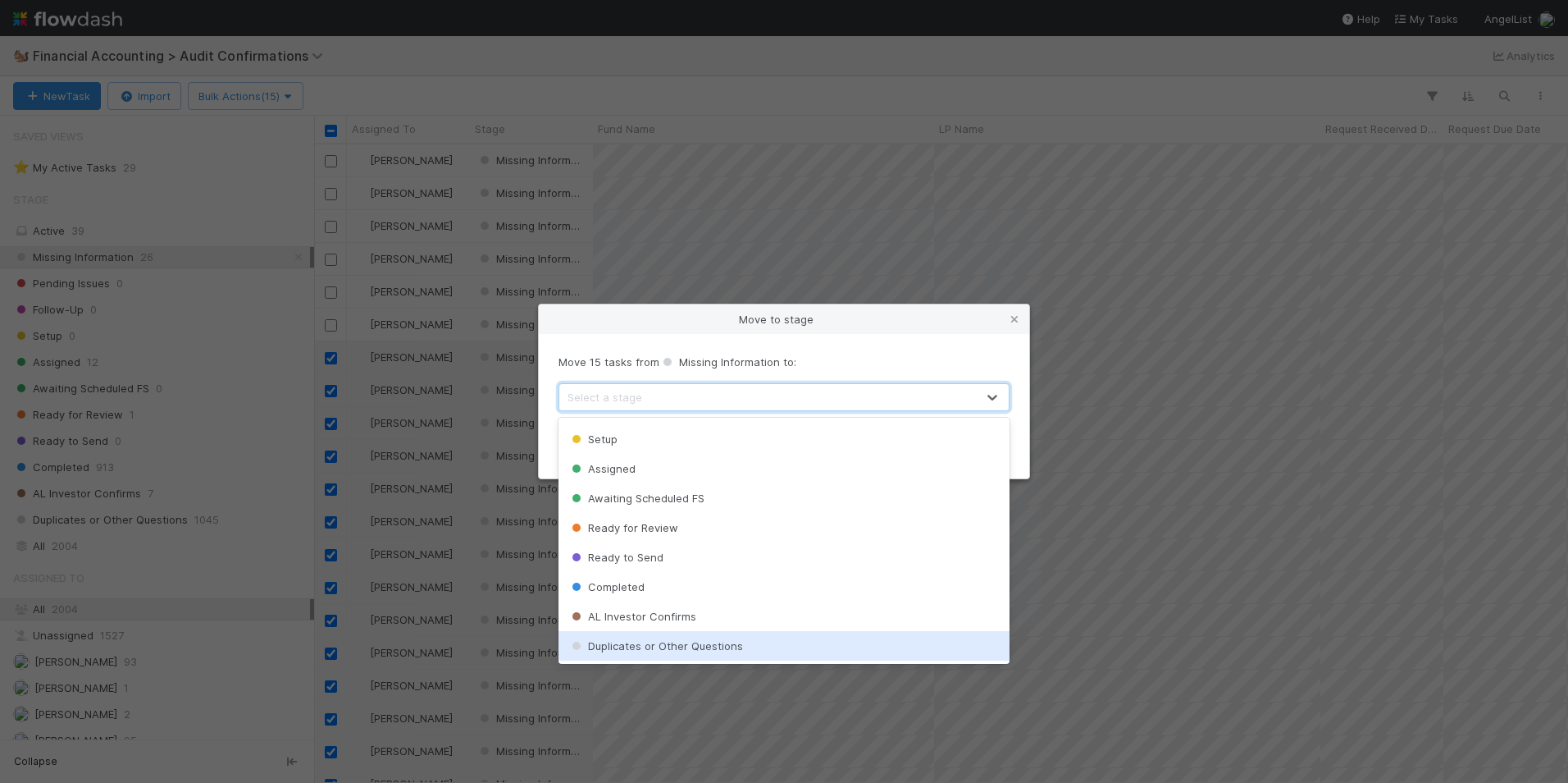
click at [751, 648] on div "Duplicates or Other Questions" at bounding box center [784, 646] width 451 height 29
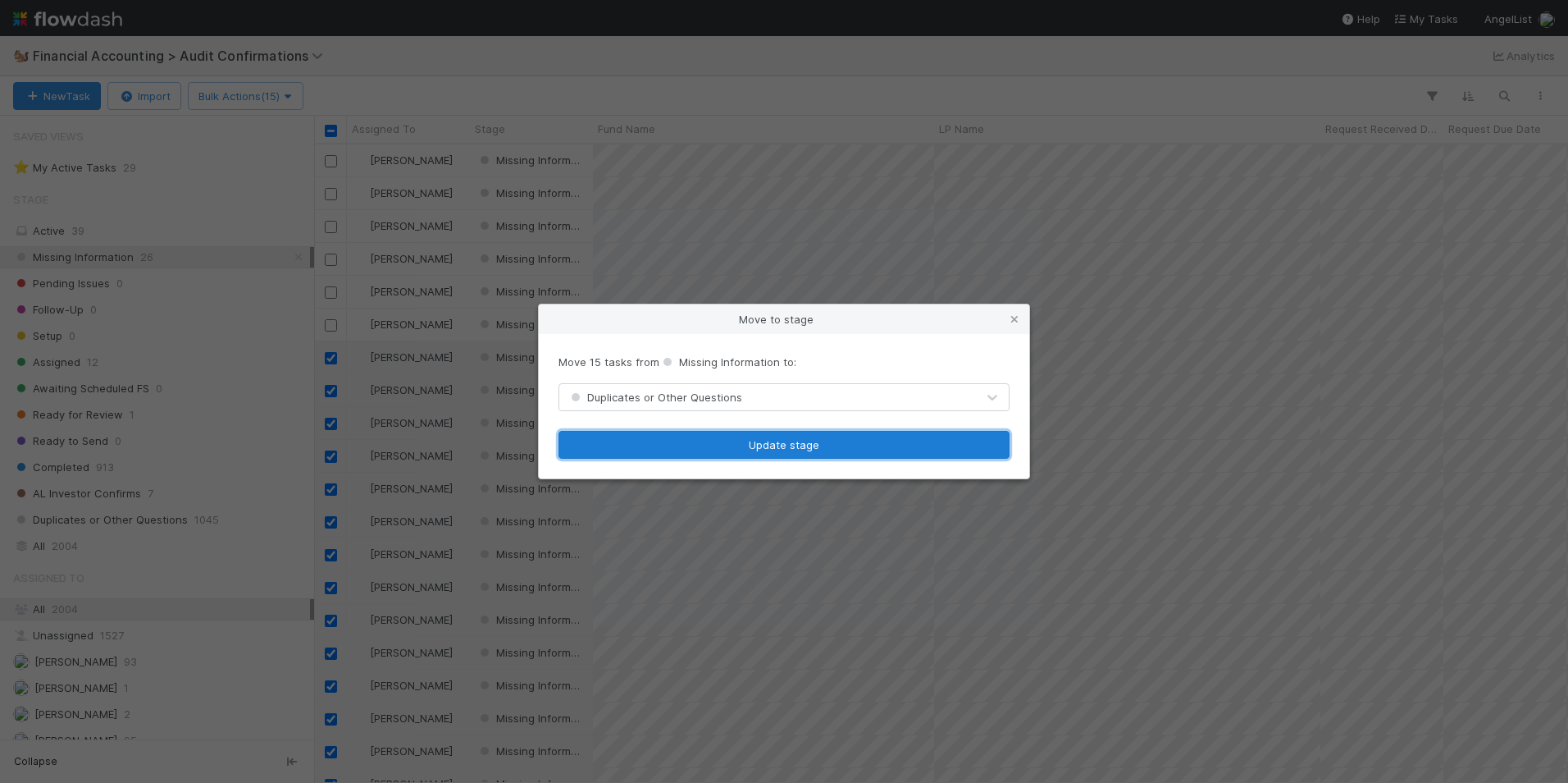
click at [800, 441] on button "Update stage" at bounding box center [784, 444] width 451 height 27
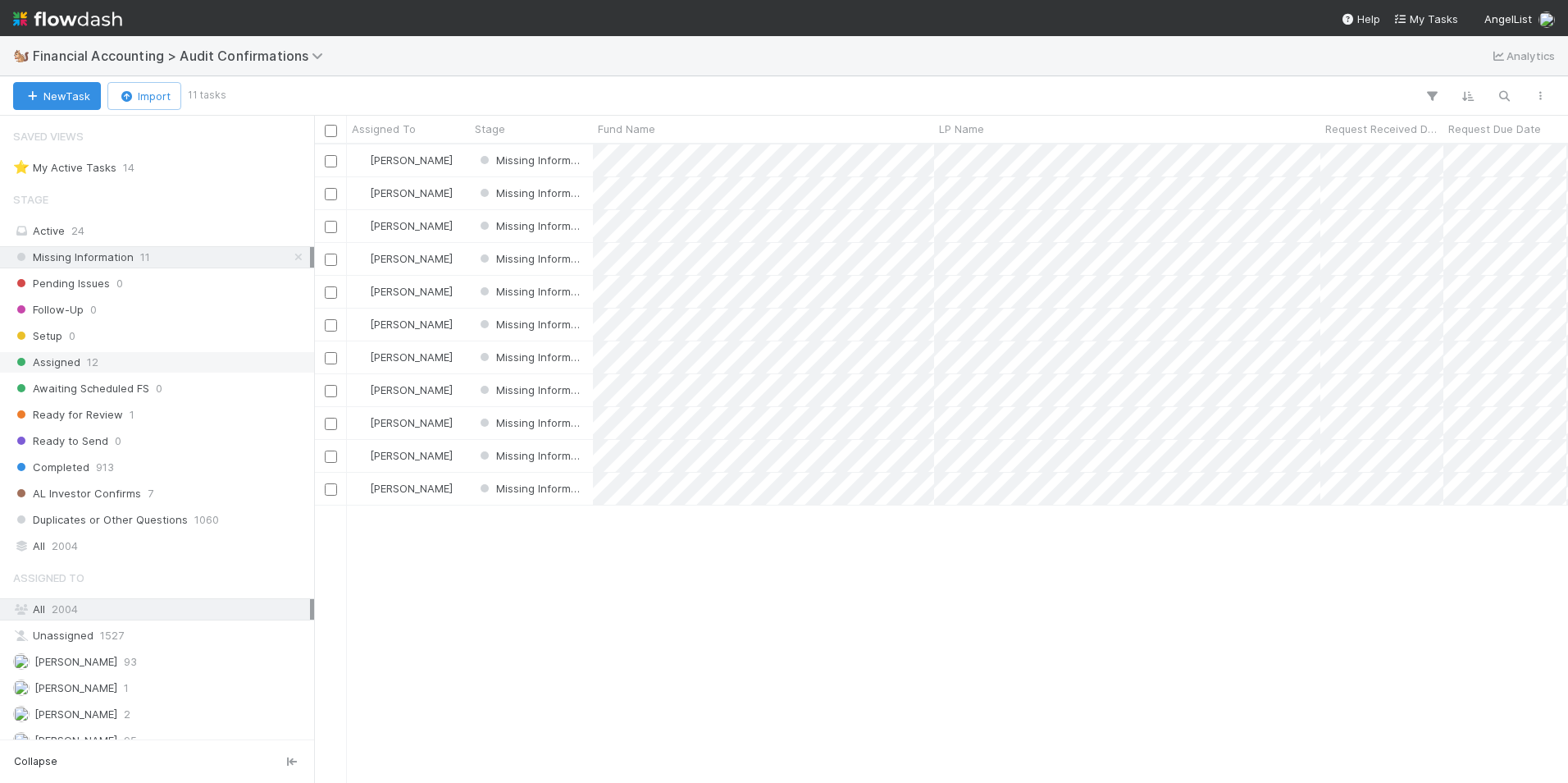
click at [195, 360] on div "Assigned 12" at bounding box center [161, 362] width 297 height 21
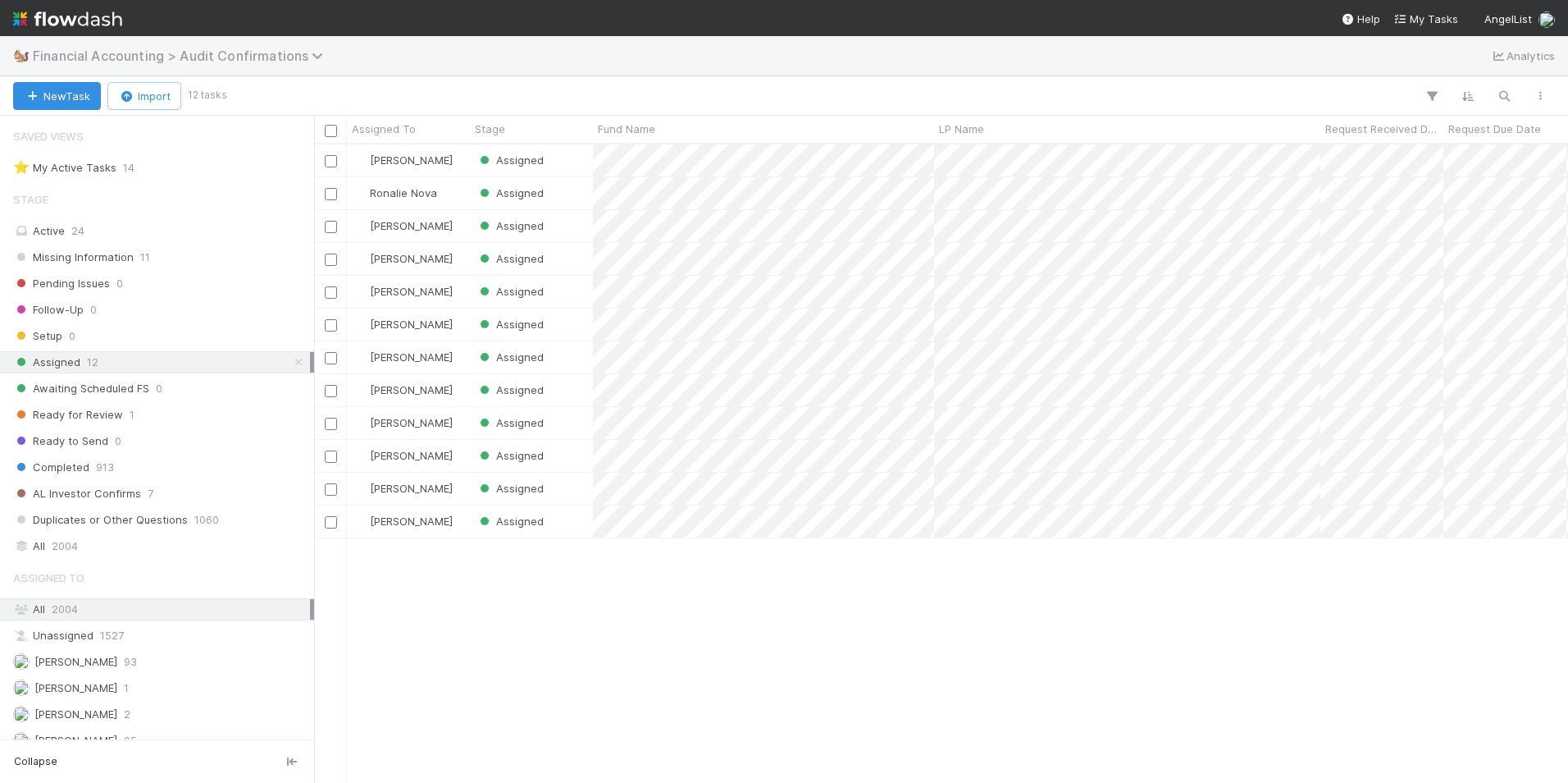
click at [256, 53] on span "Financial Accounting > Audit Confirmations" at bounding box center [181, 56] width 299 height 17
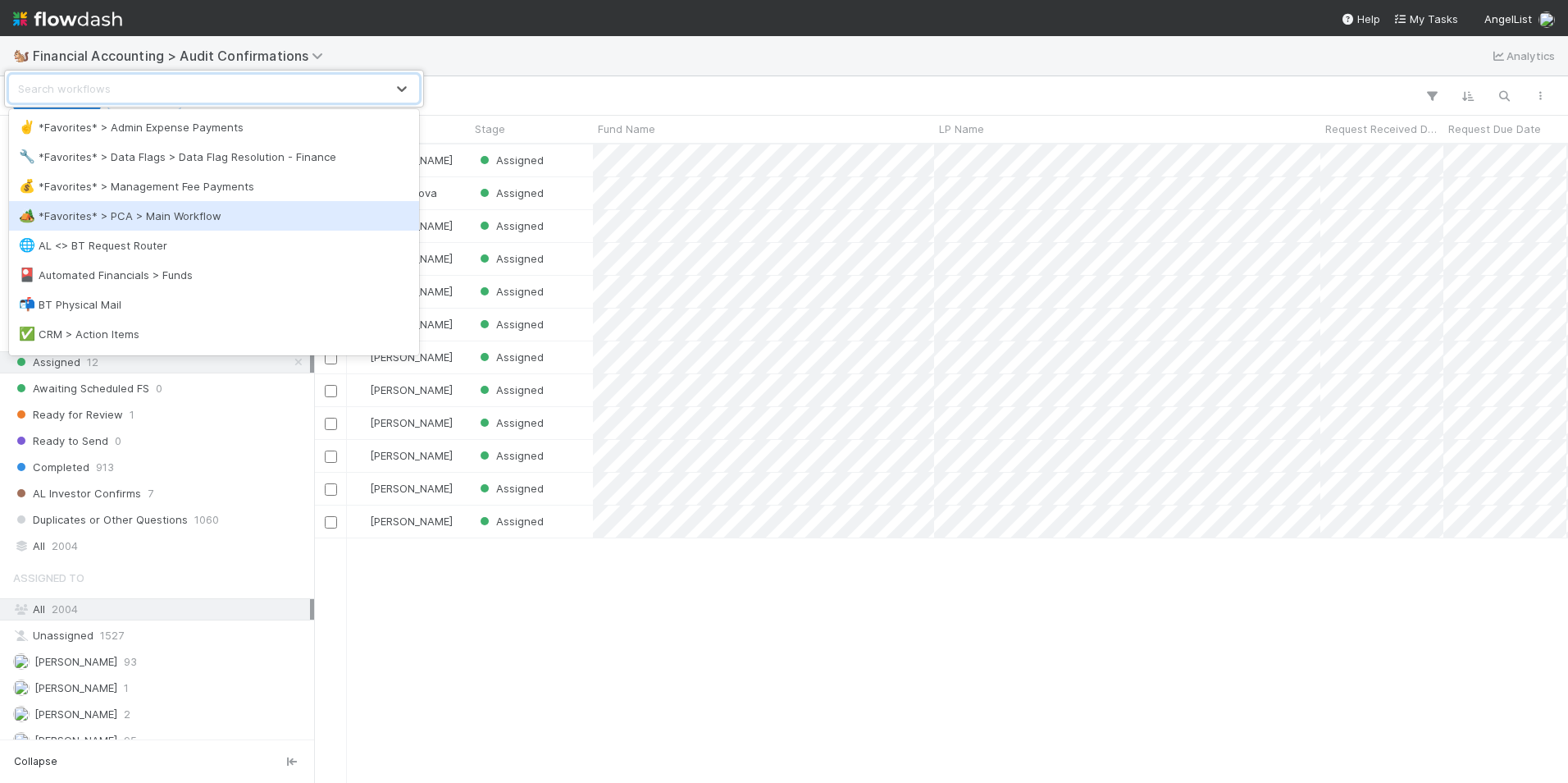
click at [261, 216] on div "🏕️ *Favorites* > PCA > Main Workflow" at bounding box center [214, 216] width 390 height 17
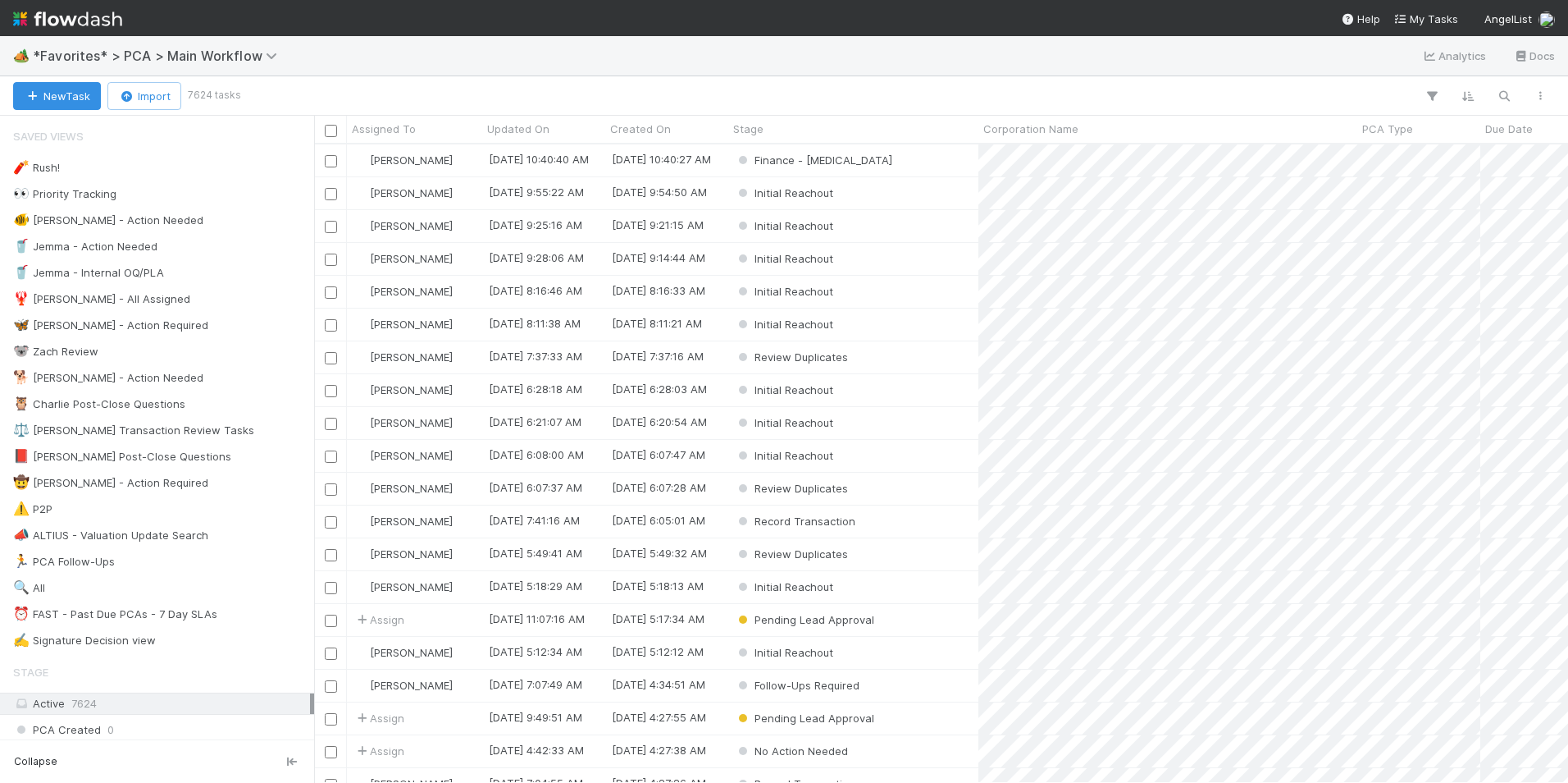
scroll to position [626, 1241]
click at [151, 606] on div "⏰ FAST - Past Due PCAs - 7 Day SLAs" at bounding box center [115, 613] width 204 height 21
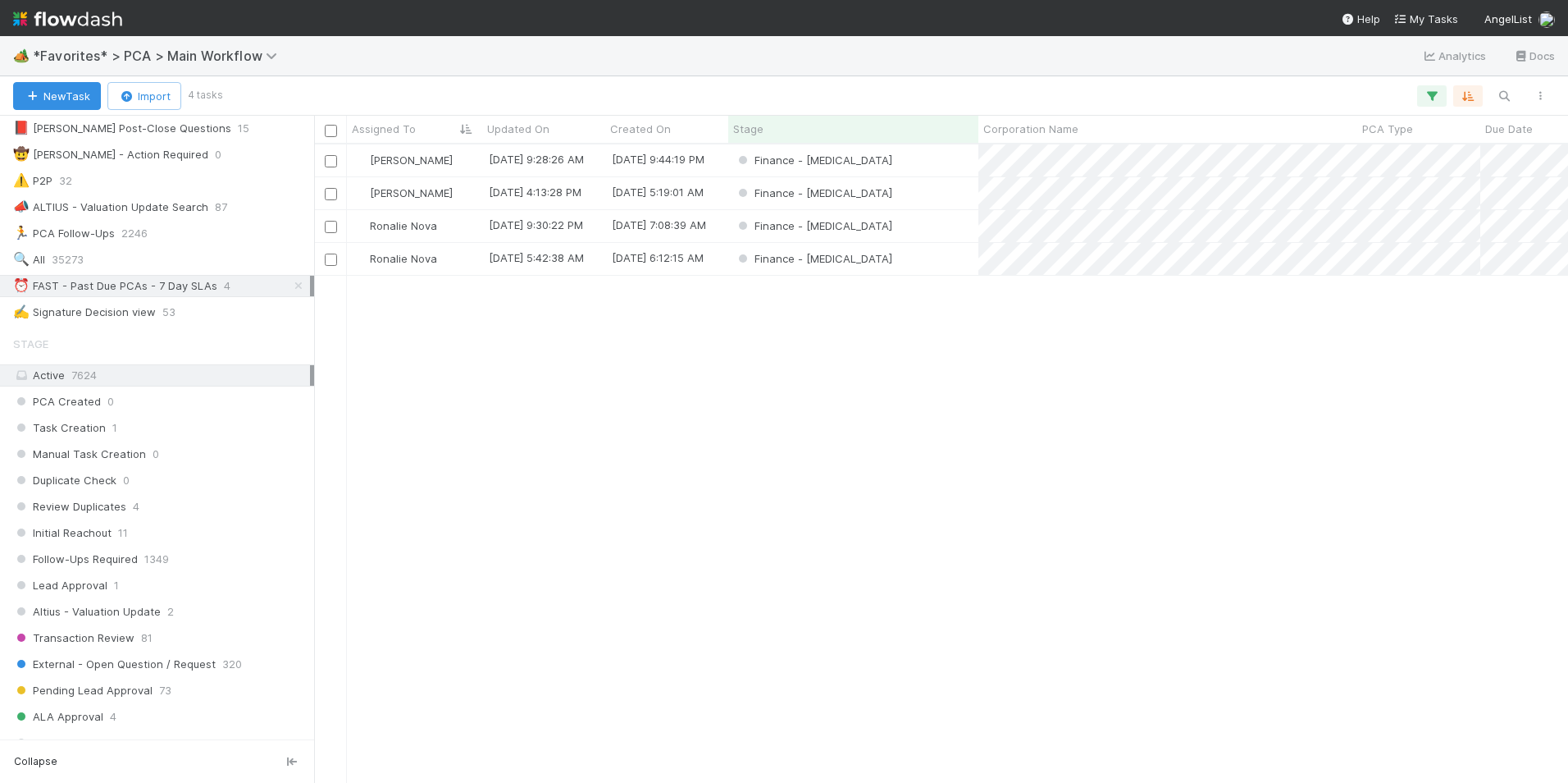
scroll to position [626, 1241]
click at [903, 187] on div "Finance - [MEDICAL_DATA]" at bounding box center [852, 193] width 250 height 32
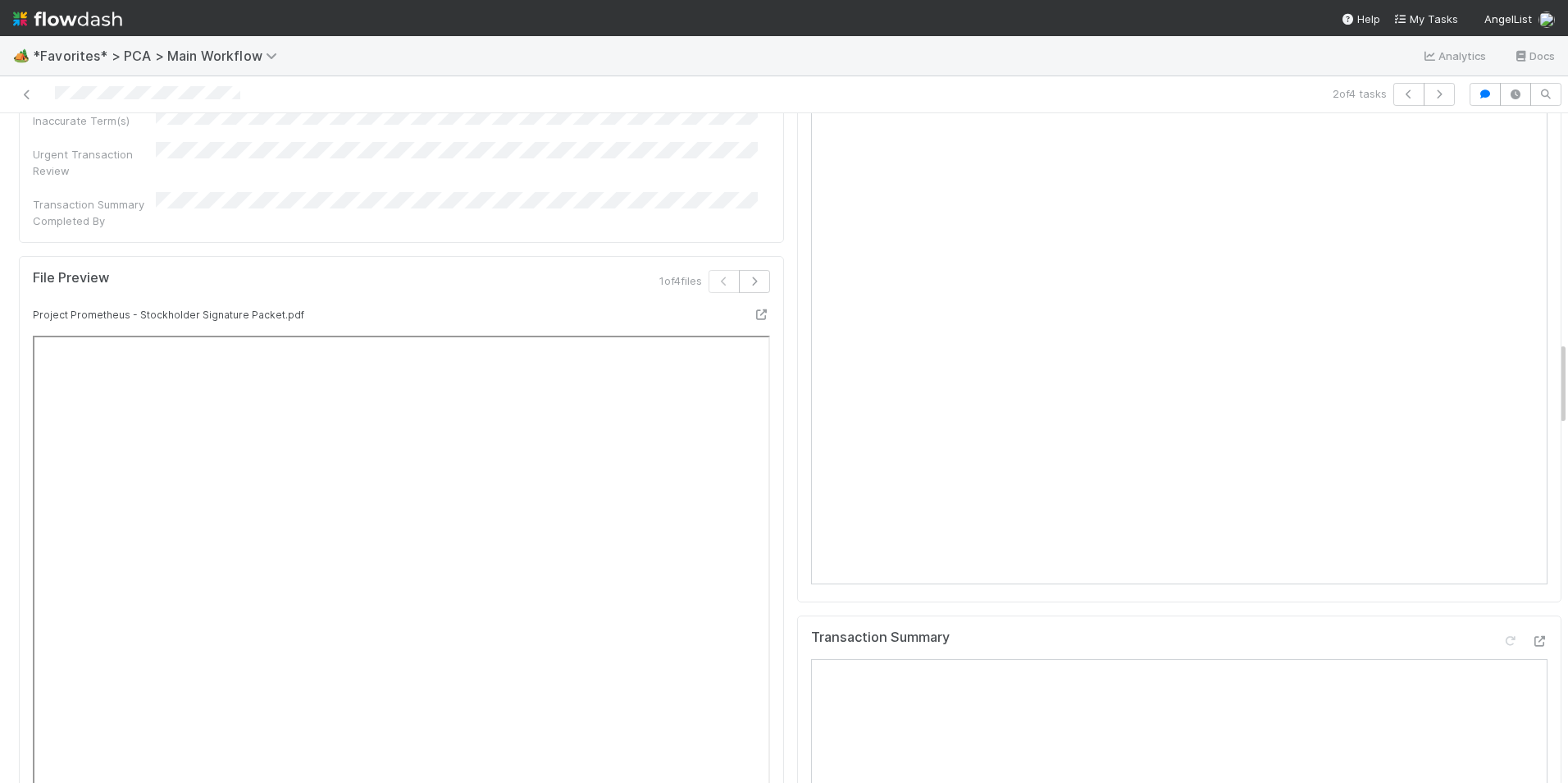
scroll to position [1805, 0]
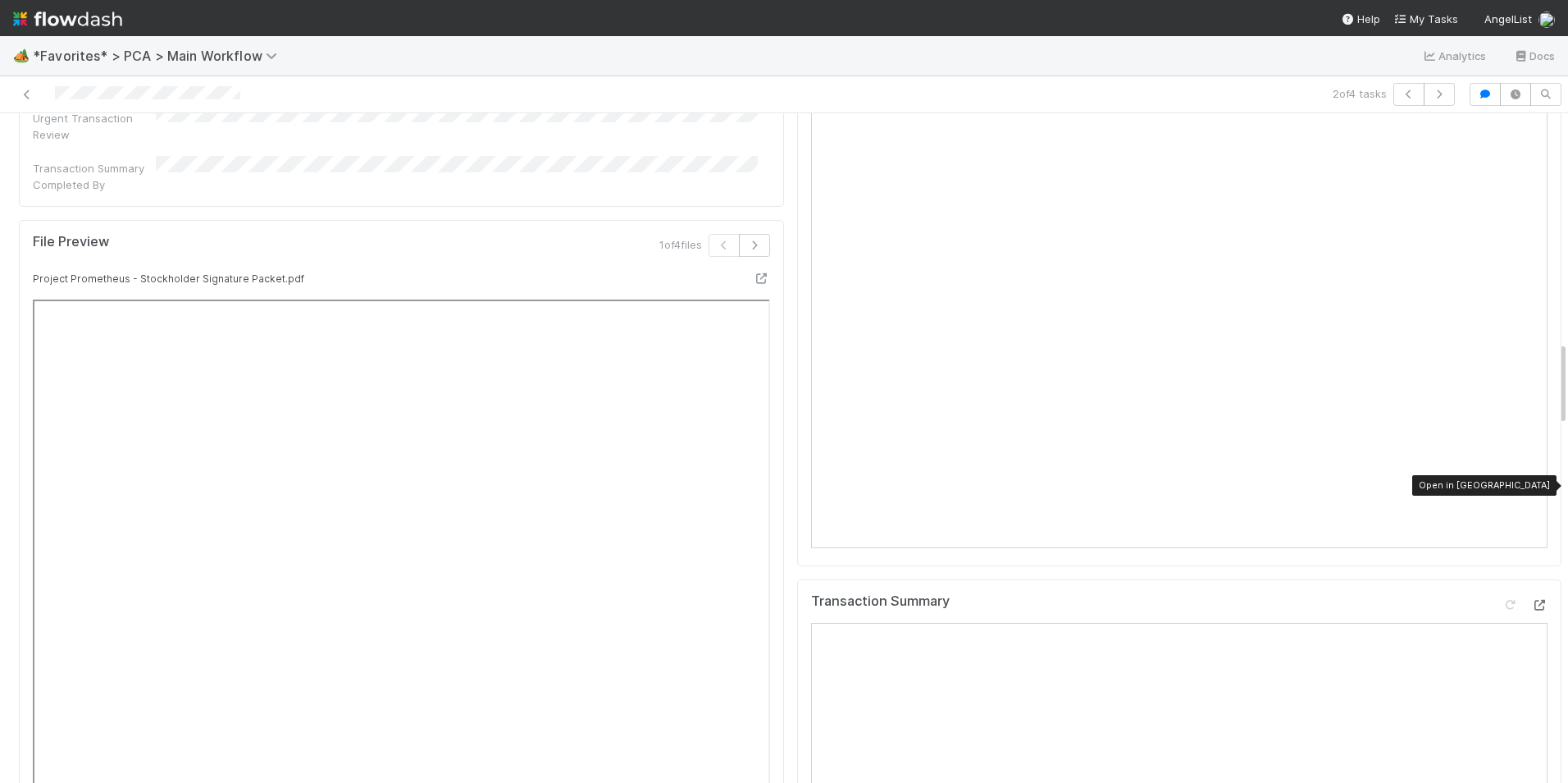
click at [1531, 600] on icon at bounding box center [1539, 605] width 17 height 11
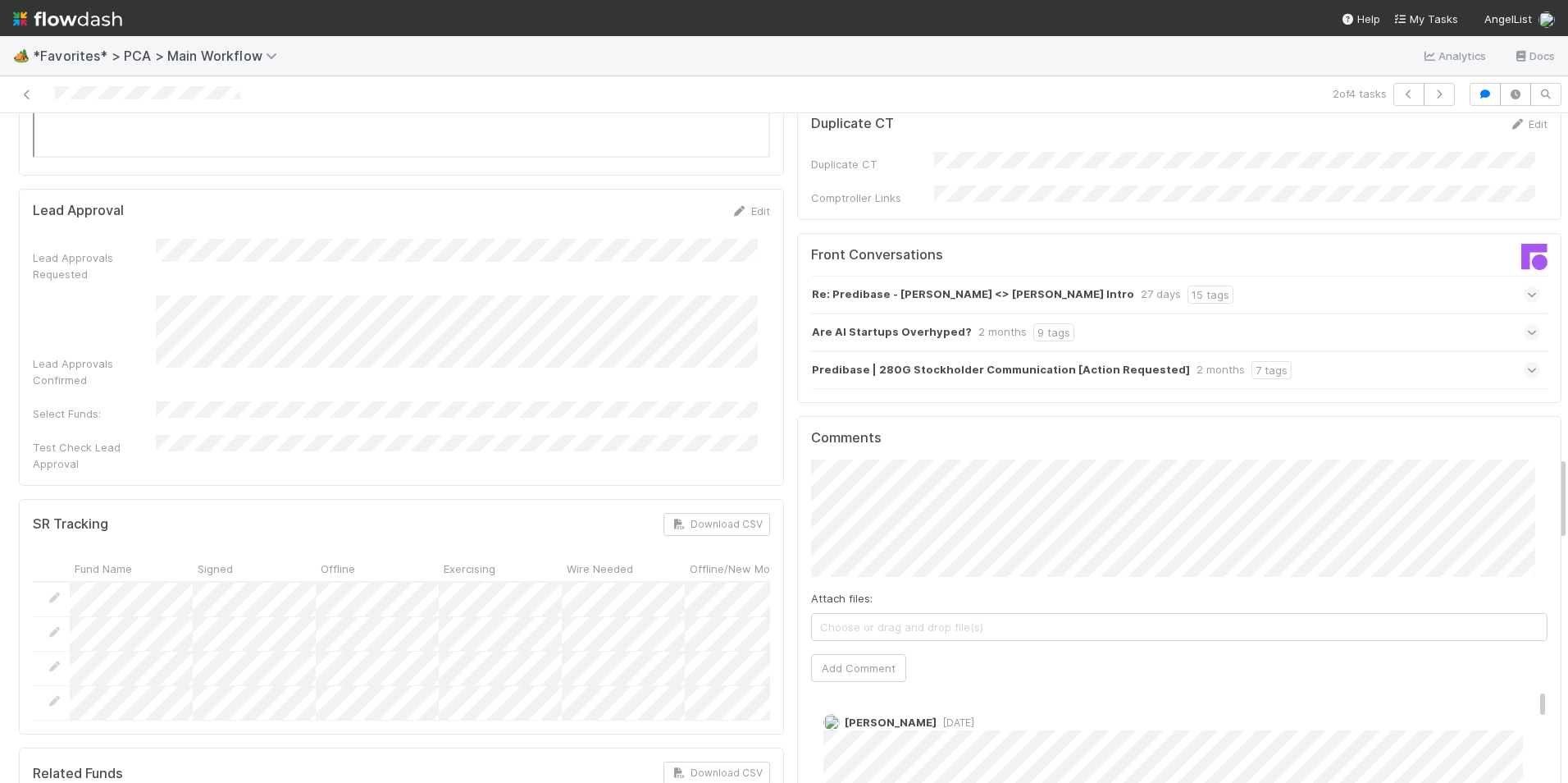
scroll to position [2707, 0]
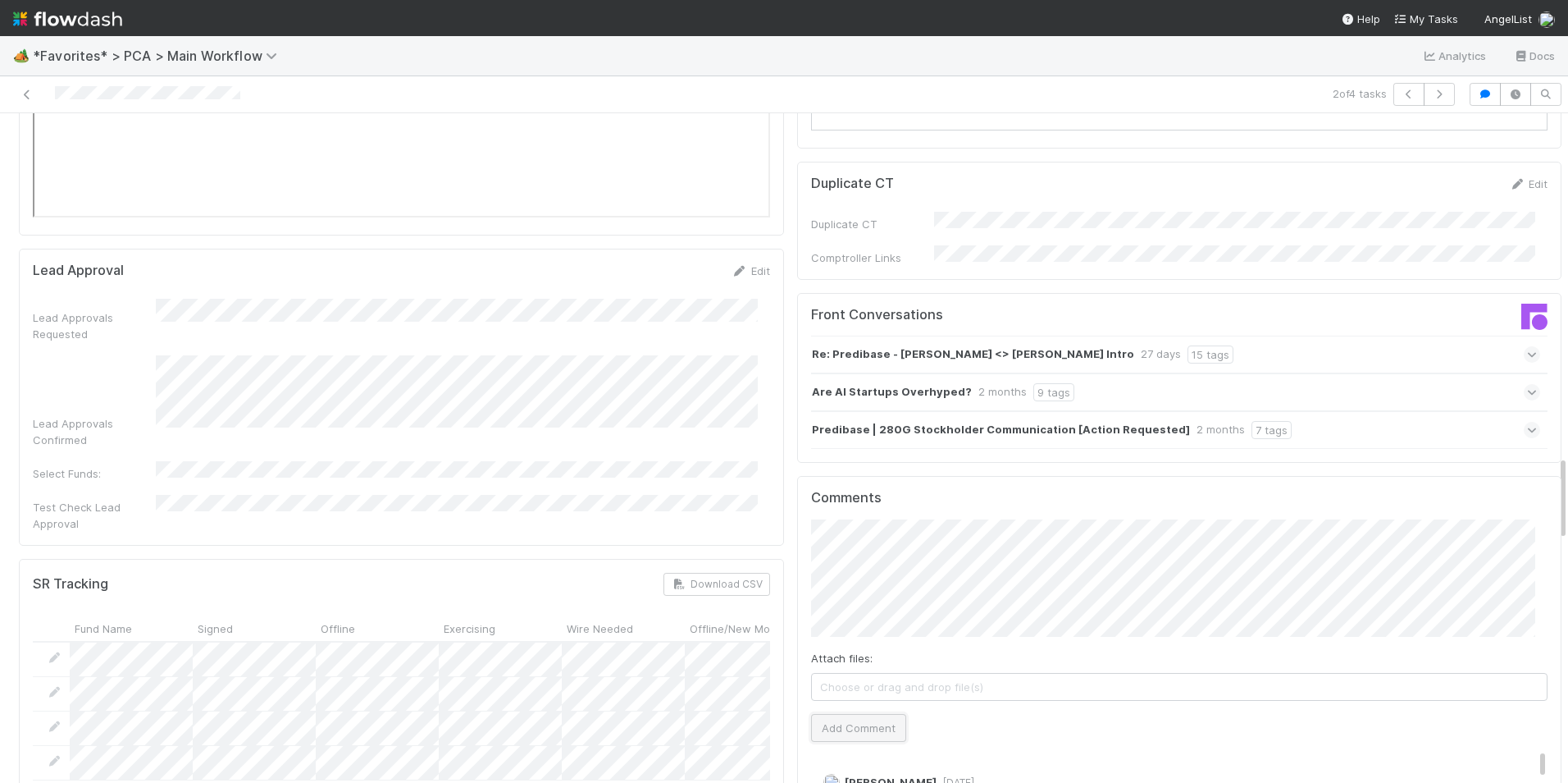
click at [872, 713] on button "Add Comment" at bounding box center [858, 727] width 95 height 27
click at [874, 713] on button "Add Comment" at bounding box center [858, 727] width 95 height 27
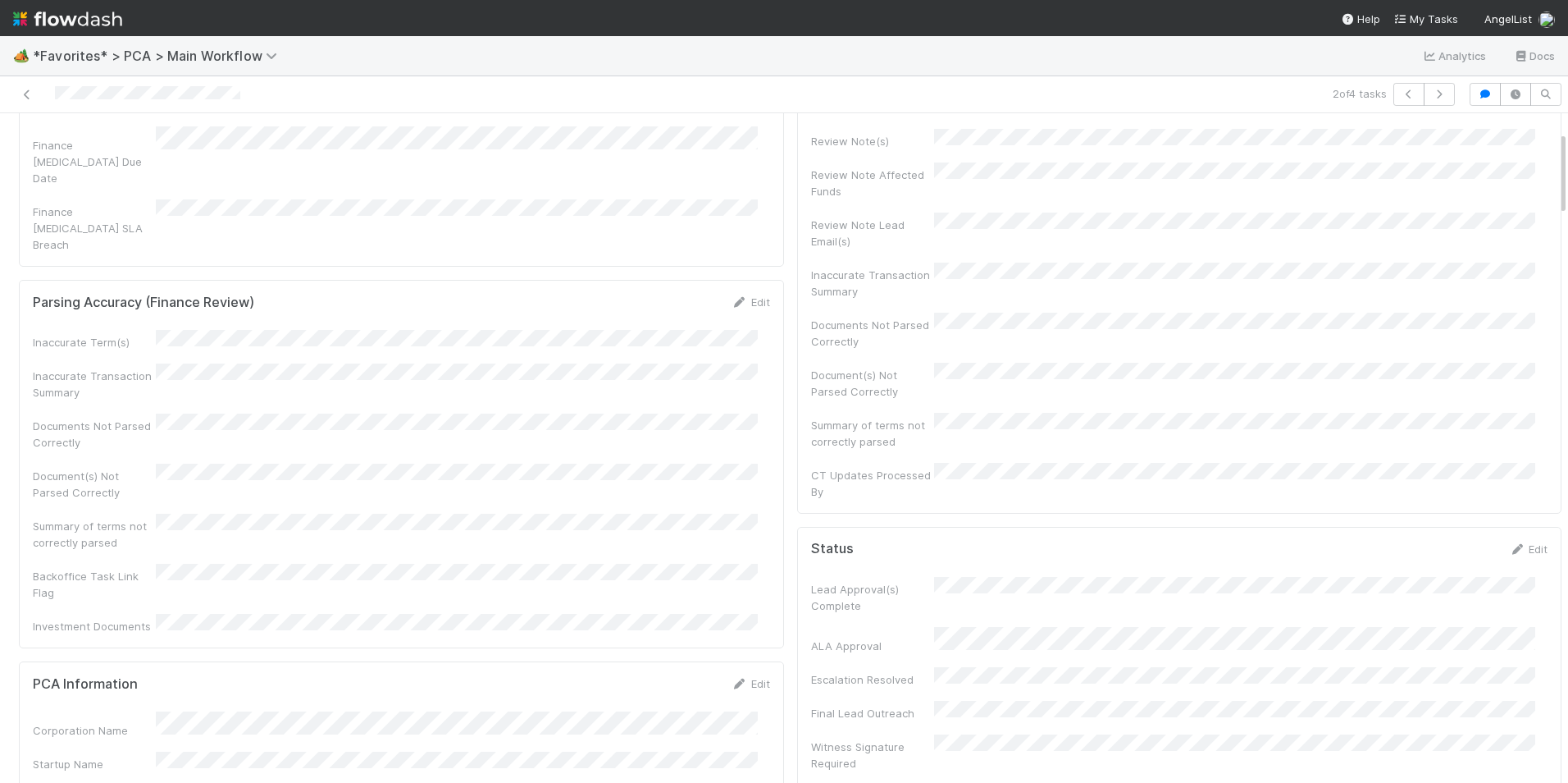
scroll to position [0, 0]
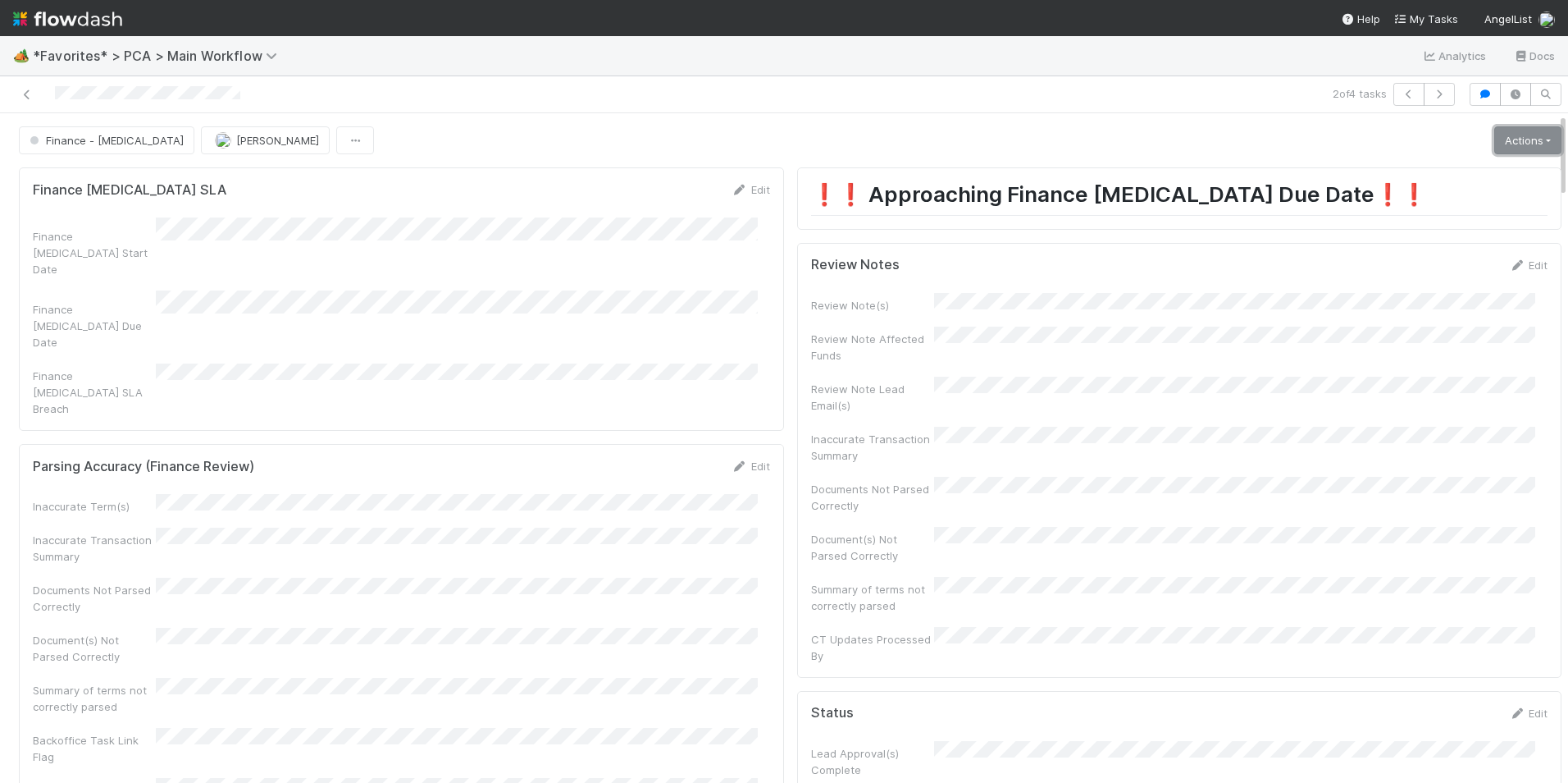
click at [1504, 140] on link "Actions" at bounding box center [1527, 140] width 68 height 27
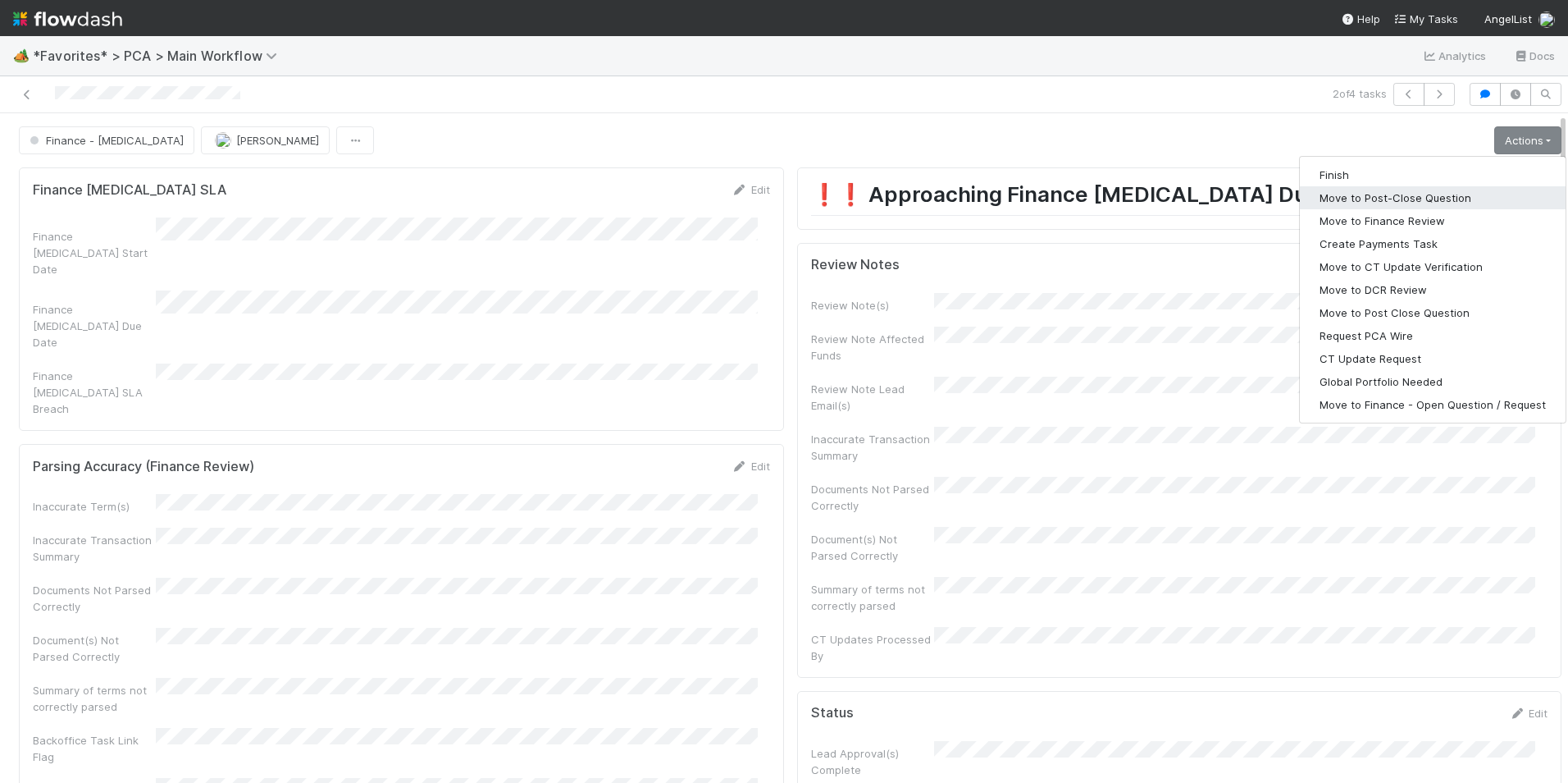
click at [1418, 187] on button "Move to Post-Close Question" at bounding box center [1432, 197] width 265 height 23
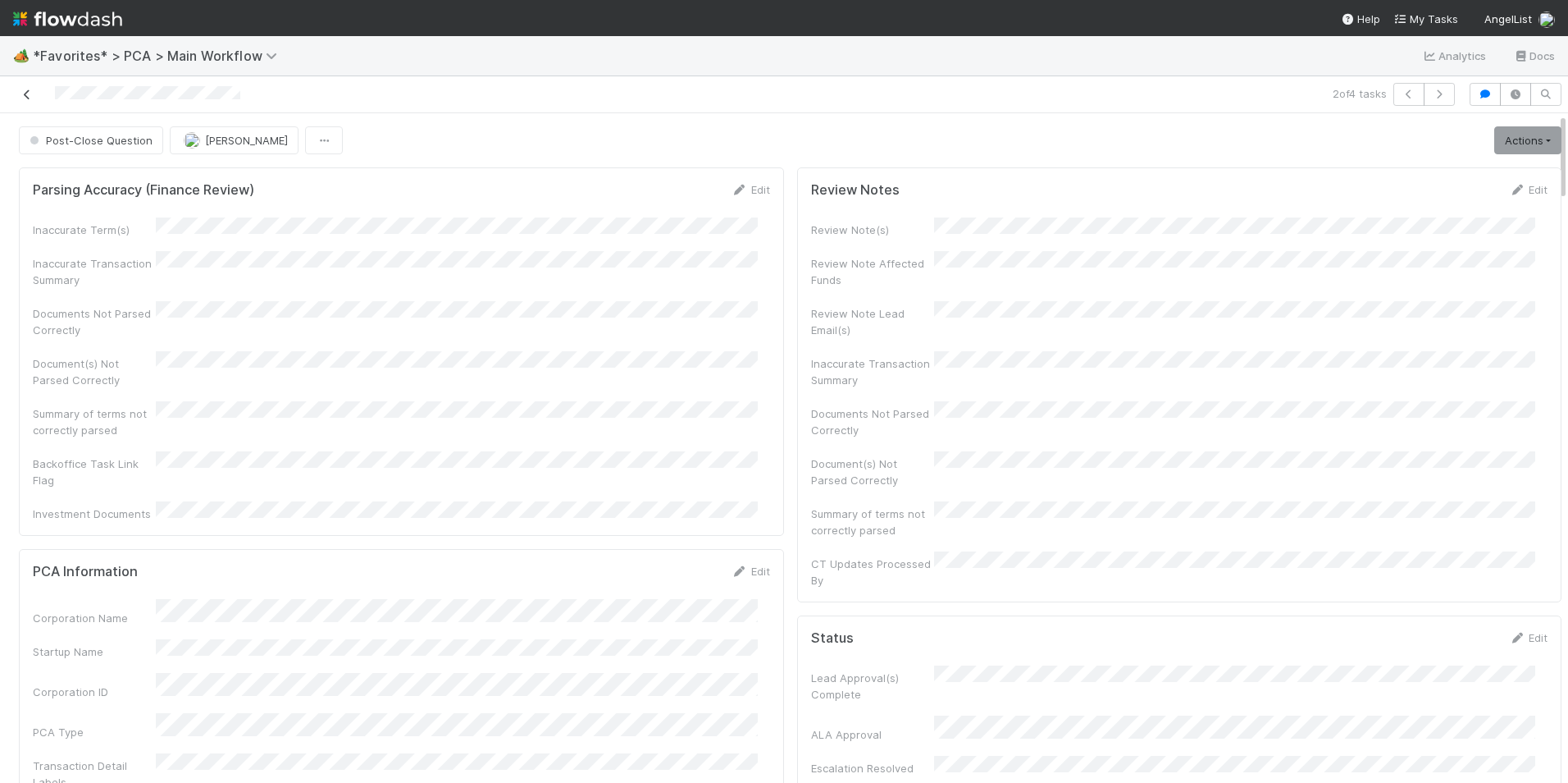
click at [23, 93] on icon at bounding box center [26, 94] width 17 height 11
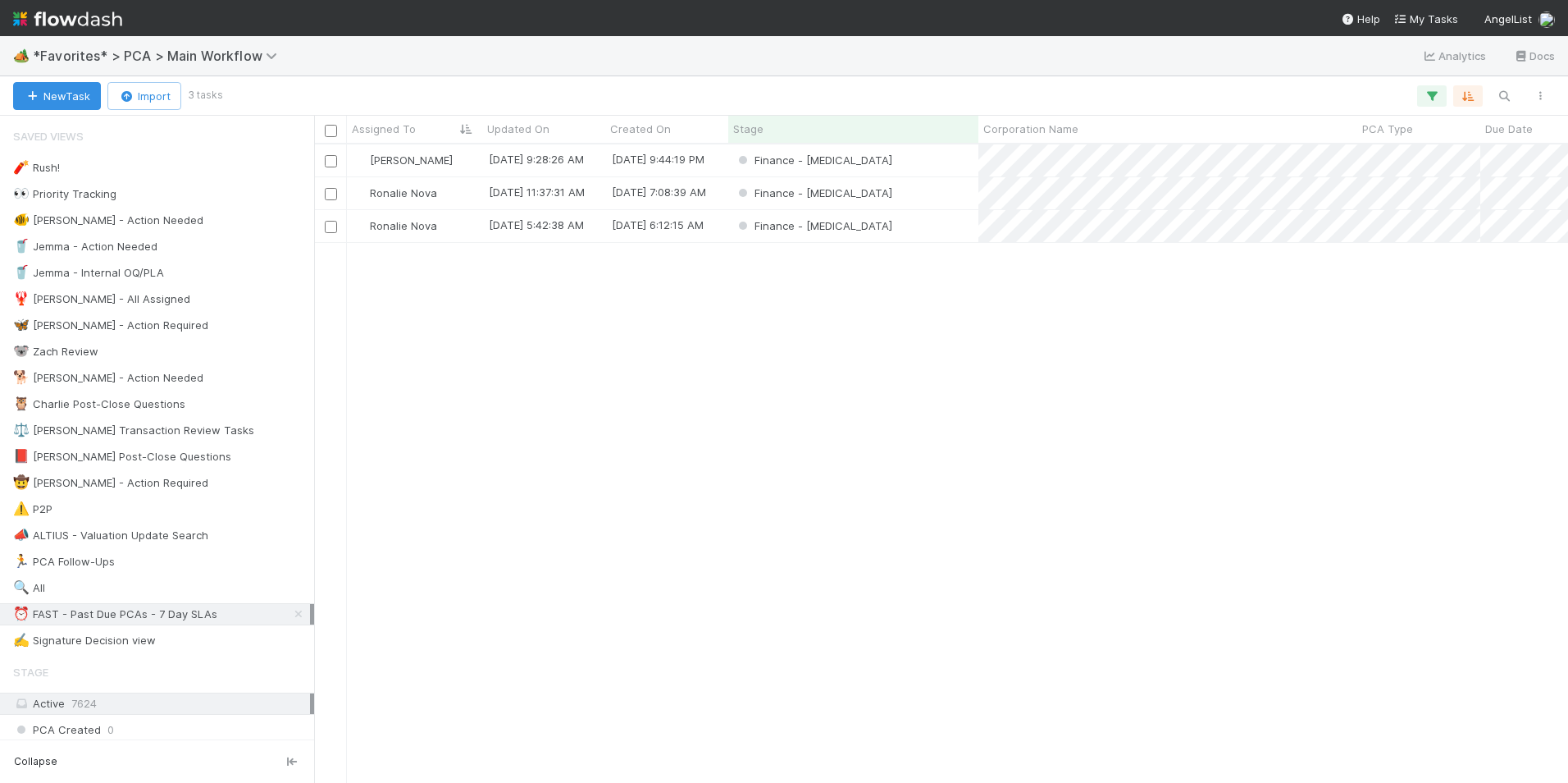
scroll to position [626, 1241]
click at [953, 162] on div "Finance - [MEDICAL_DATA]" at bounding box center [852, 160] width 250 height 32
